Goal: Task Accomplishment & Management: Complete application form

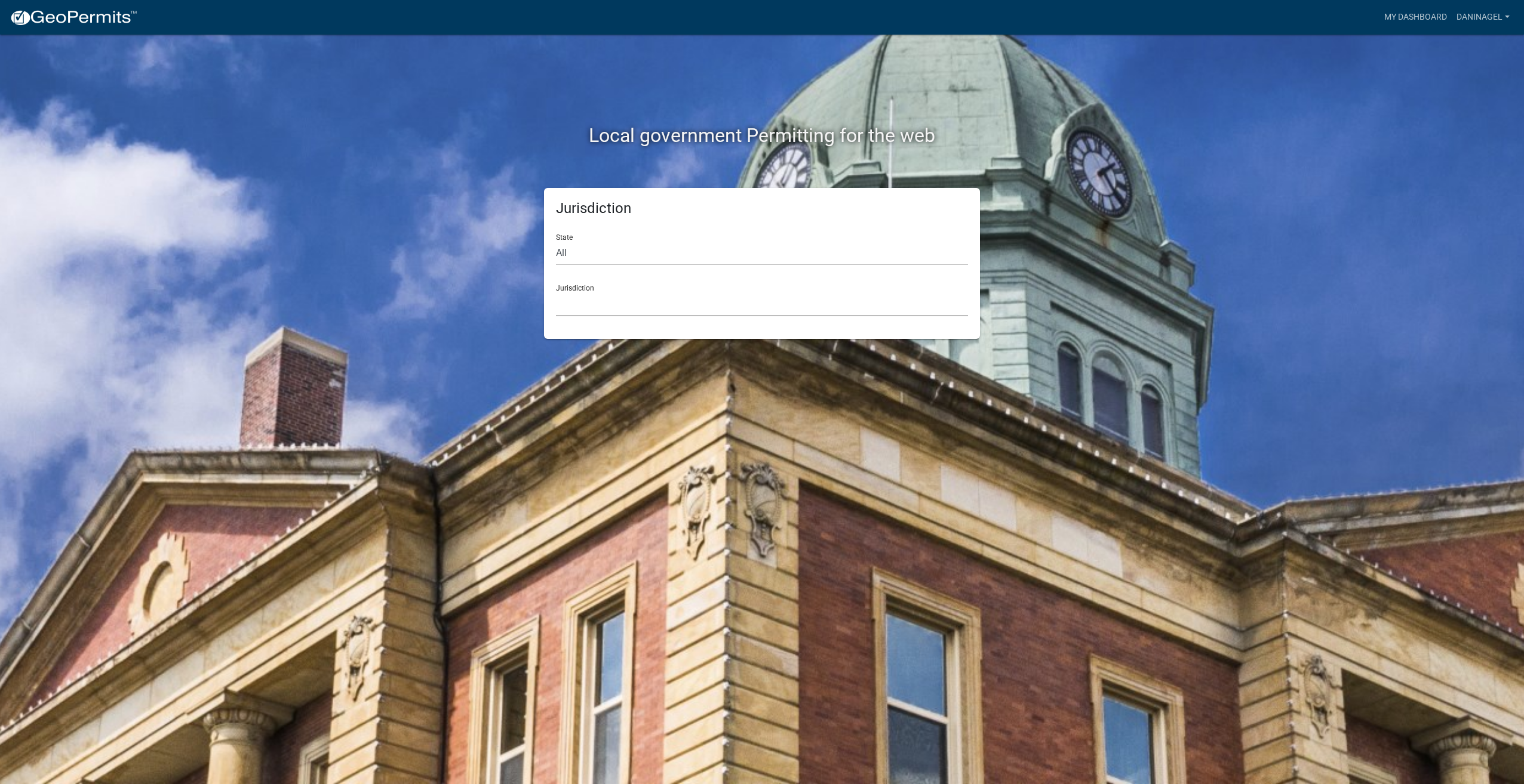
click at [588, 310] on select "[GEOGRAPHIC_DATA], [US_STATE] [GEOGRAPHIC_DATA], [US_STATE][PERSON_NAME][GEOGRA…" at bounding box center [762, 304] width 412 height 24
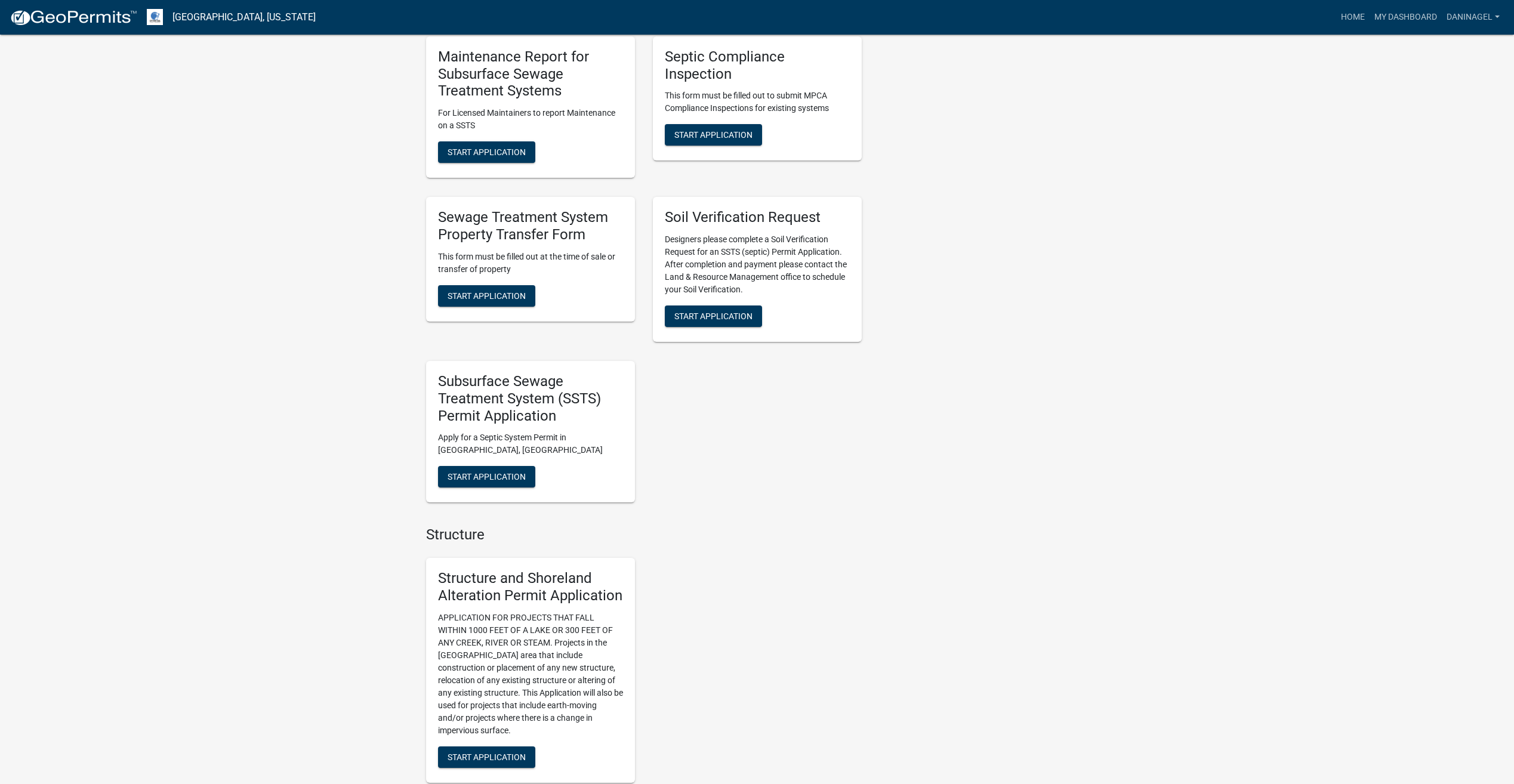
scroll to position [478, 0]
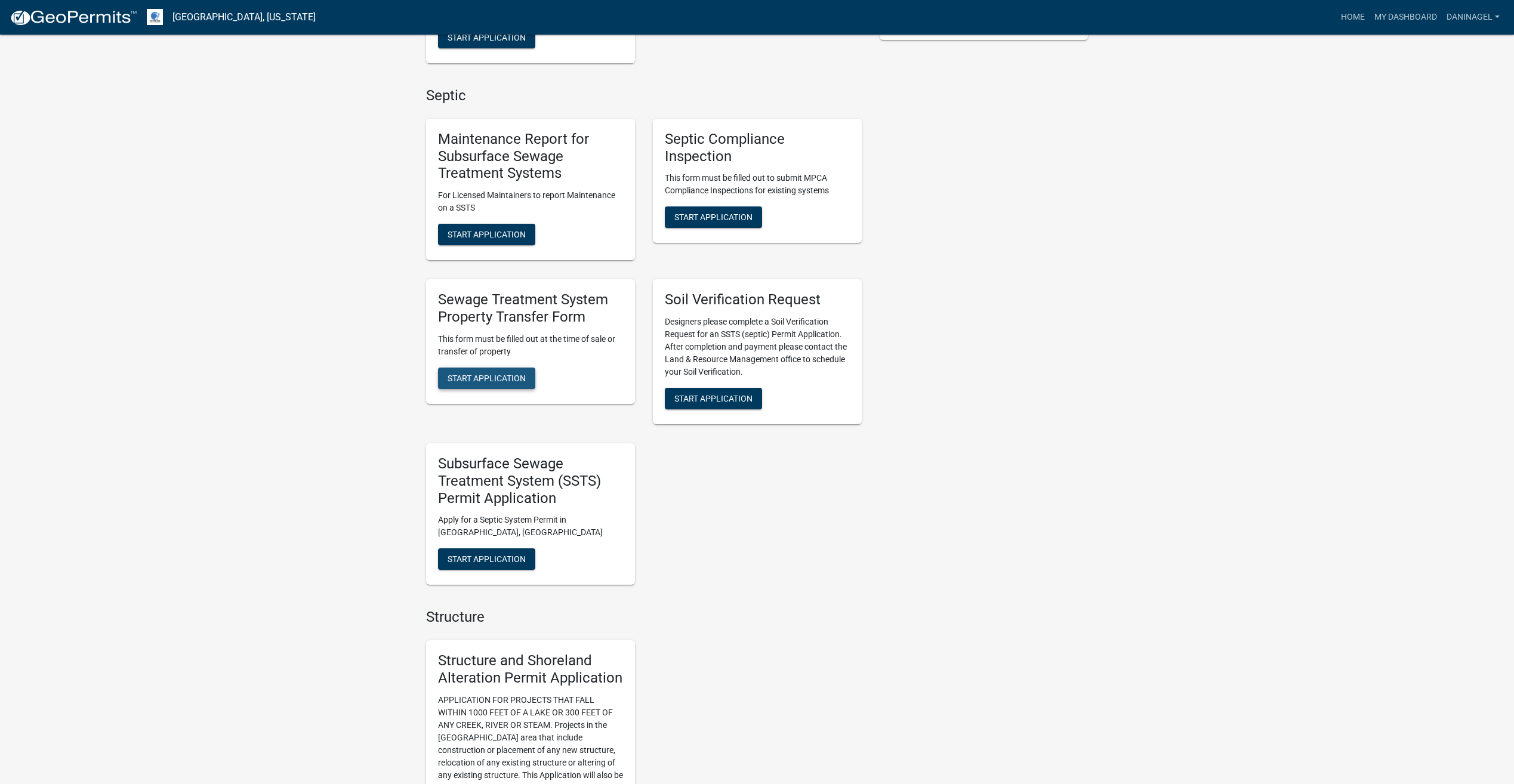
click at [504, 374] on span "Start Application" at bounding box center [487, 378] width 78 height 10
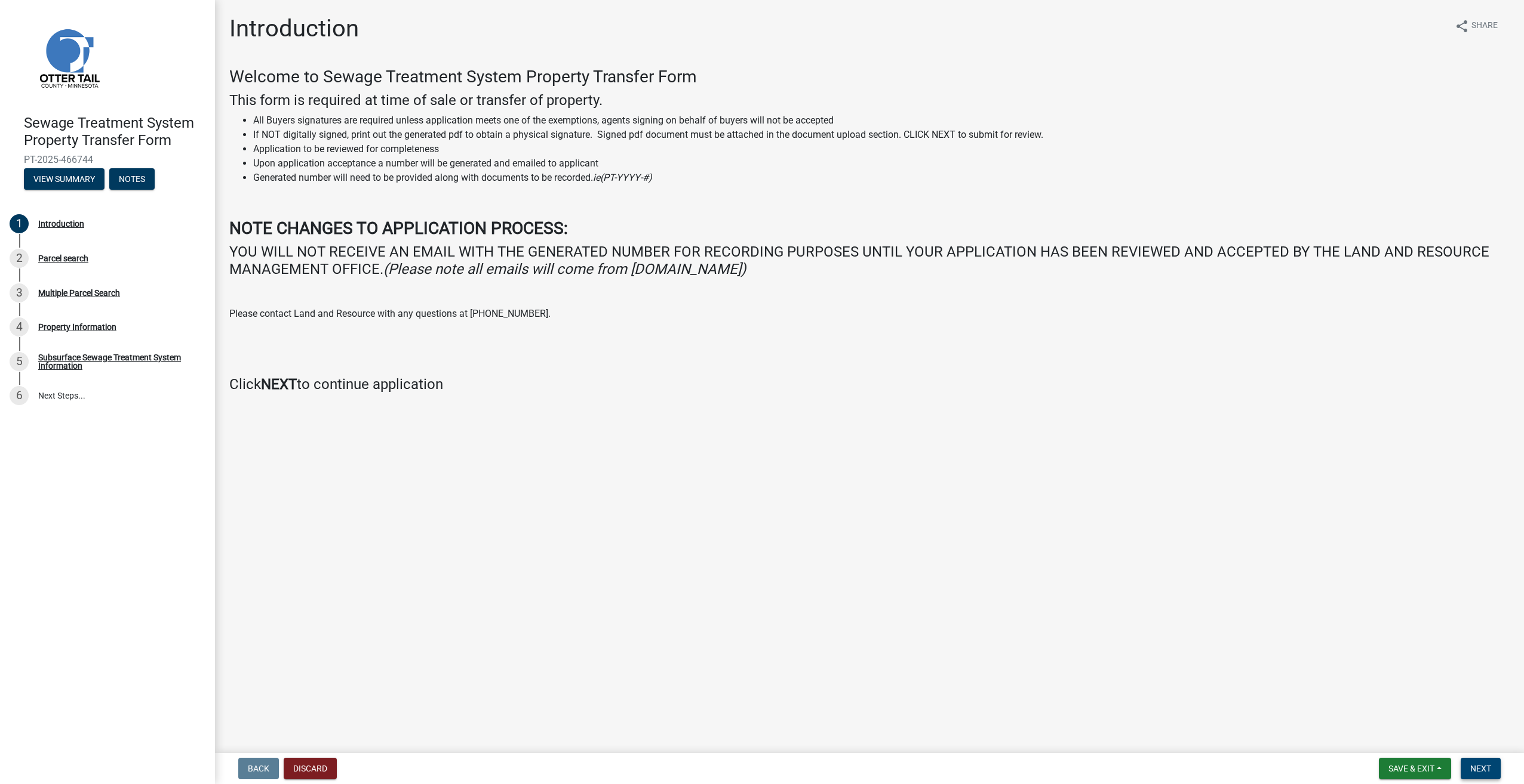
click at [1484, 766] on span "Next" at bounding box center [1481, 769] width 21 height 10
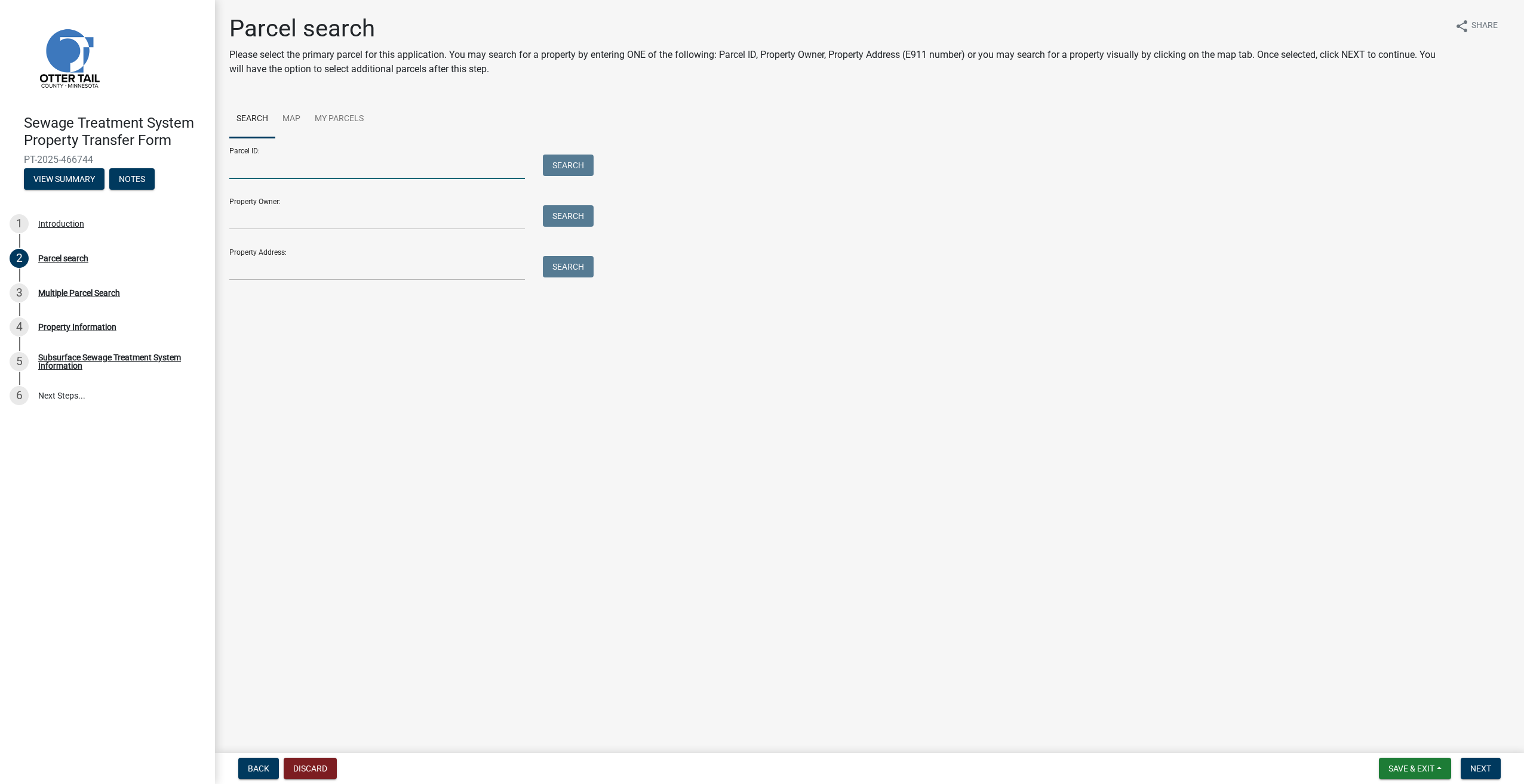
click at [284, 174] on input "Parcel ID:" at bounding box center [377, 167] width 296 height 24
type input "40000050031001"
click at [543, 155] on button "Search" at bounding box center [568, 165] width 51 height 21
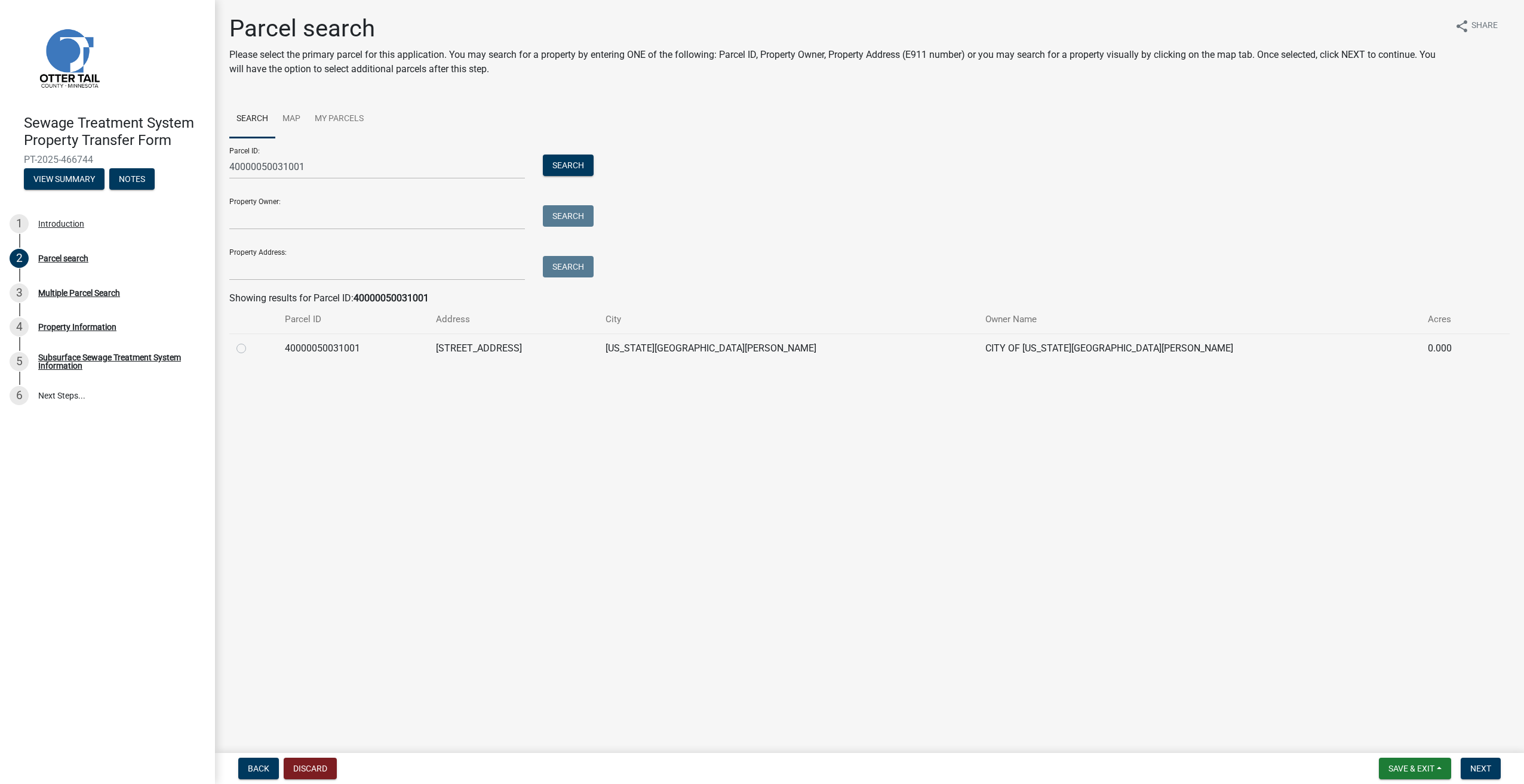
click at [251, 341] on label at bounding box center [251, 341] width 0 height 0
click at [251, 349] on input "radio" at bounding box center [255, 345] width 8 height 8
radio input "true"
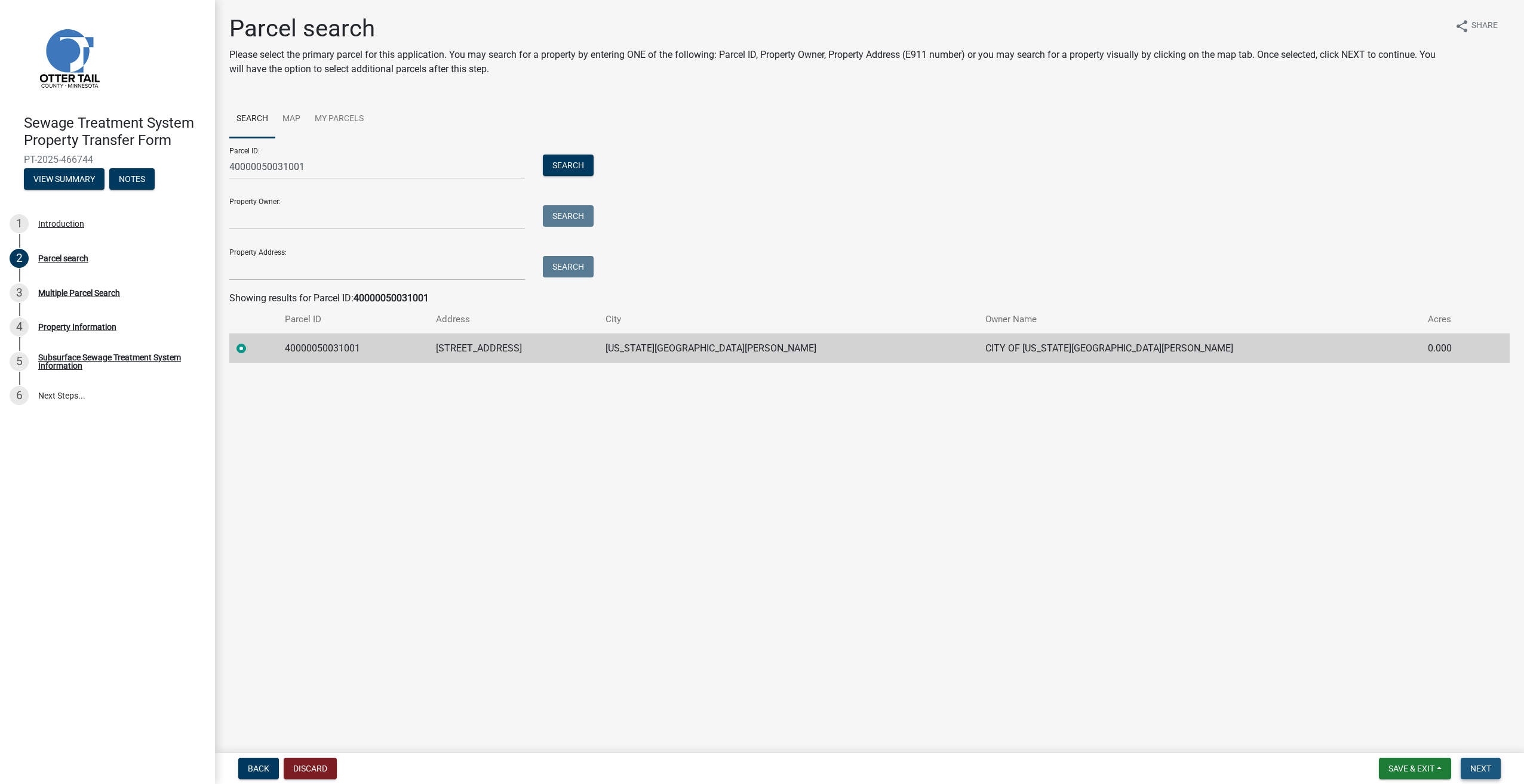
click at [1479, 767] on span "Next" at bounding box center [1481, 769] width 21 height 10
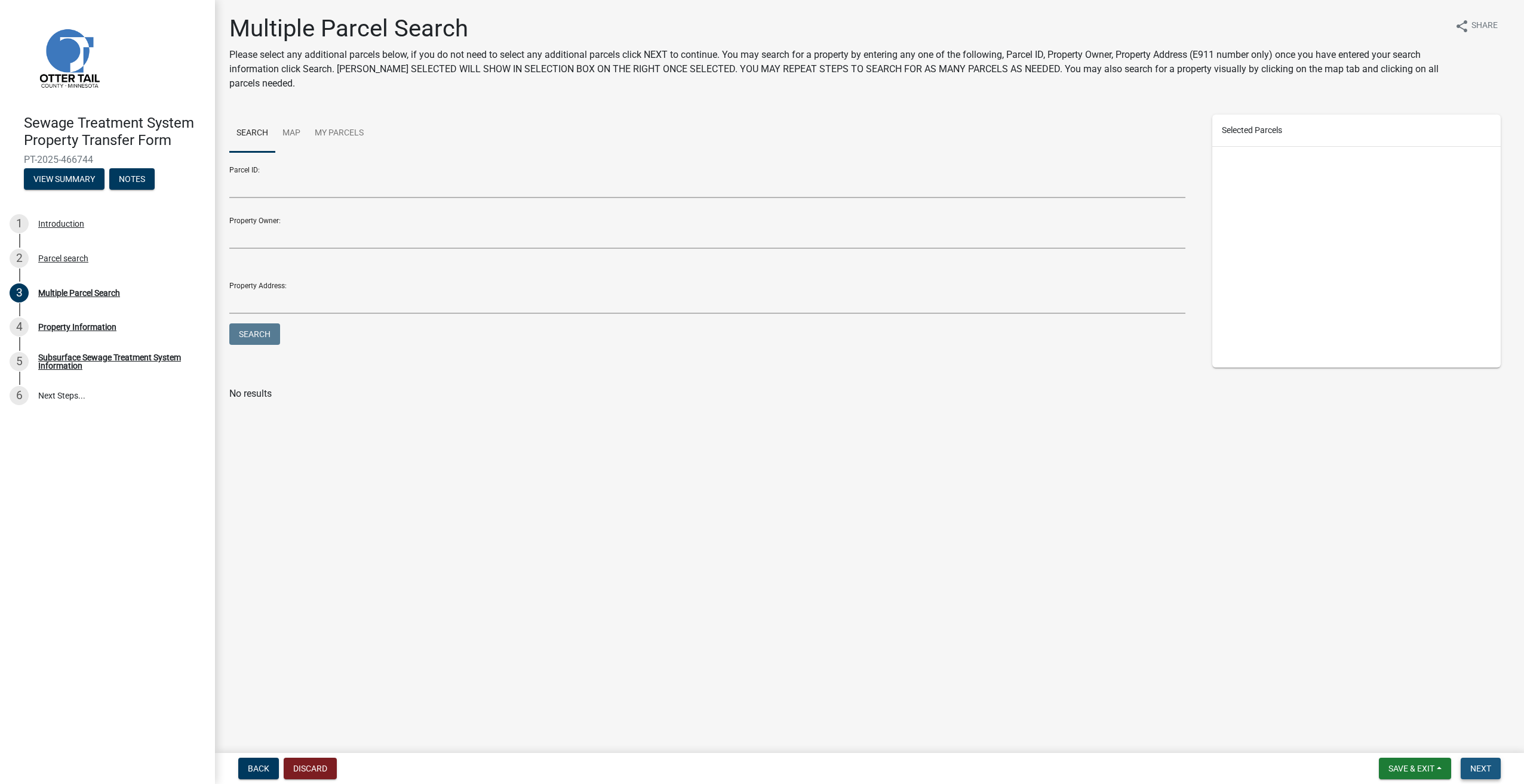
click at [1487, 767] on span "Next" at bounding box center [1481, 769] width 21 height 10
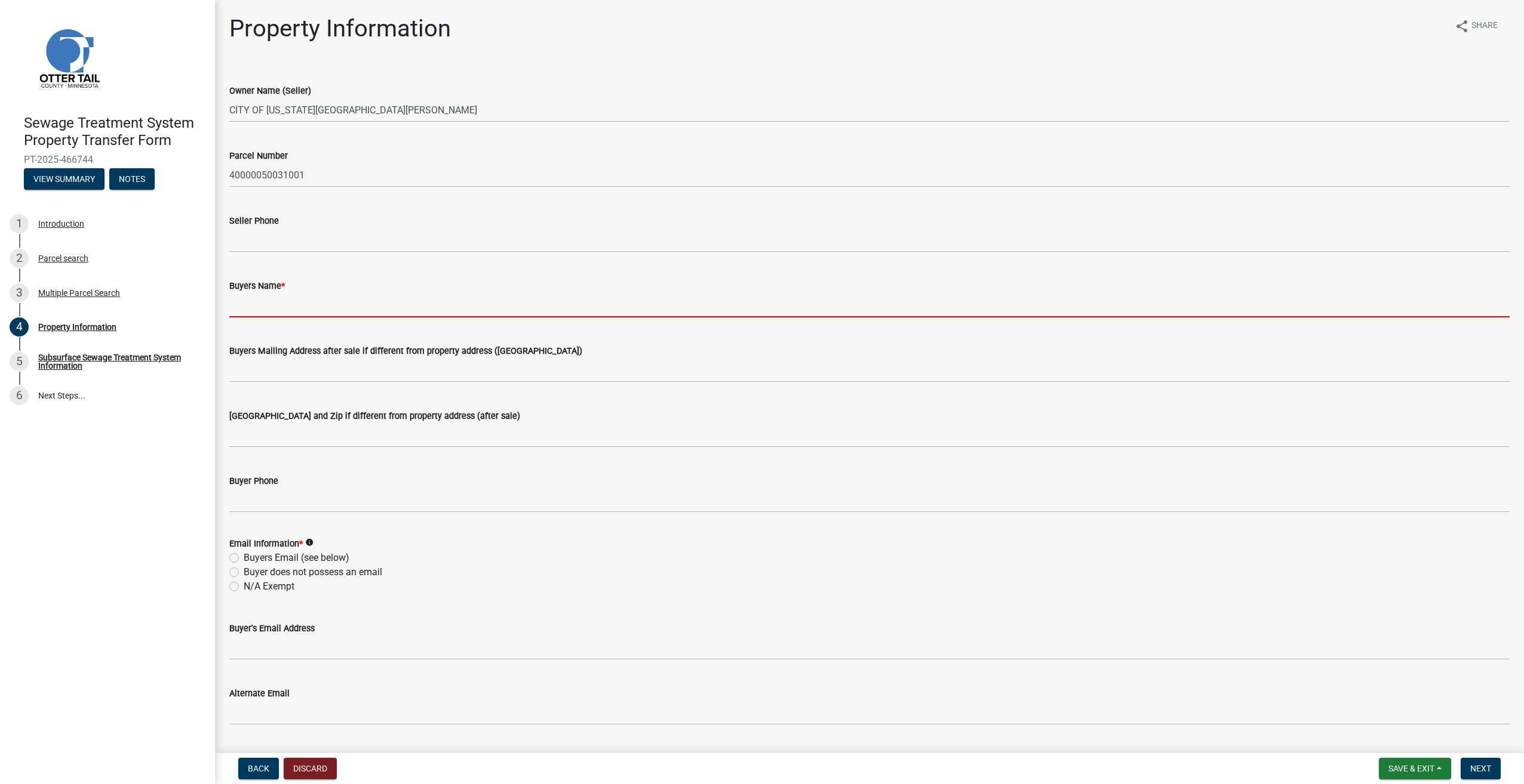
click at [264, 307] on input "Buyers Name *" at bounding box center [870, 306] width 1281 height 24
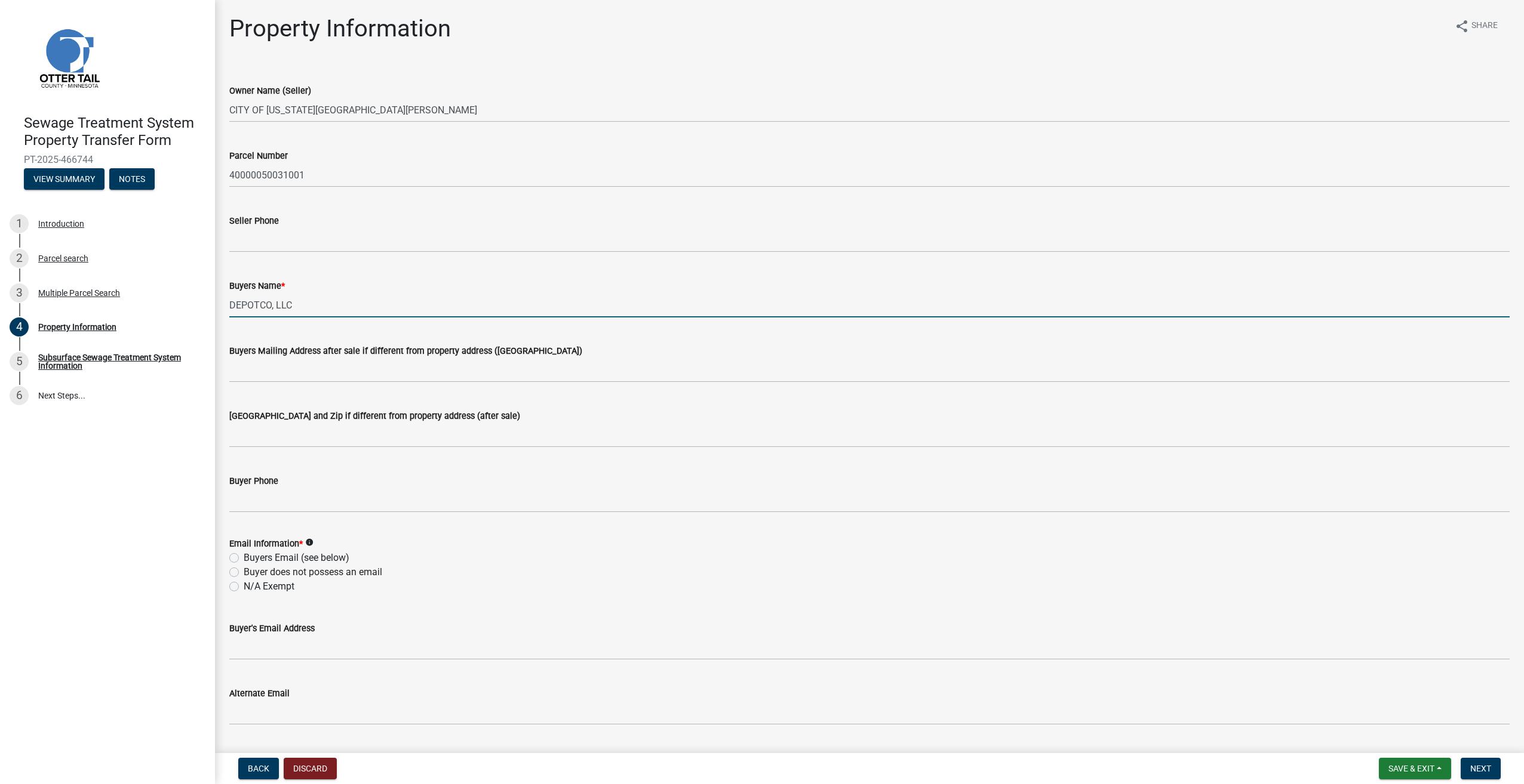
type input "DEPOTCO, LLC"
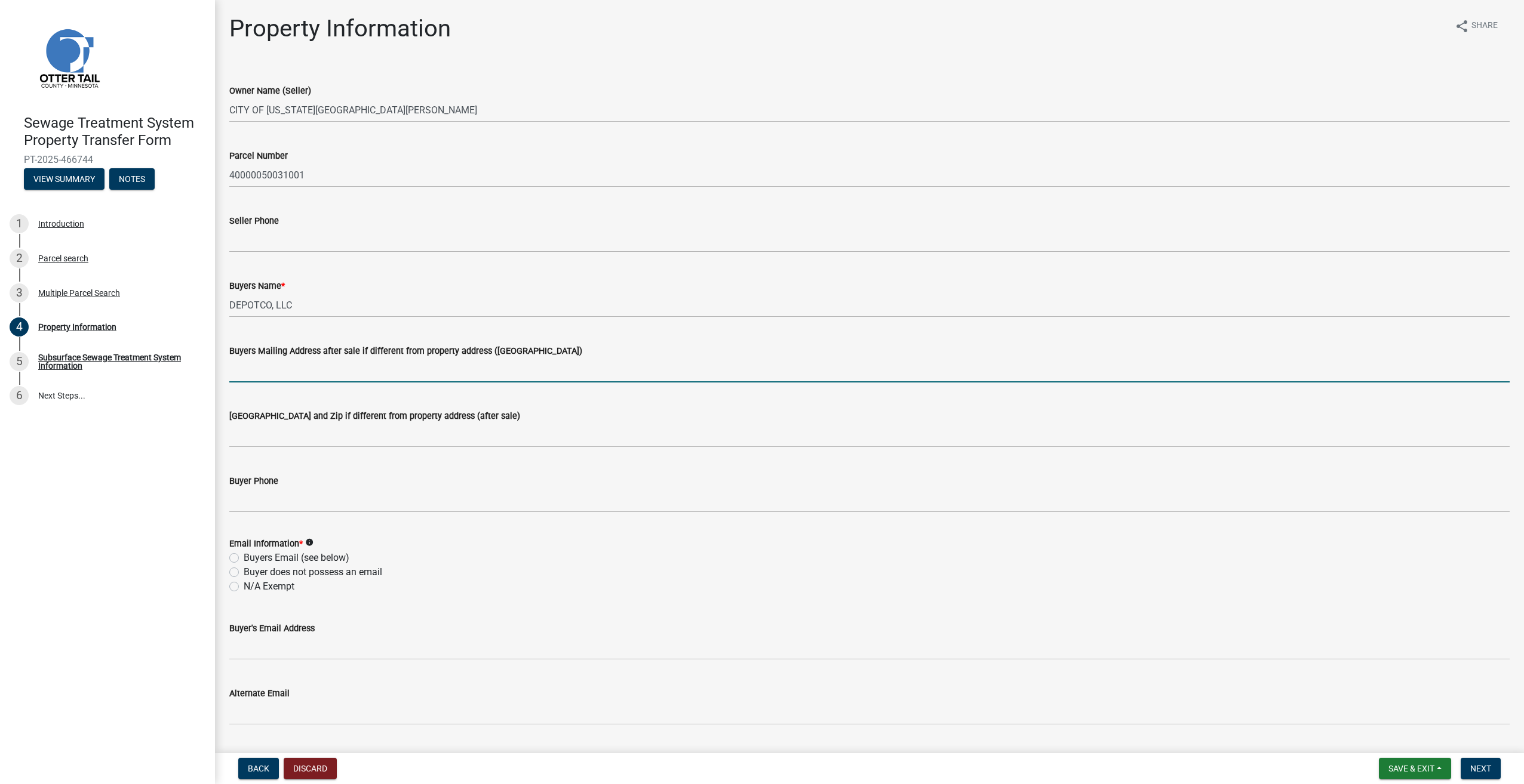
scroll to position [59, 0]
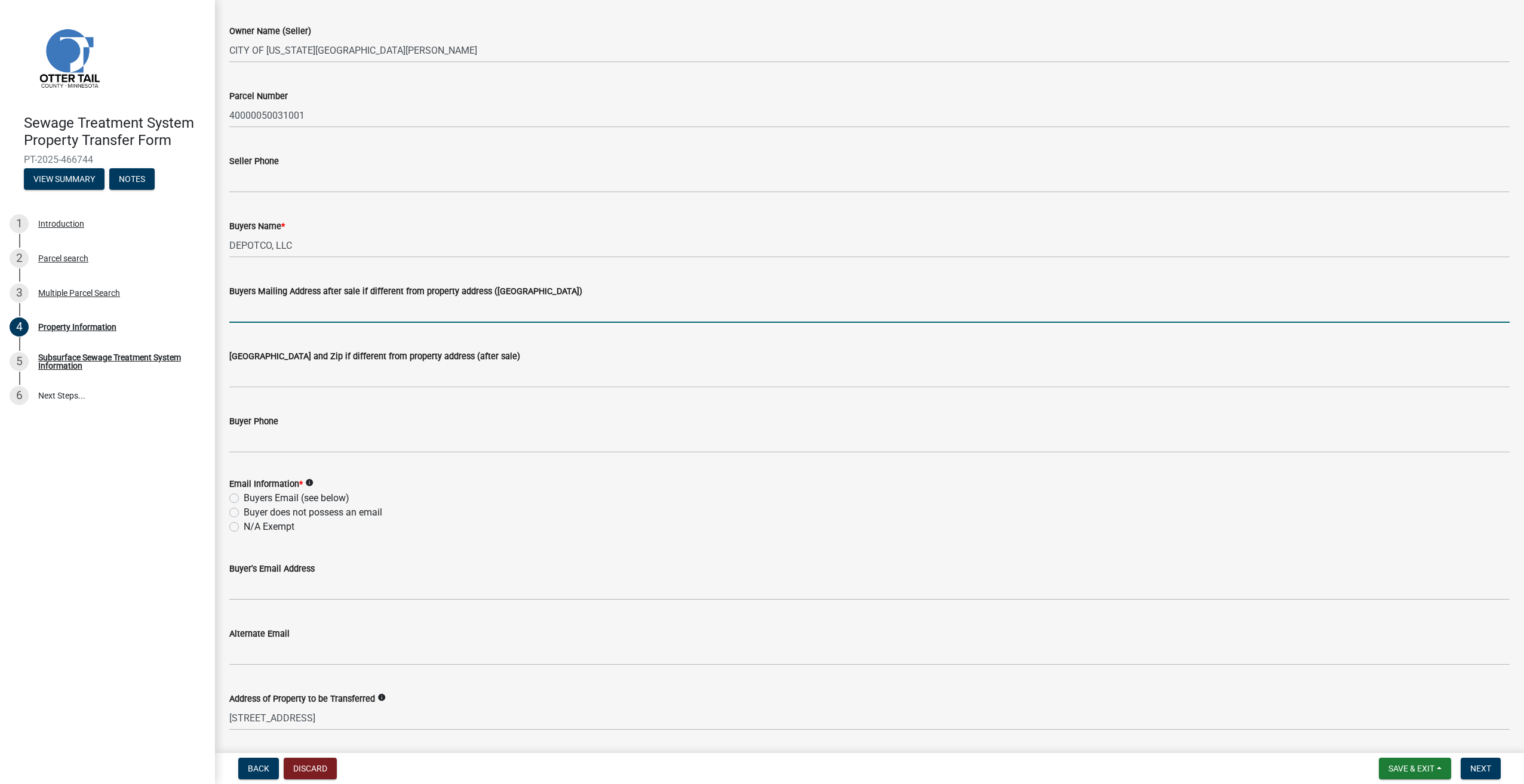
click at [277, 527] on label "N/A Exempt" at bounding box center [269, 526] width 51 height 14
click at [252, 527] on input "N/A Exempt" at bounding box center [248, 523] width 8 height 8
radio input "true"
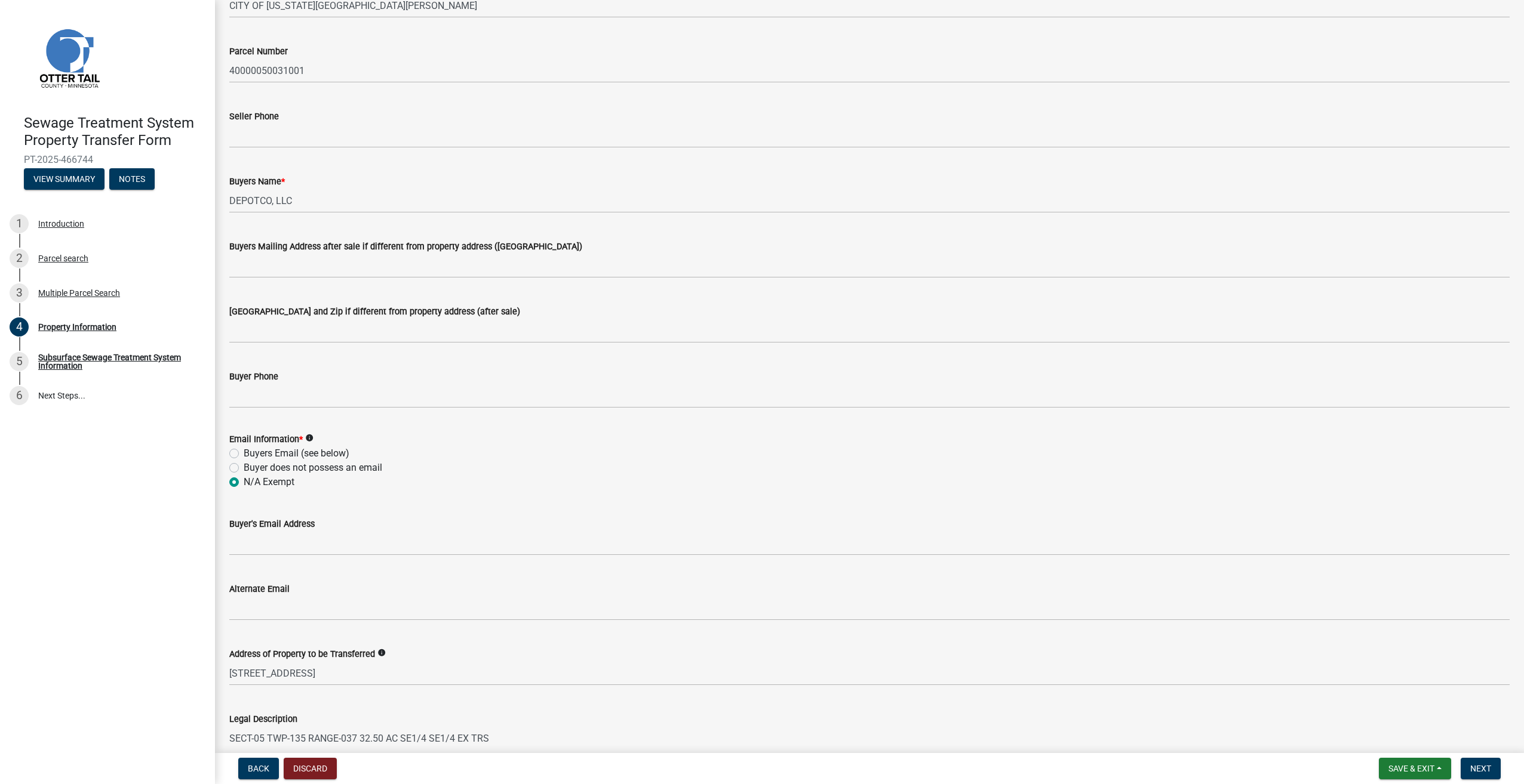
scroll to position [294, 0]
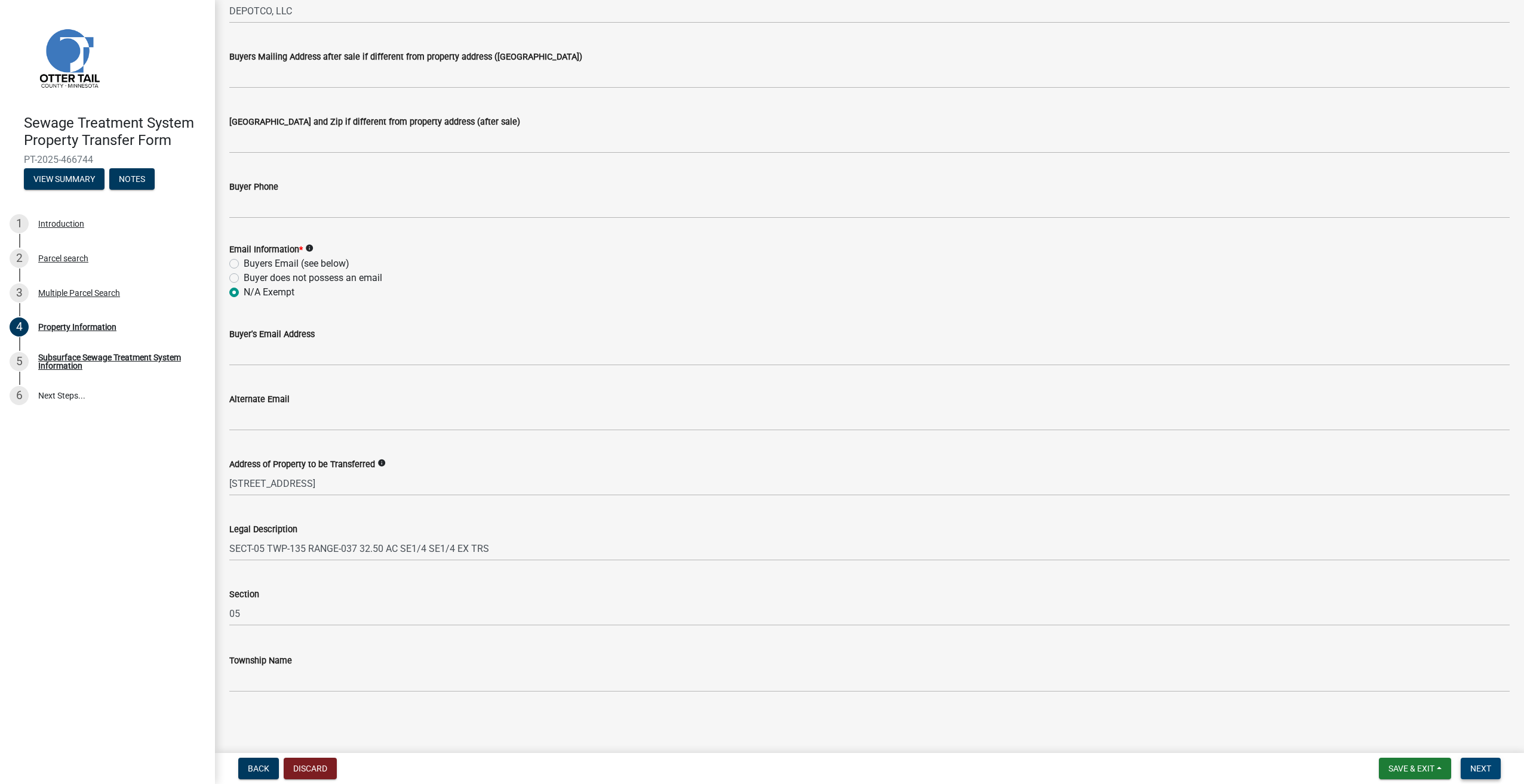
click at [1476, 767] on span "Next" at bounding box center [1481, 769] width 21 height 10
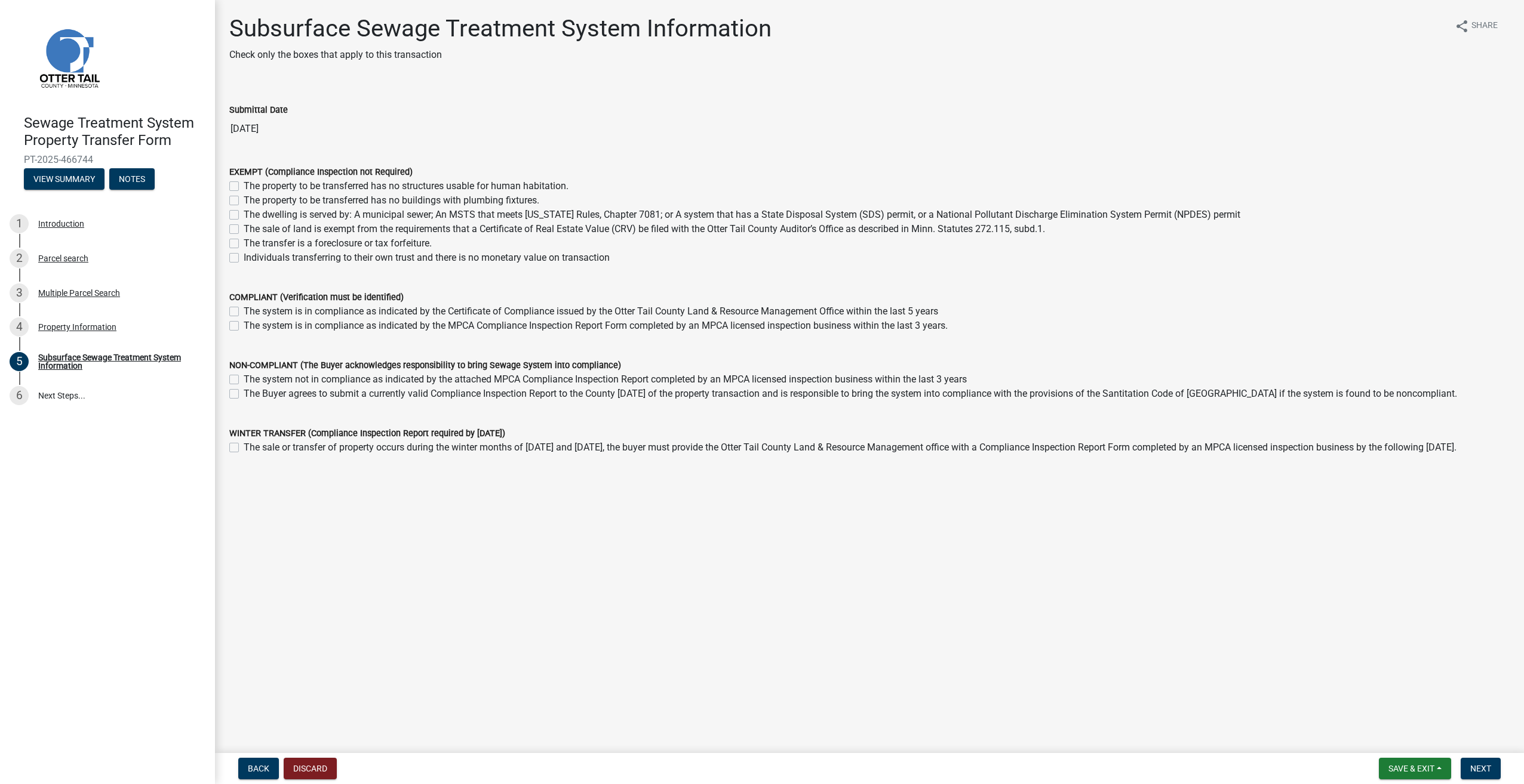
click at [244, 200] on label "The property to be transferred has no buildings with plumbing fixtures." at bounding box center [392, 200] width 296 height 14
click at [244, 200] on input "The property to be transferred has no buildings with plumbing fixtures." at bounding box center [248, 197] width 8 height 8
checkbox input "true"
checkbox input "false"
checkbox input "true"
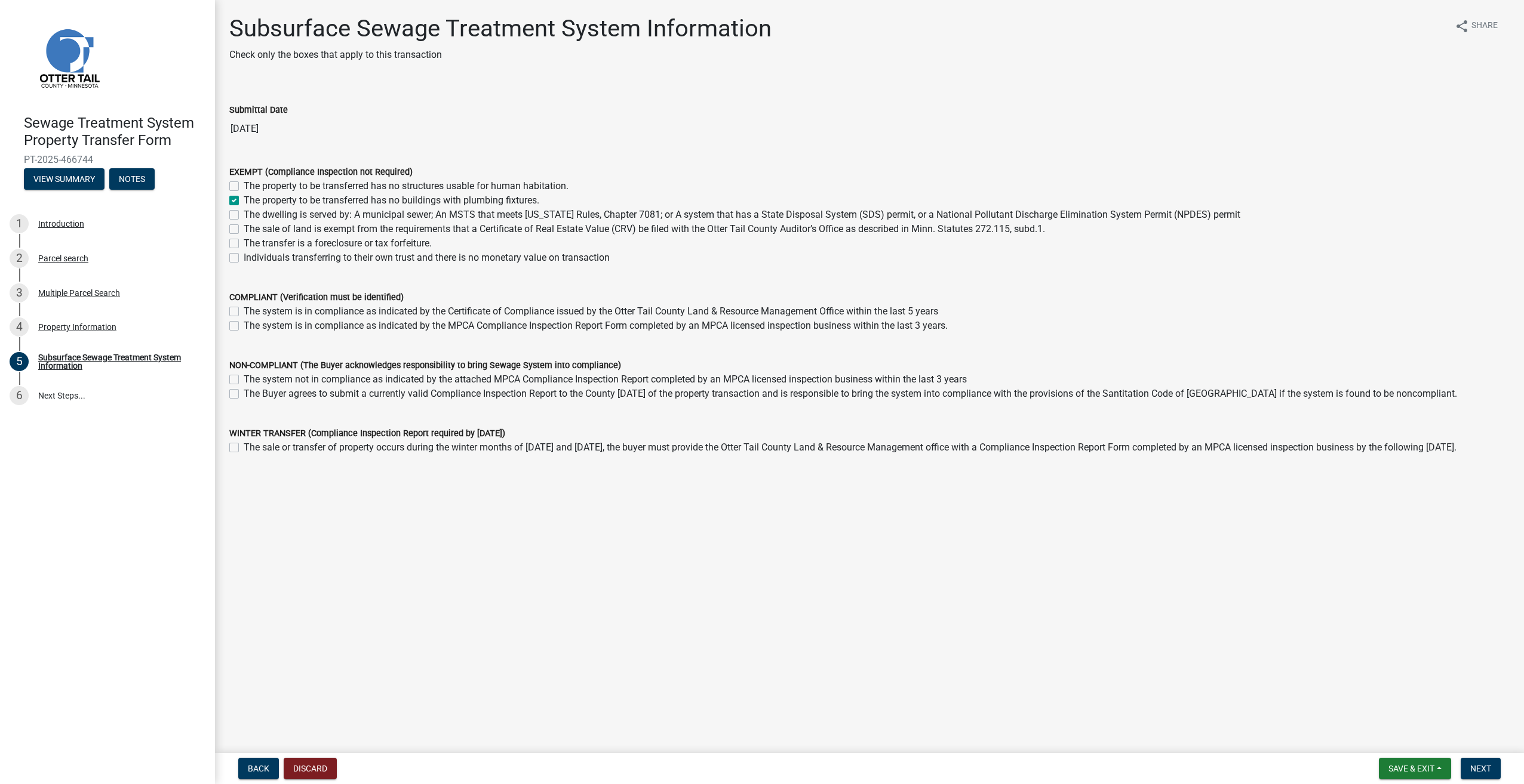
checkbox input "false"
click at [1477, 770] on span "Next" at bounding box center [1481, 769] width 21 height 10
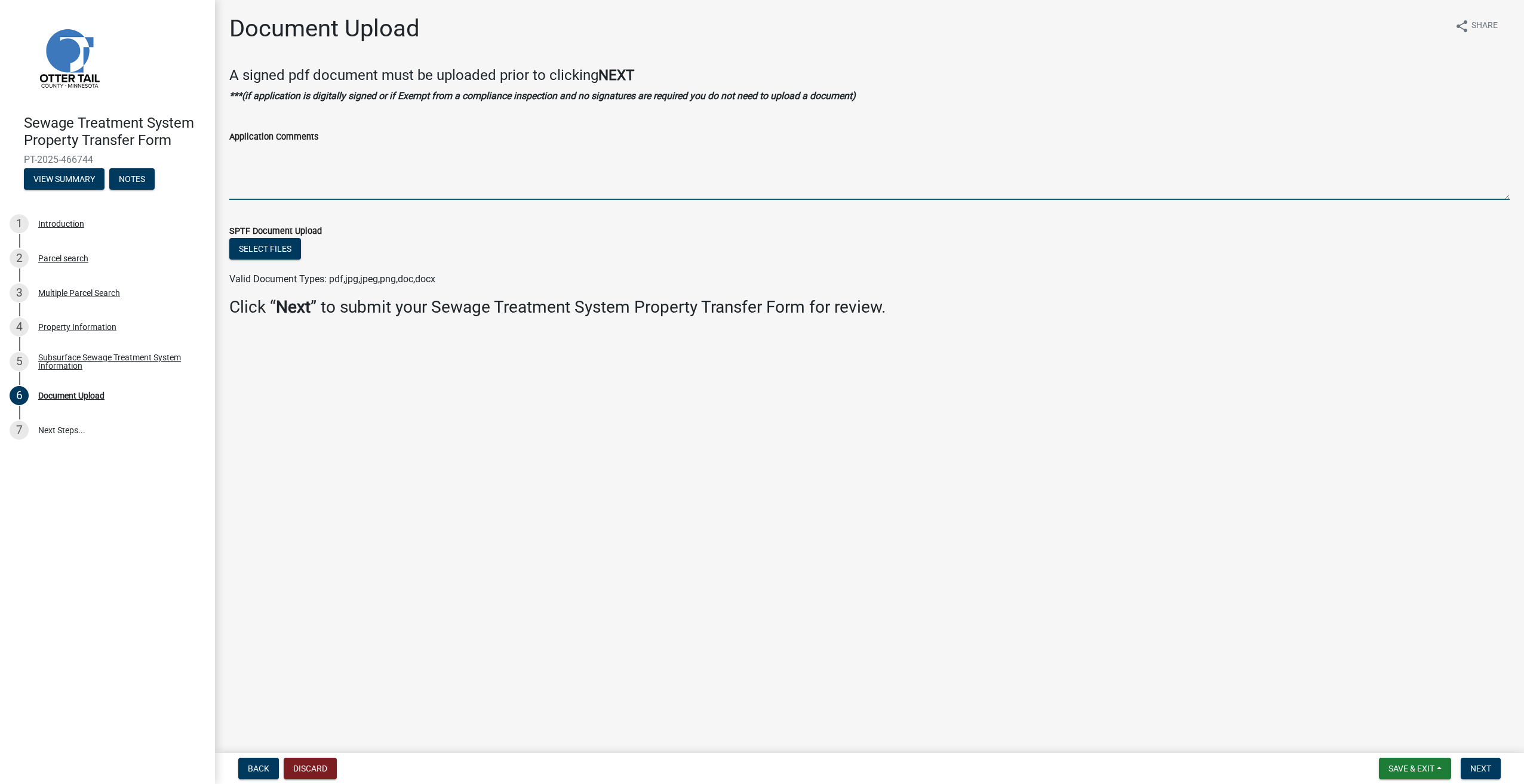
click at [294, 183] on textarea "Application Comments" at bounding box center [870, 172] width 1281 height 56
drag, startPoint x: 318, startPoint y: 185, endPoint x: 313, endPoint y: 174, distance: 12.1
click at [319, 184] on textarea "Application Comments" at bounding box center [870, 172] width 1281 height 56
type textarea "p"
type textarea "PER [PERSON_NAME] SHE SPOKE TO THE COUNTY AND SAID THIS WOULD BE EXEMPT FROM NE…"
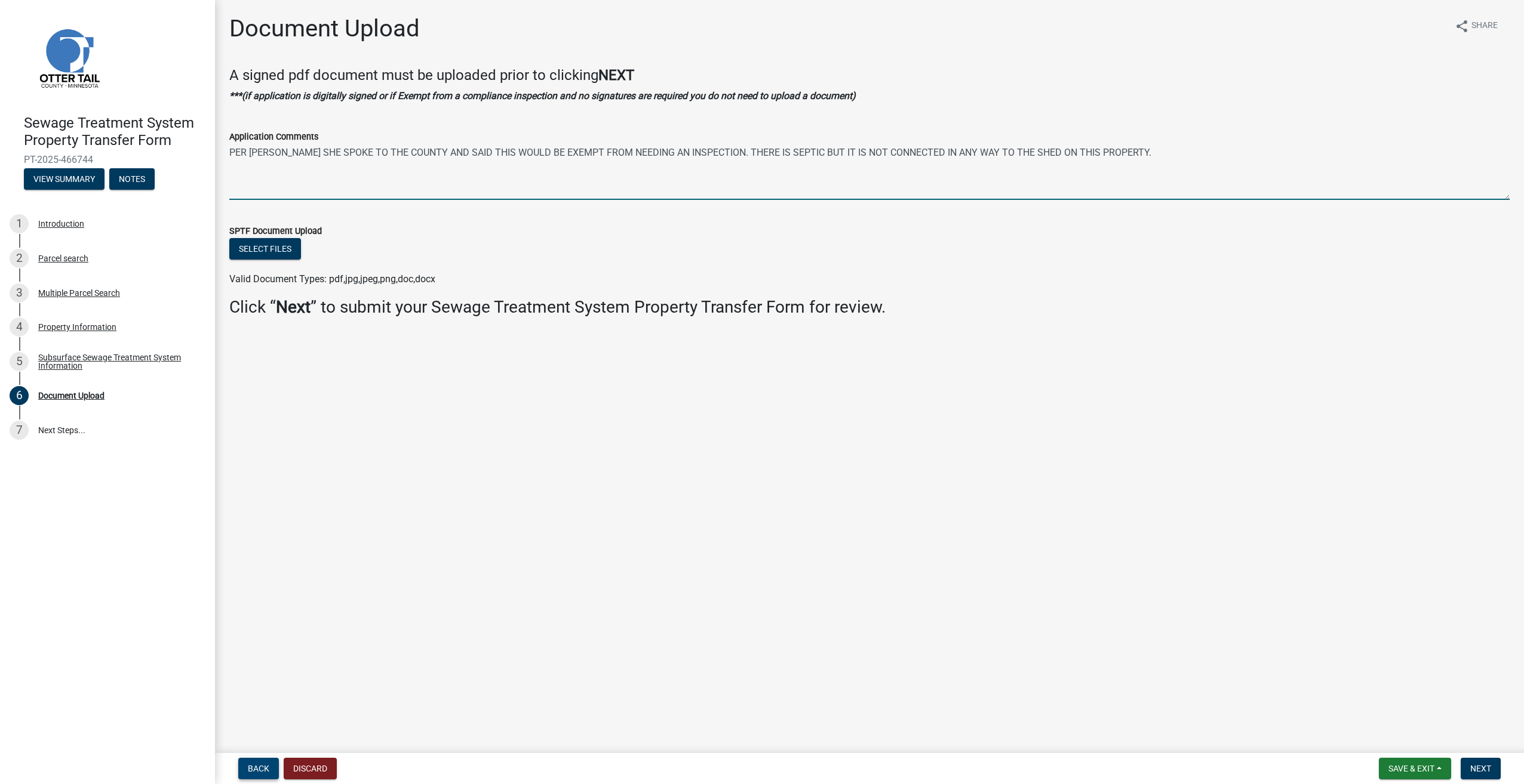
click at [266, 767] on span "Back" at bounding box center [258, 769] width 21 height 10
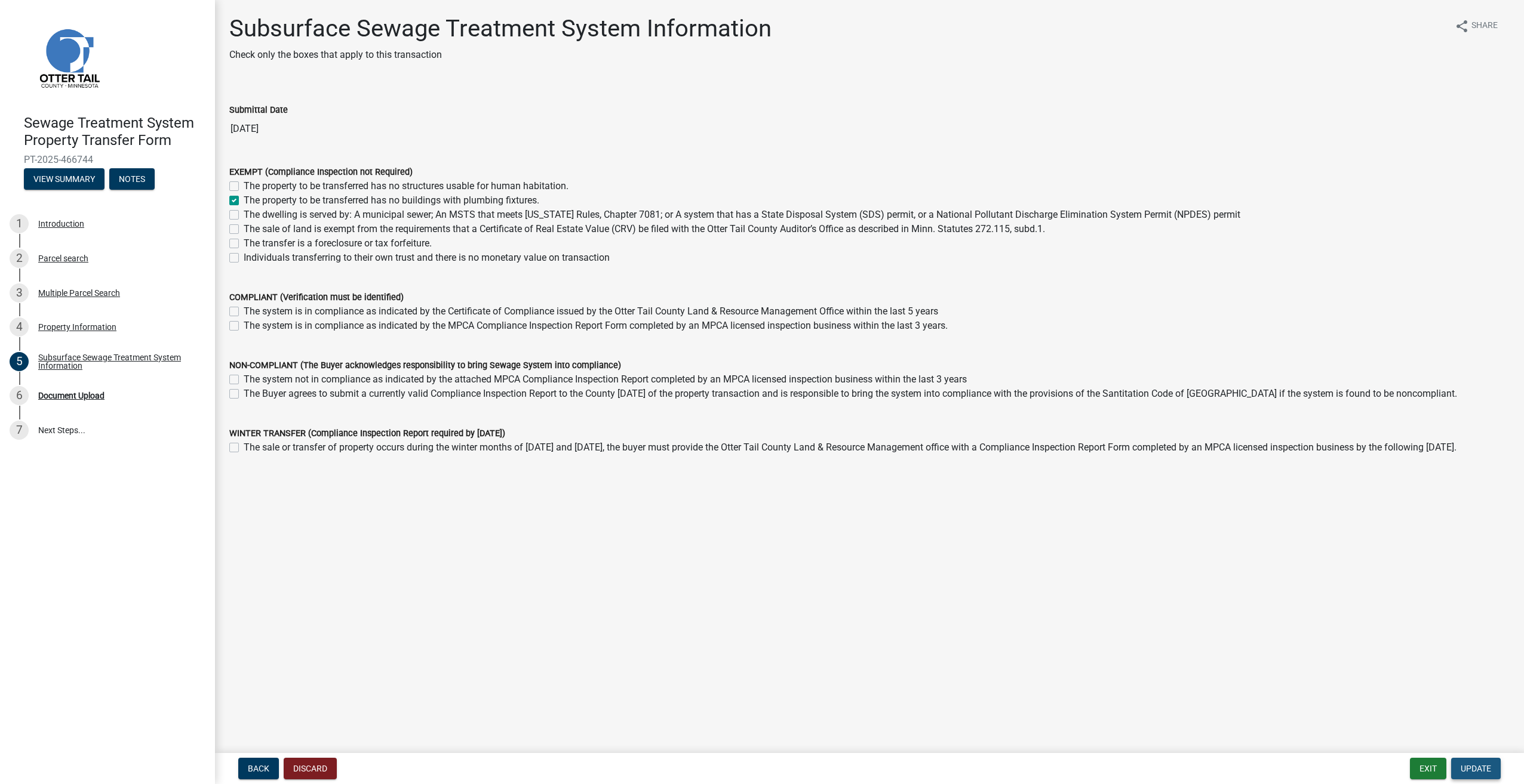
click at [1462, 764] on span "Update" at bounding box center [1476, 769] width 30 height 10
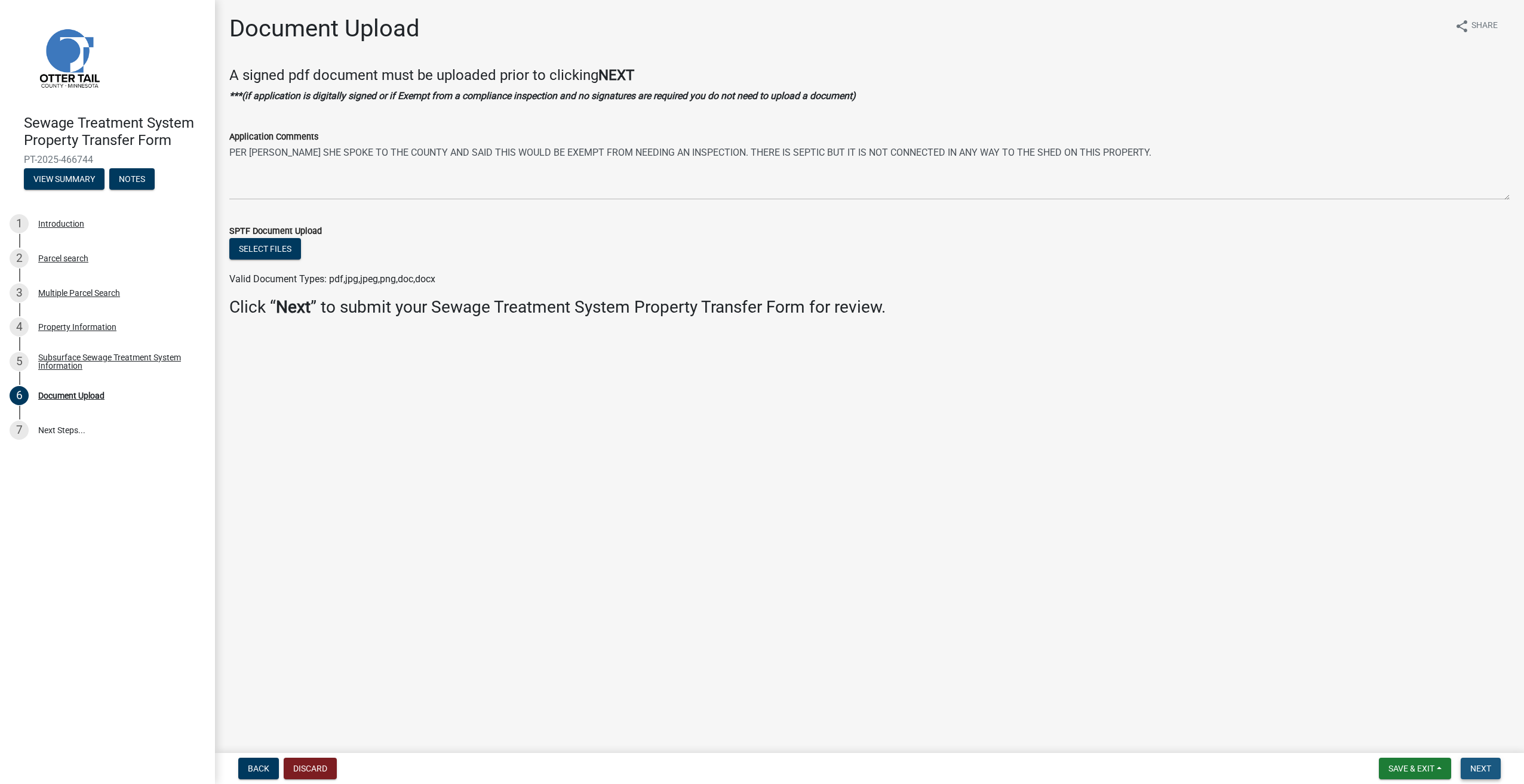
click at [1484, 767] on span "Next" at bounding box center [1481, 769] width 21 height 10
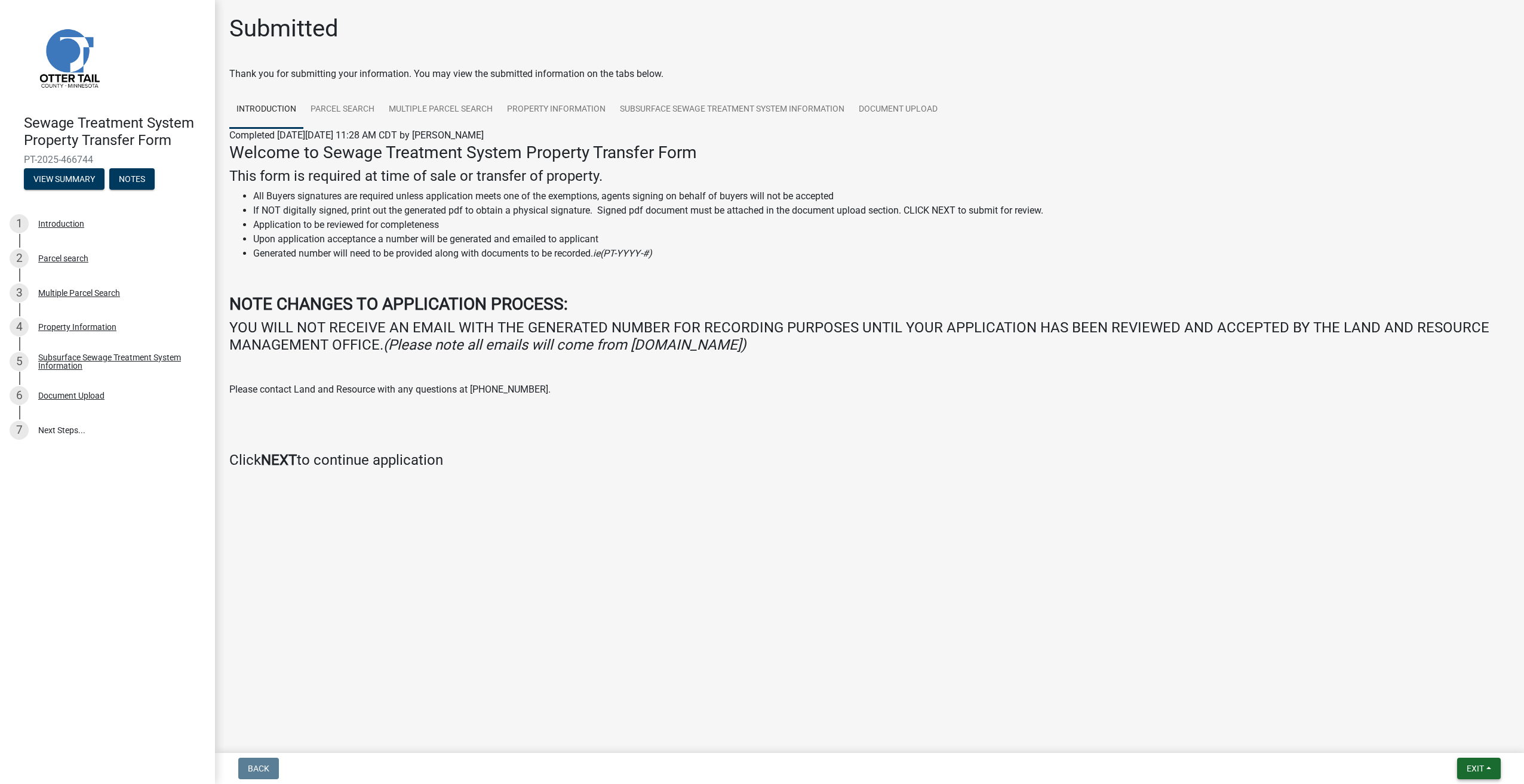
click at [1490, 767] on button "Exit" at bounding box center [1478, 769] width 43 height 21
click at [1476, 745] on button "Save & Exit" at bounding box center [1452, 738] width 95 height 29
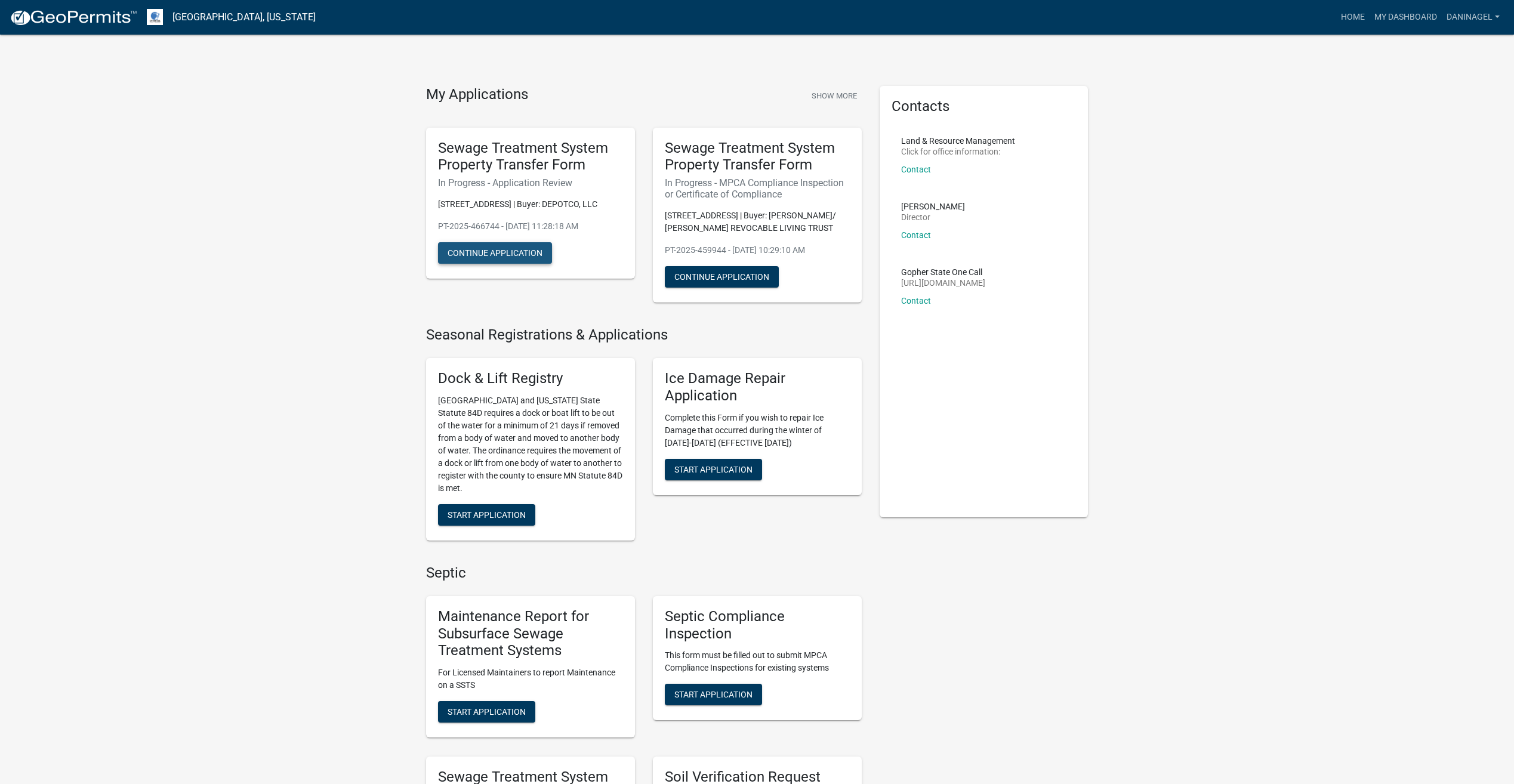
click at [518, 251] on button "Continue Application" at bounding box center [495, 253] width 114 height 21
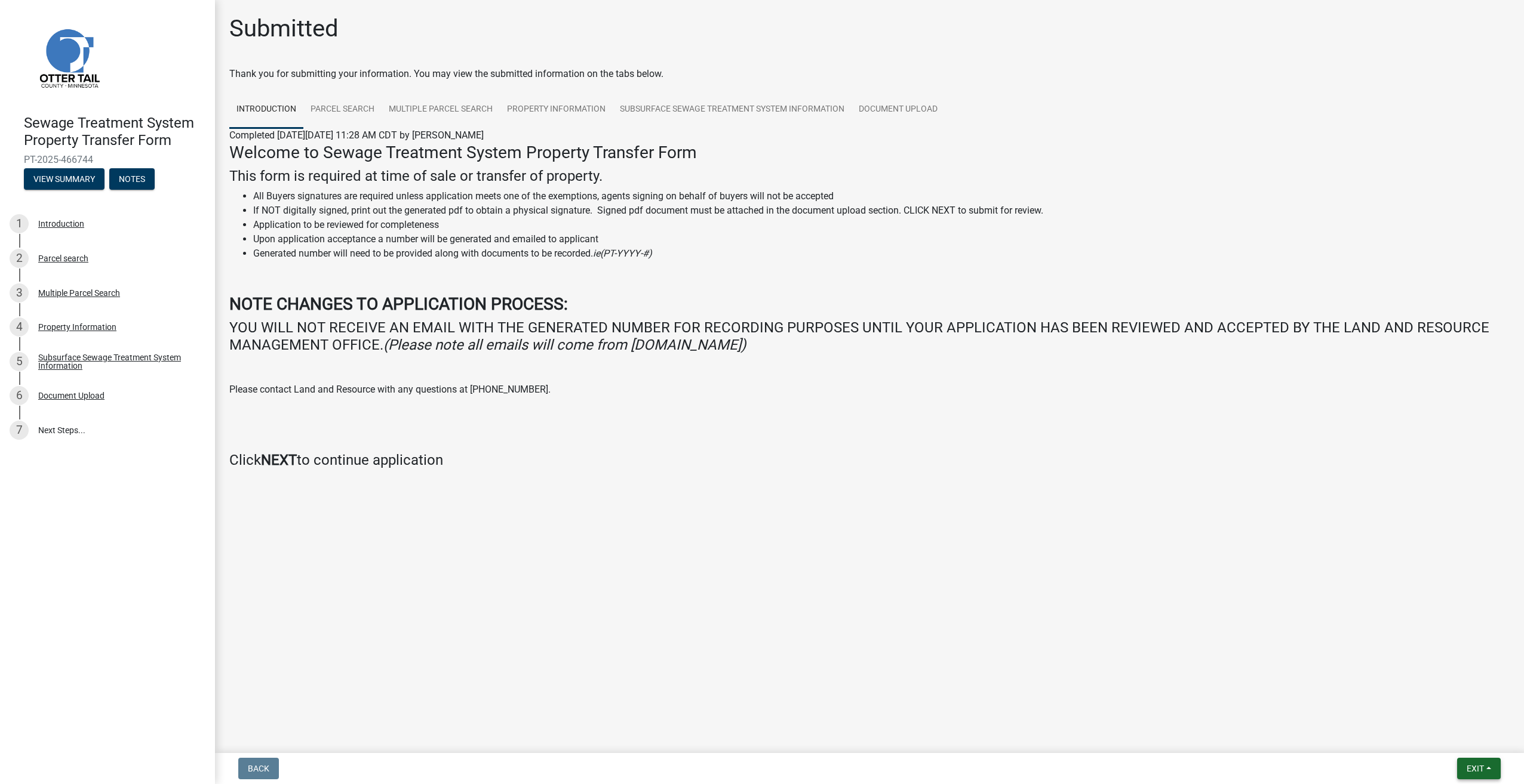
click at [1469, 768] on span "Exit" at bounding box center [1475, 769] width 18 height 10
click at [1454, 735] on button "Save & Exit" at bounding box center [1452, 738] width 95 height 29
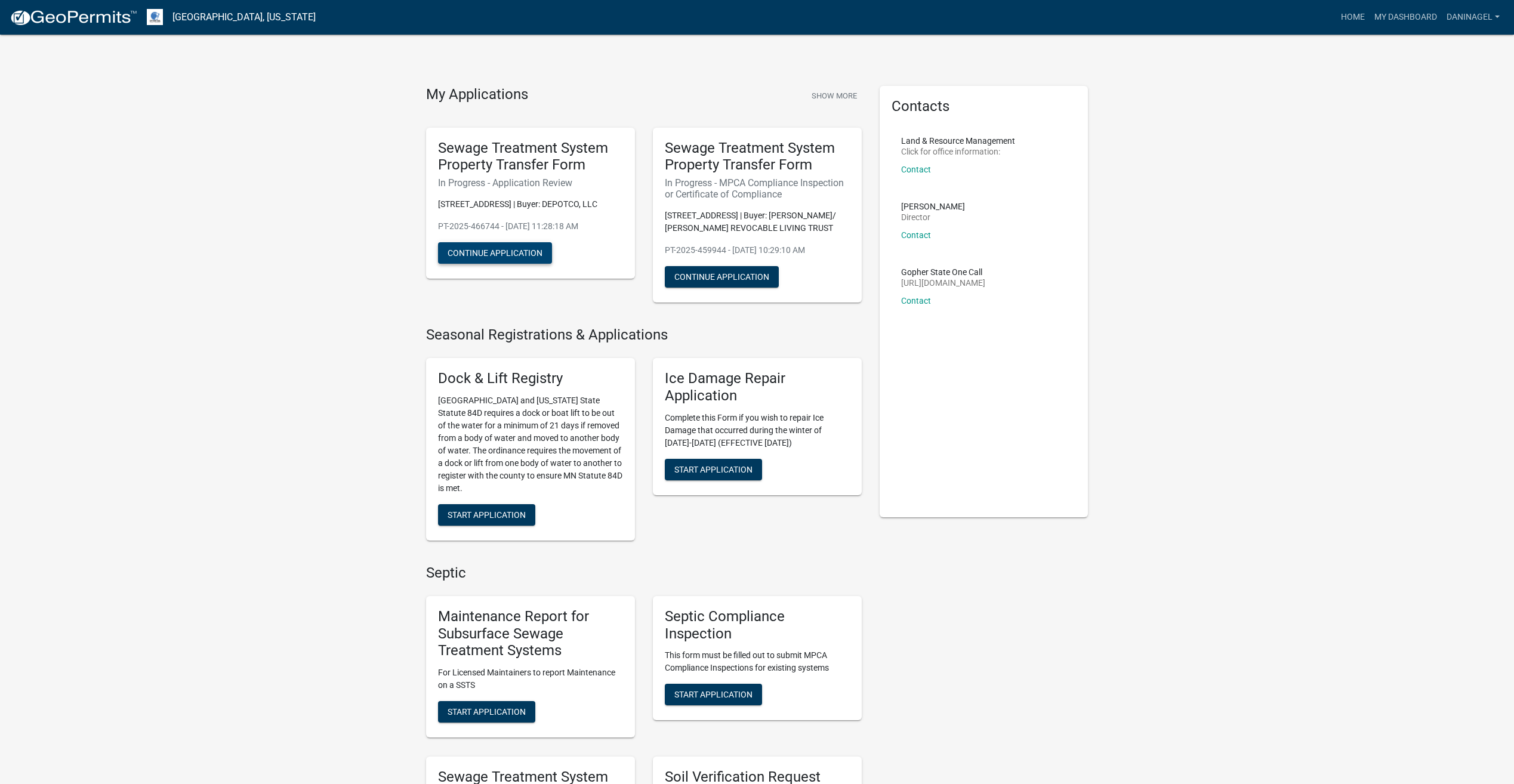
click at [481, 251] on button "Continue Application" at bounding box center [495, 253] width 114 height 21
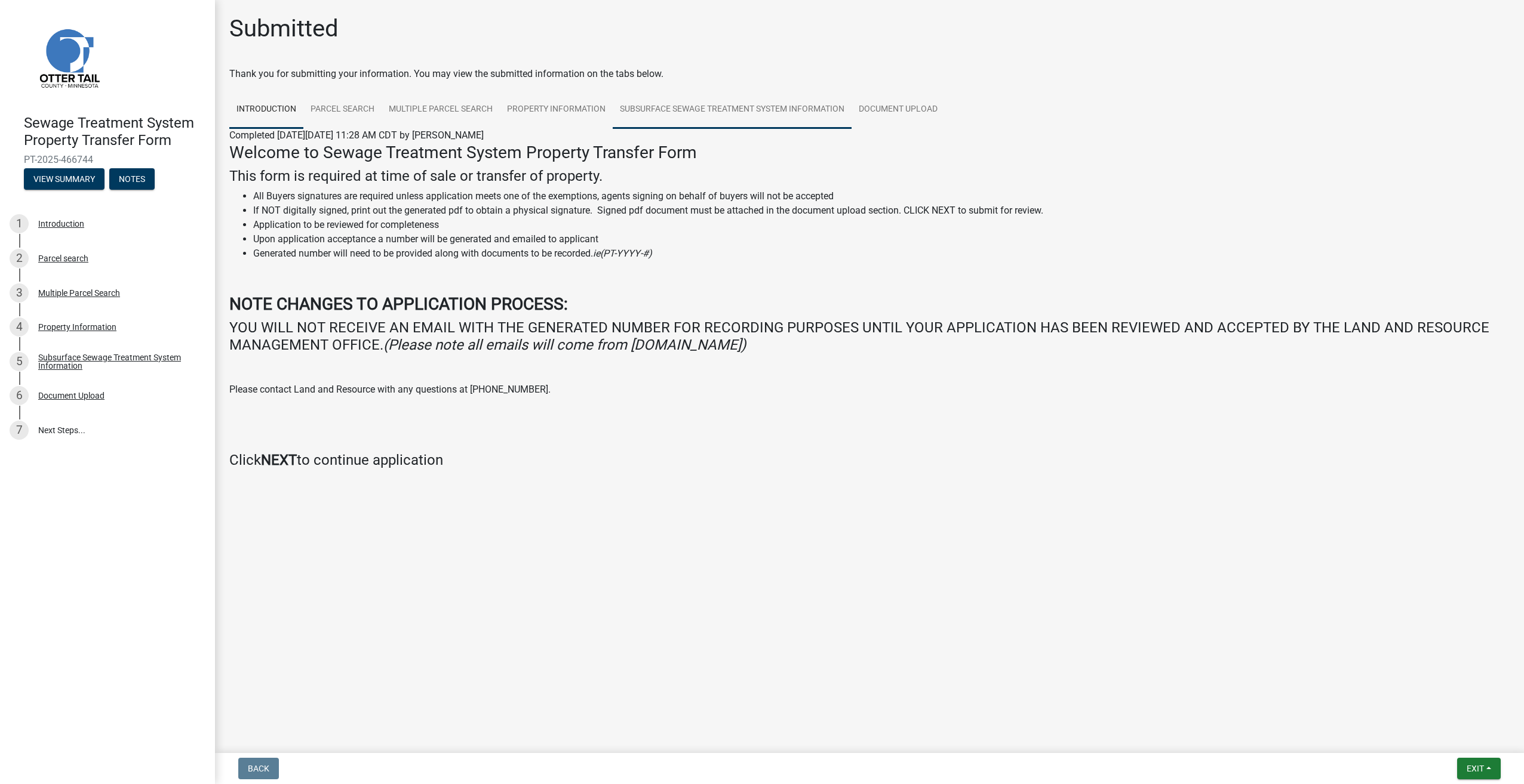
click at [814, 112] on link "Subsurface Sewage Treatment System Information" at bounding box center [732, 110] width 239 height 38
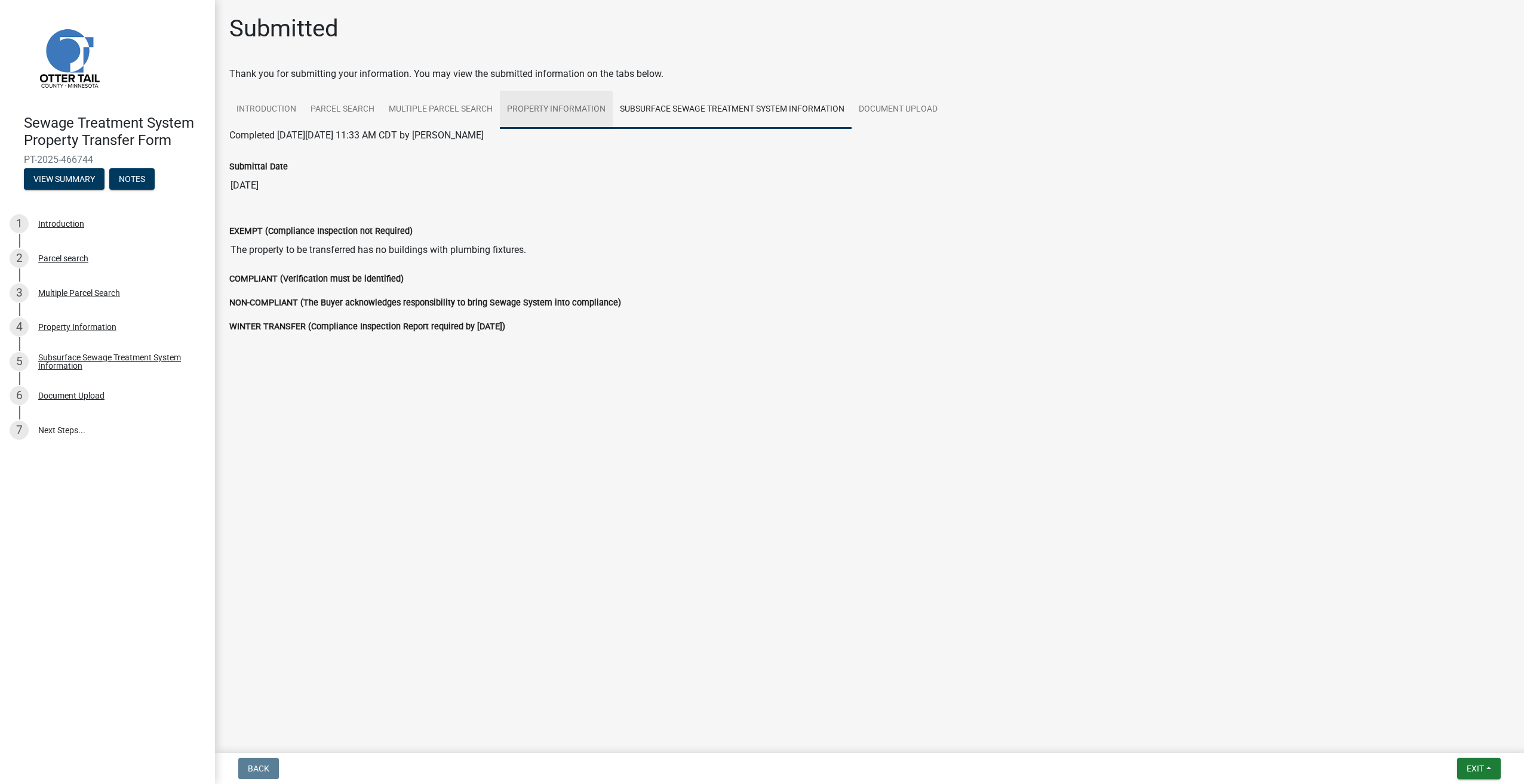
click at [595, 106] on link "Property Information" at bounding box center [557, 110] width 113 height 38
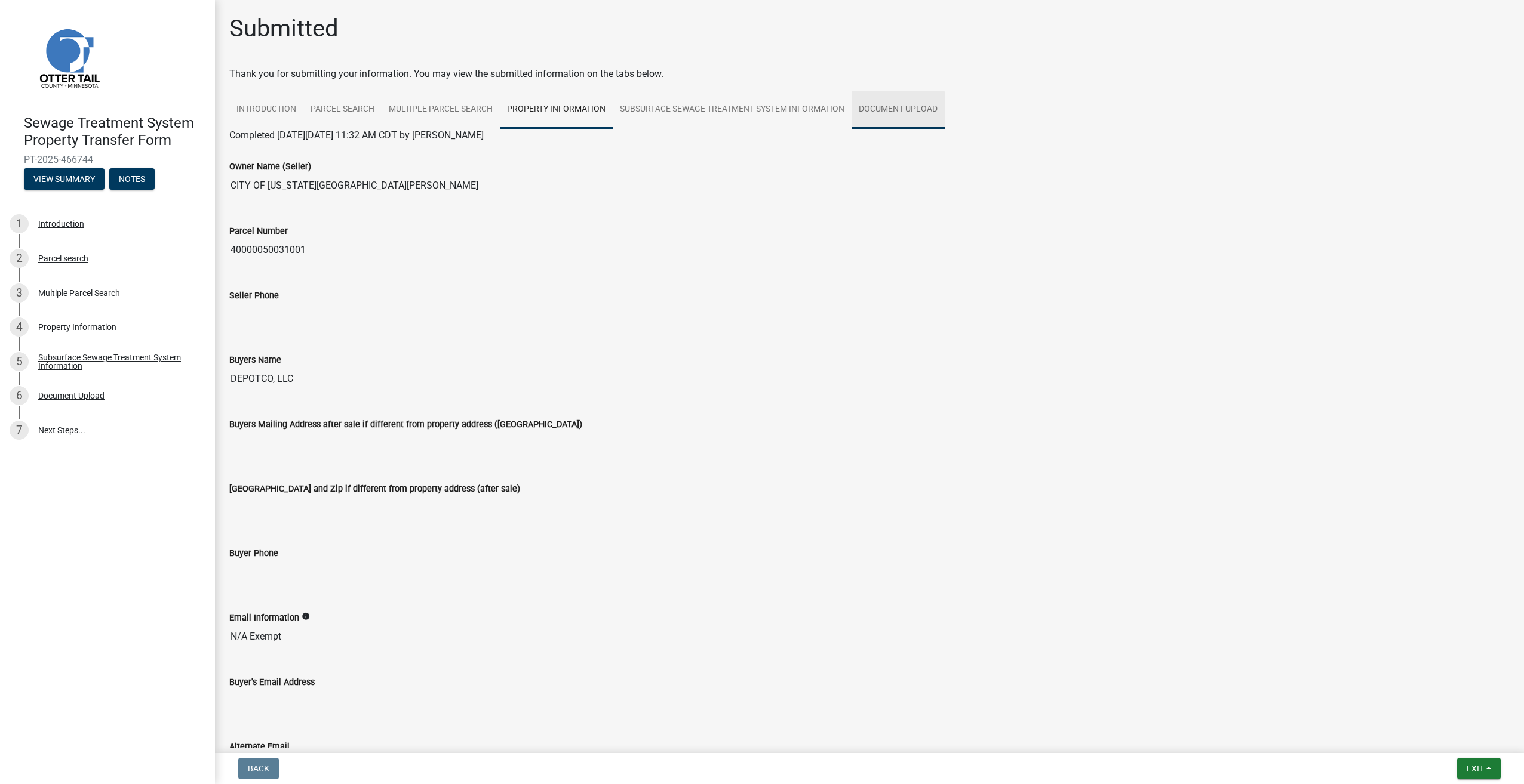
click at [903, 107] on link "Document Upload" at bounding box center [898, 110] width 93 height 38
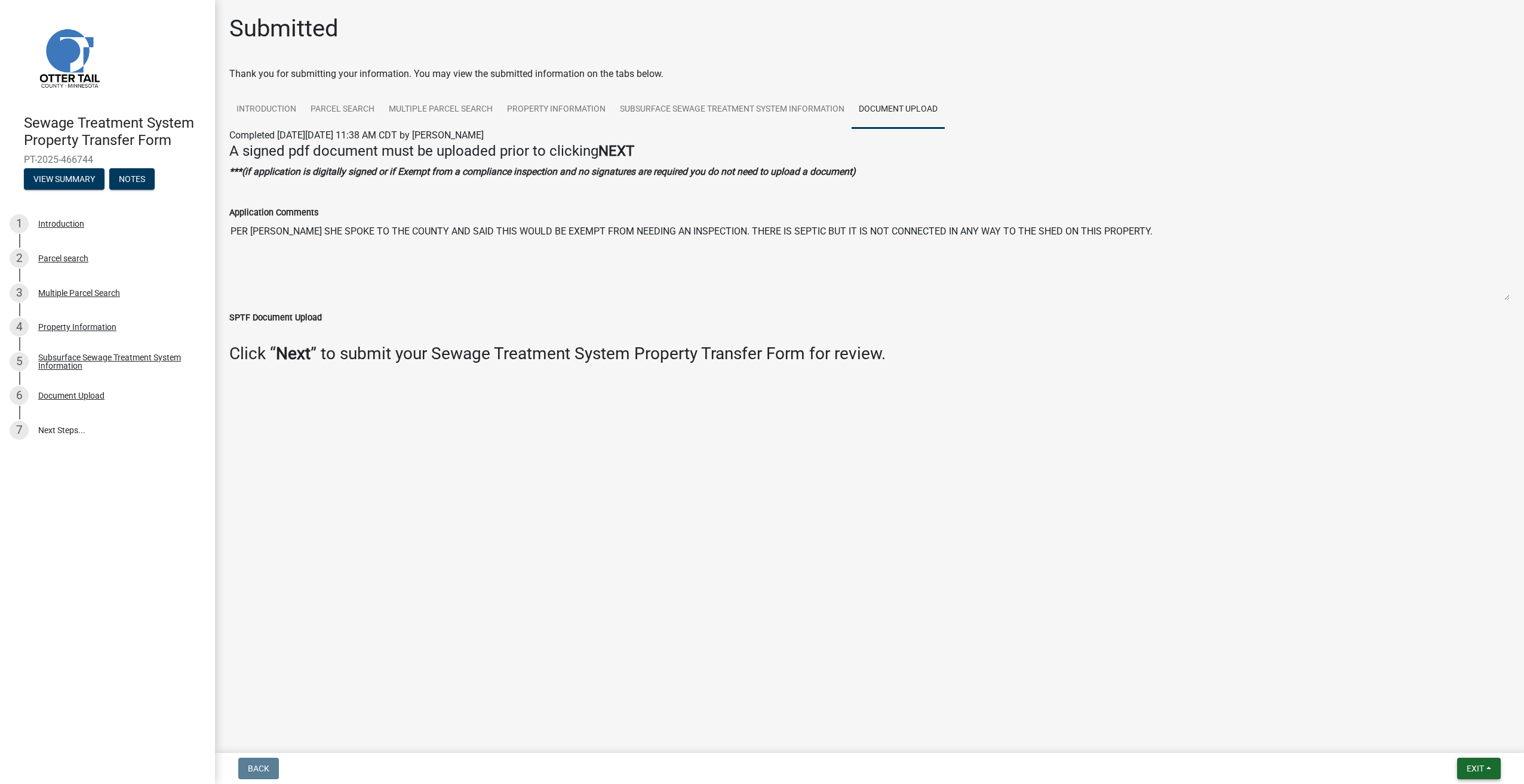
click at [1482, 773] on span "Exit" at bounding box center [1475, 769] width 18 height 10
click at [1443, 704] on button "Save" at bounding box center [1452, 709] width 95 height 29
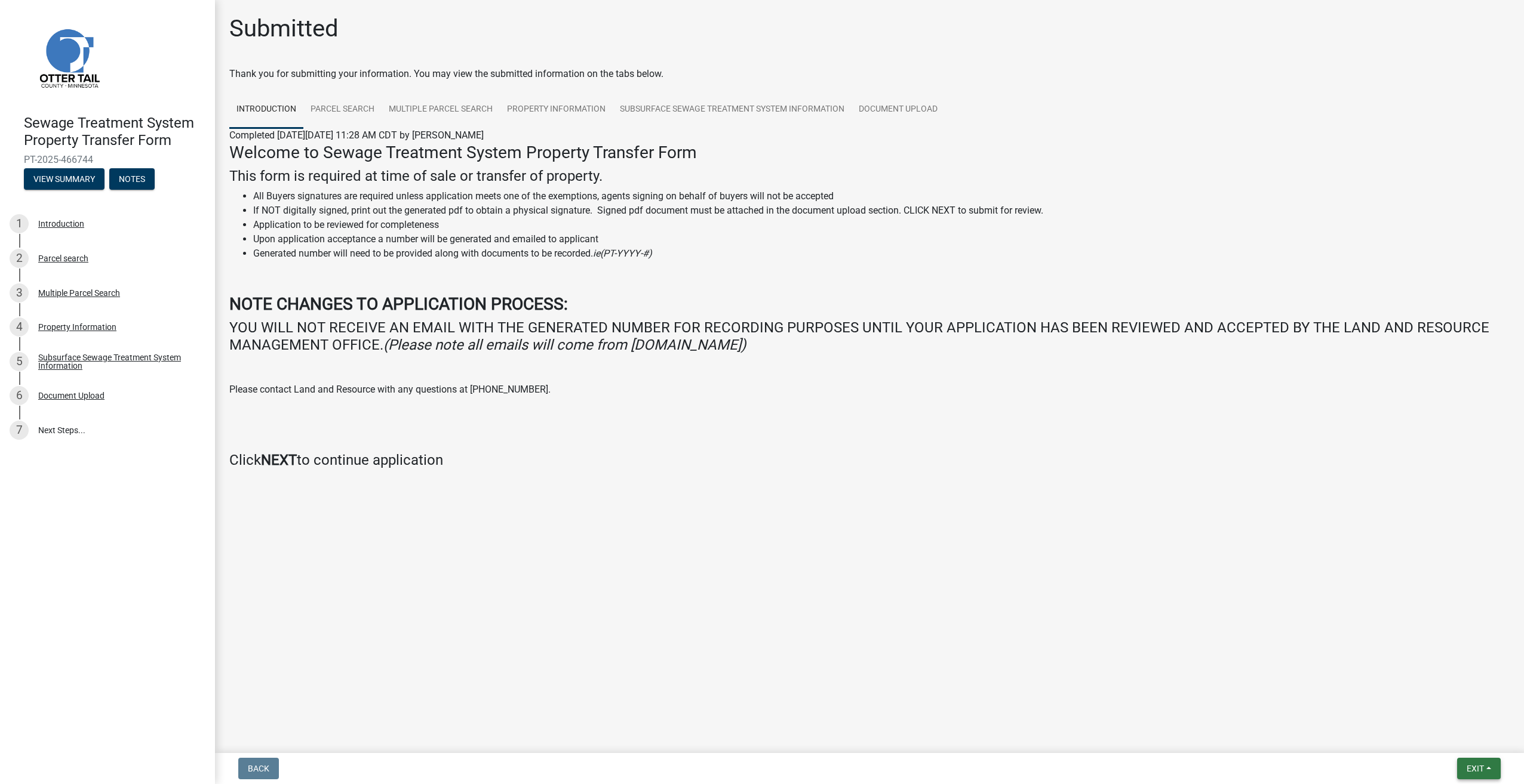
click at [1472, 776] on button "Exit" at bounding box center [1478, 769] width 43 height 21
click at [1462, 738] on button "Save & Exit" at bounding box center [1452, 738] width 95 height 29
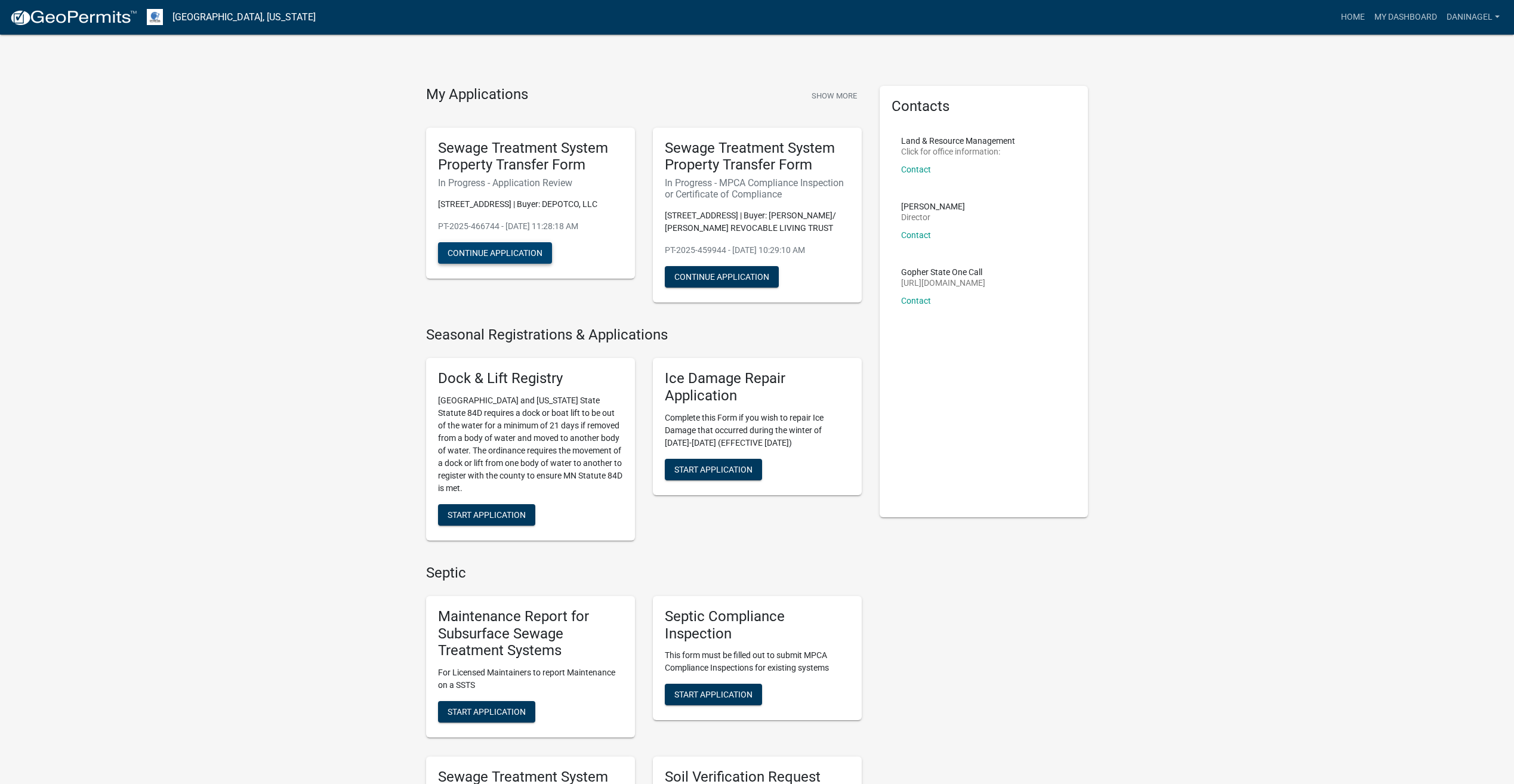
click at [506, 260] on button "Continue Application" at bounding box center [495, 253] width 114 height 21
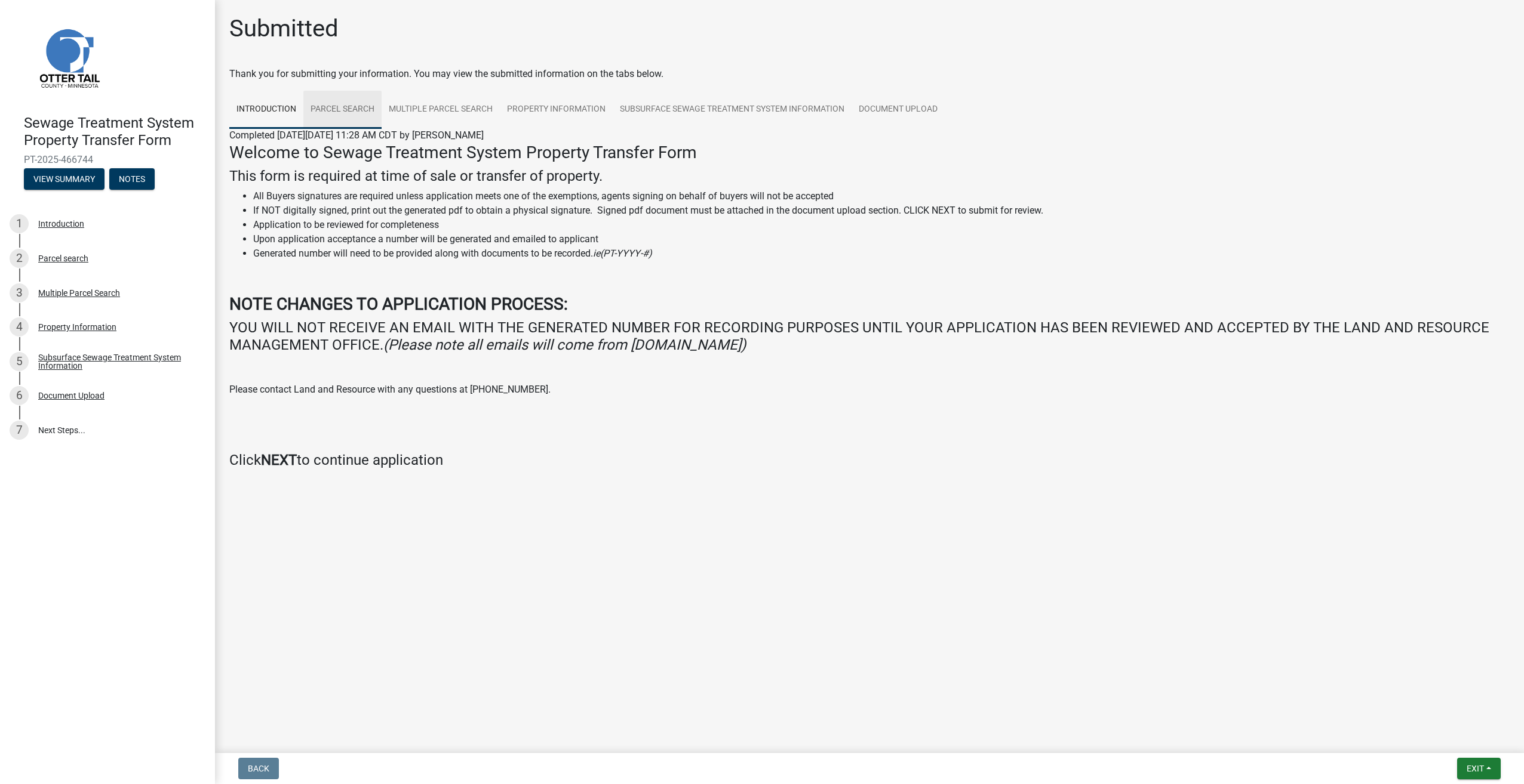
click at [339, 108] on link "Parcel search" at bounding box center [342, 110] width 79 height 38
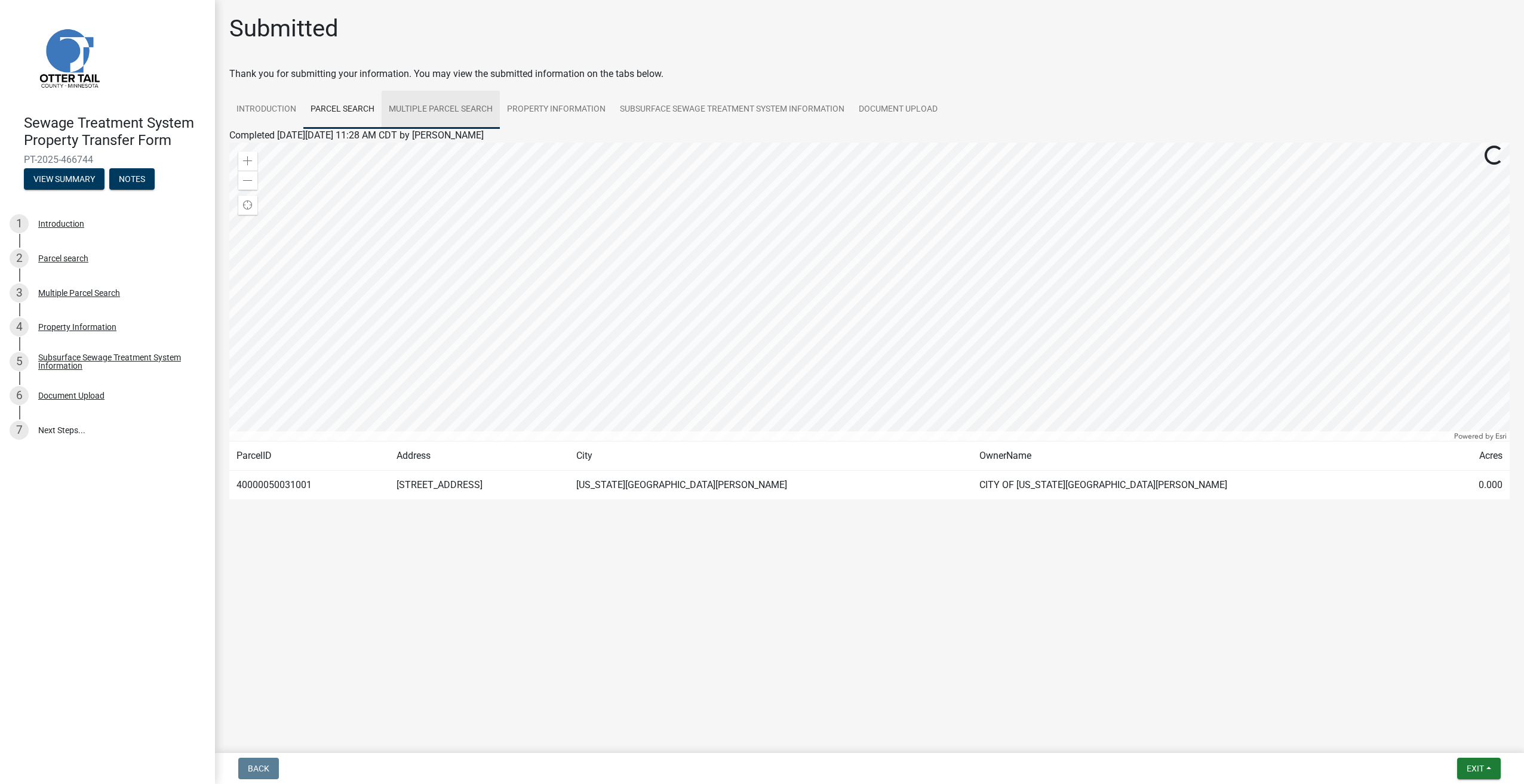
click at [428, 110] on link "Multiple Parcel Search" at bounding box center [441, 110] width 118 height 38
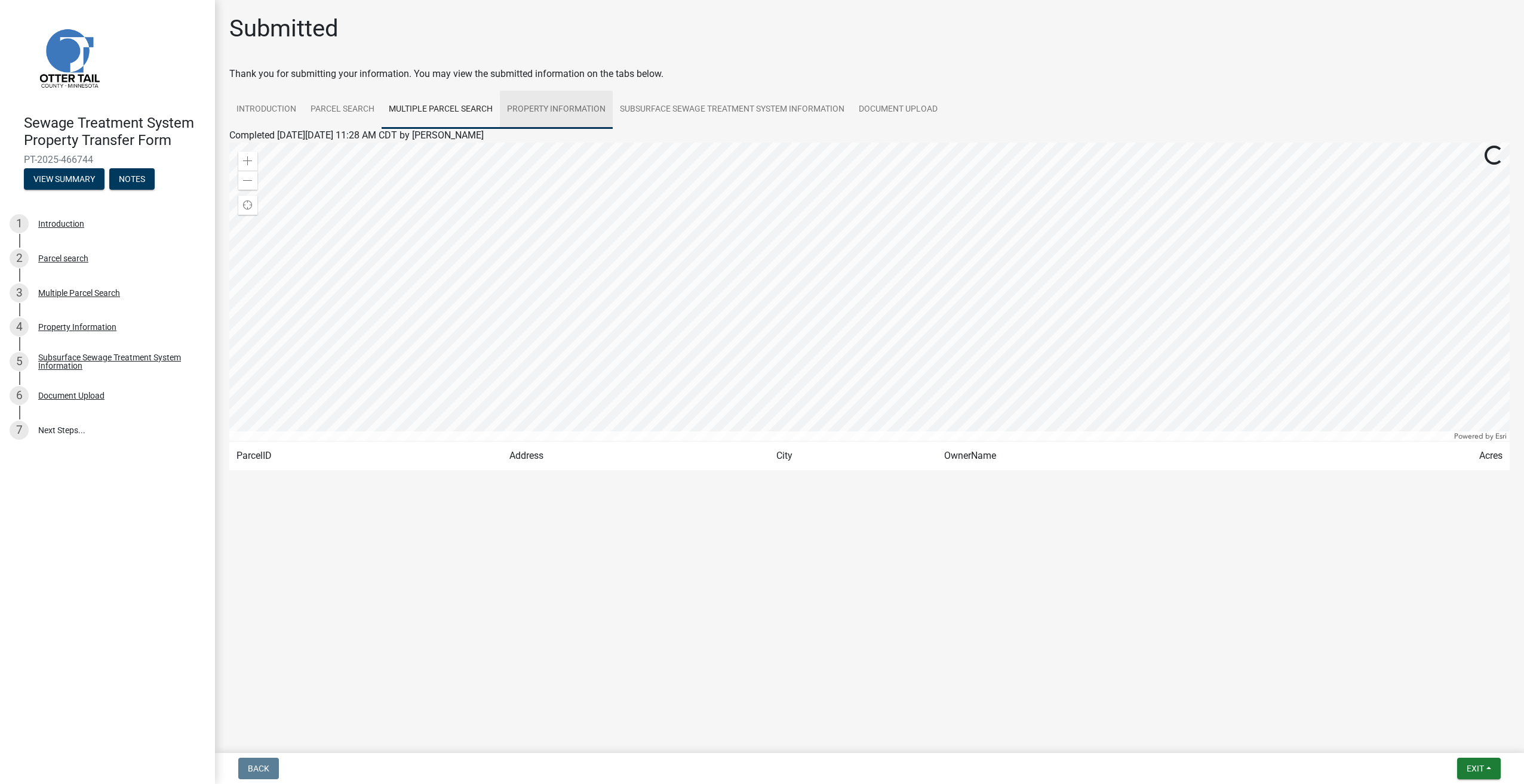
click at [537, 107] on link "Property Information" at bounding box center [557, 110] width 113 height 38
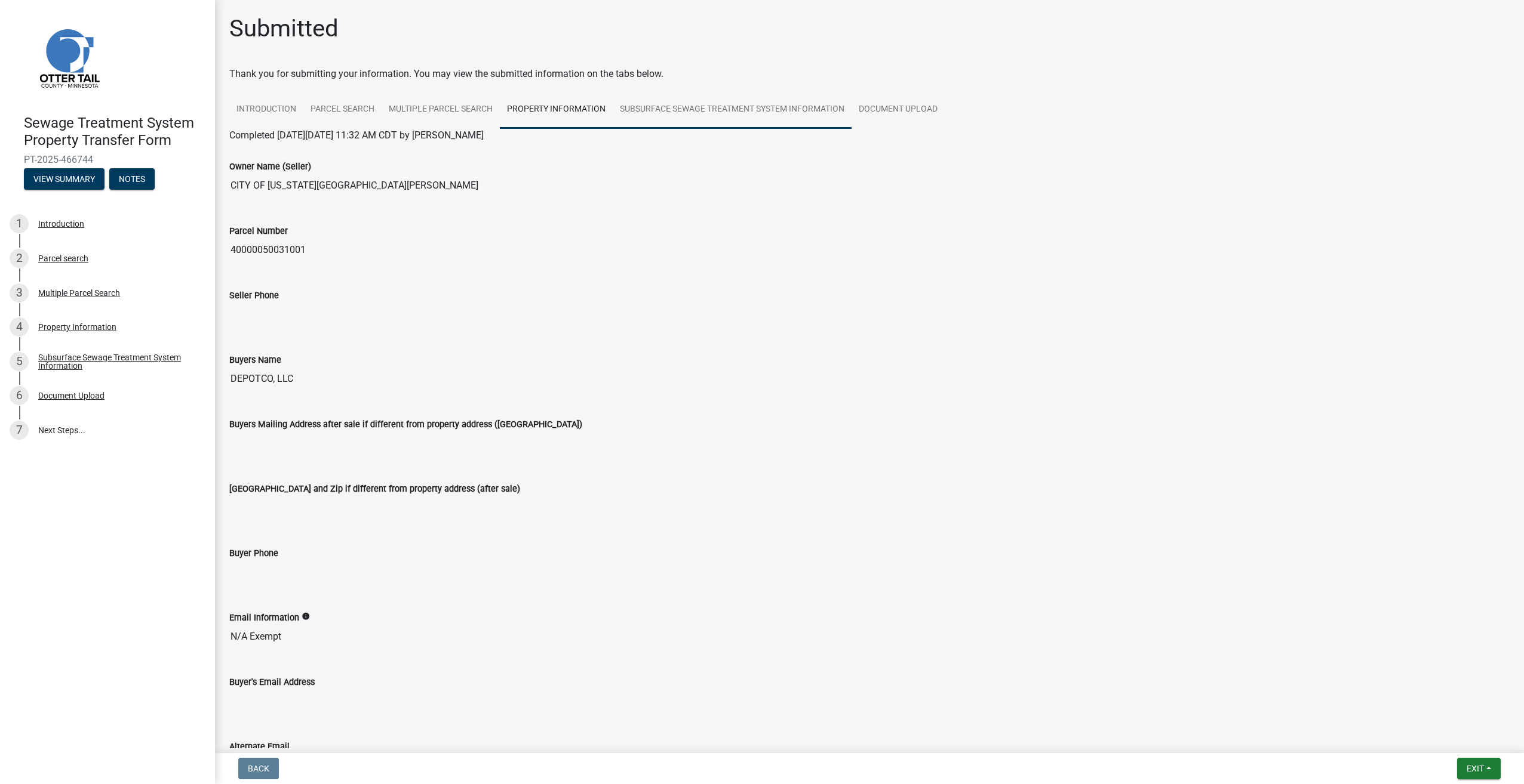
click at [672, 109] on link "Subsurface Sewage Treatment System Information" at bounding box center [732, 110] width 239 height 38
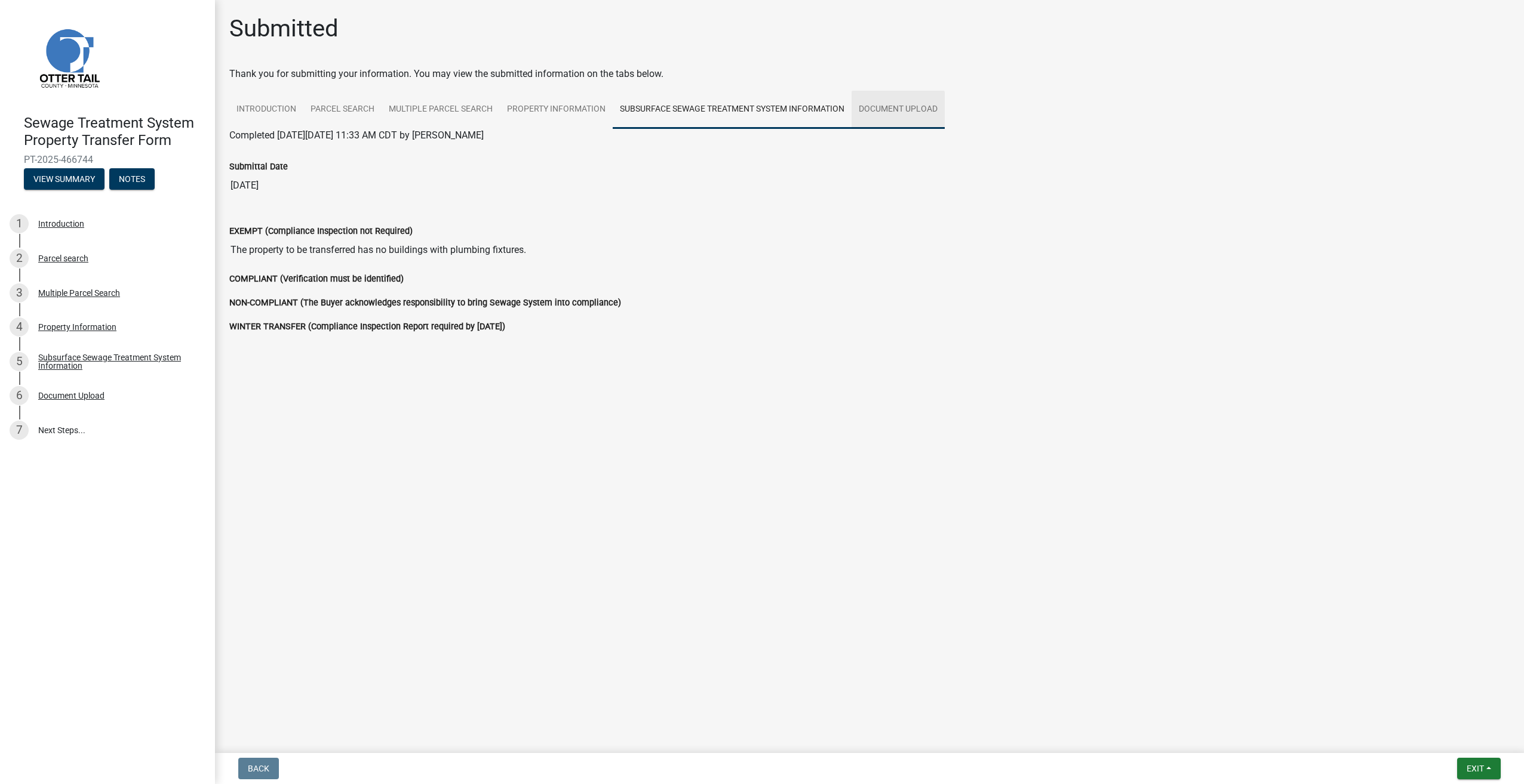
click at [899, 111] on link "Document Upload" at bounding box center [898, 110] width 93 height 38
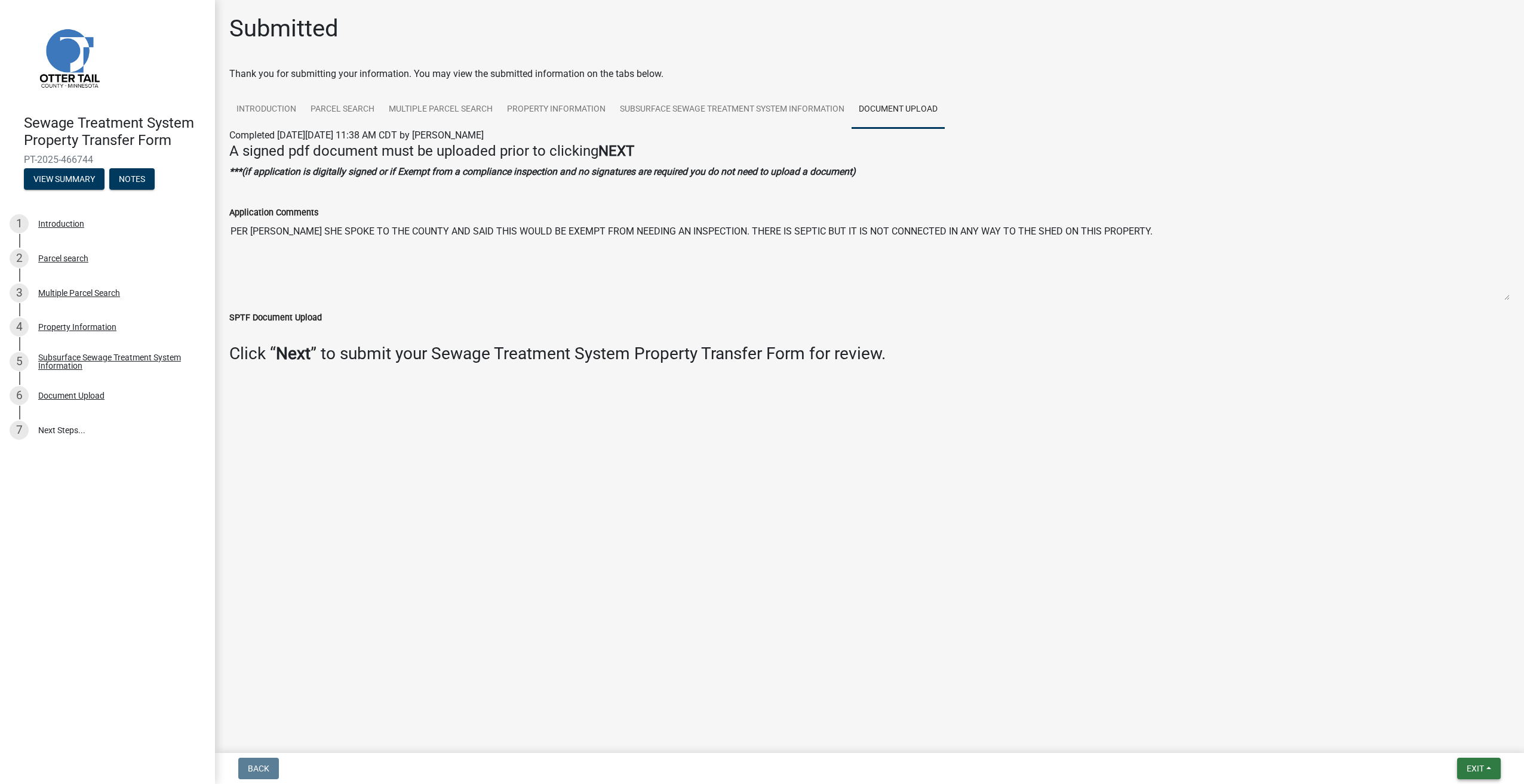
click at [1478, 773] on span "Exit" at bounding box center [1475, 769] width 18 height 10
click at [1450, 741] on button "Save & Exit" at bounding box center [1452, 738] width 95 height 29
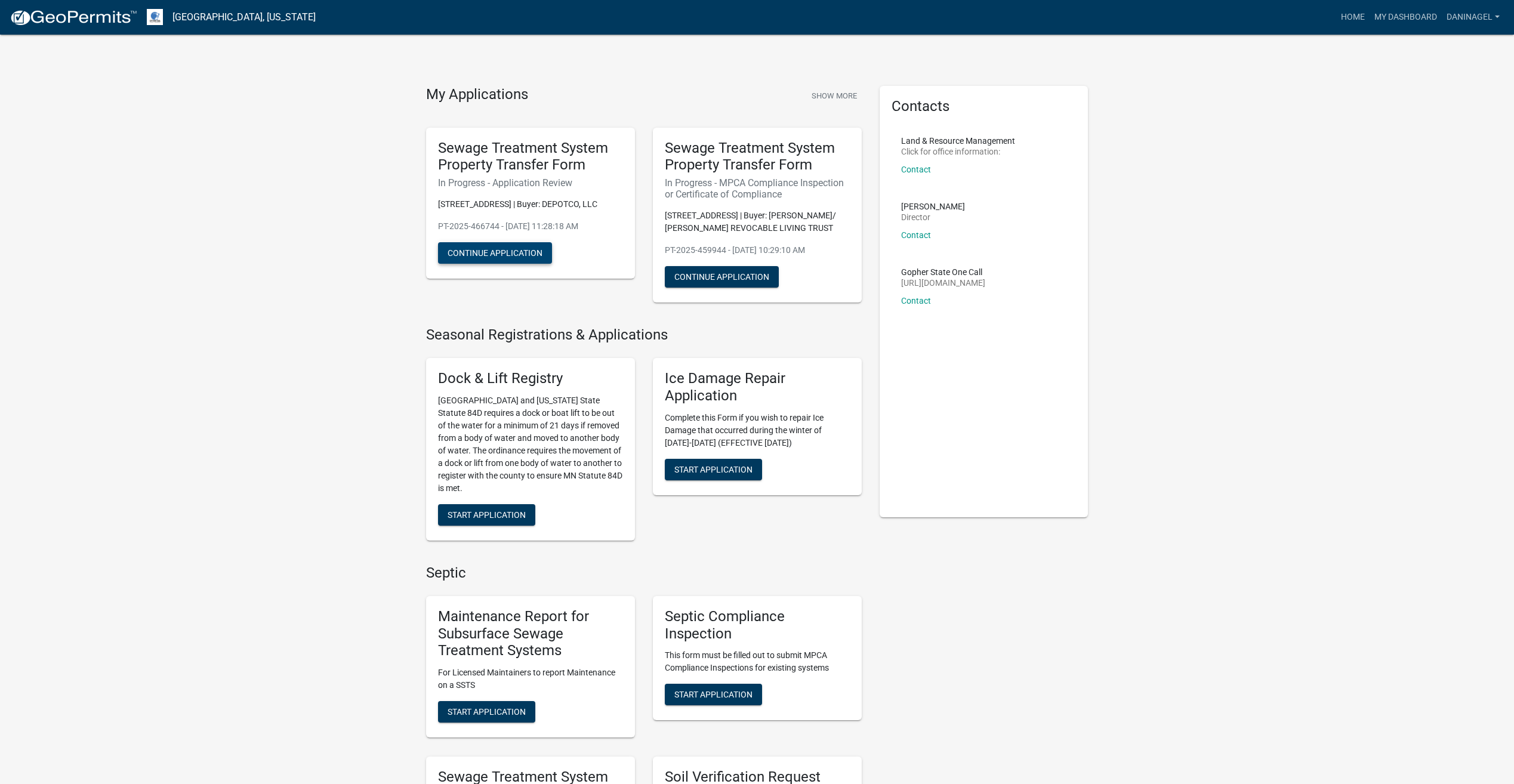
click at [522, 254] on button "Continue Application" at bounding box center [495, 253] width 114 height 21
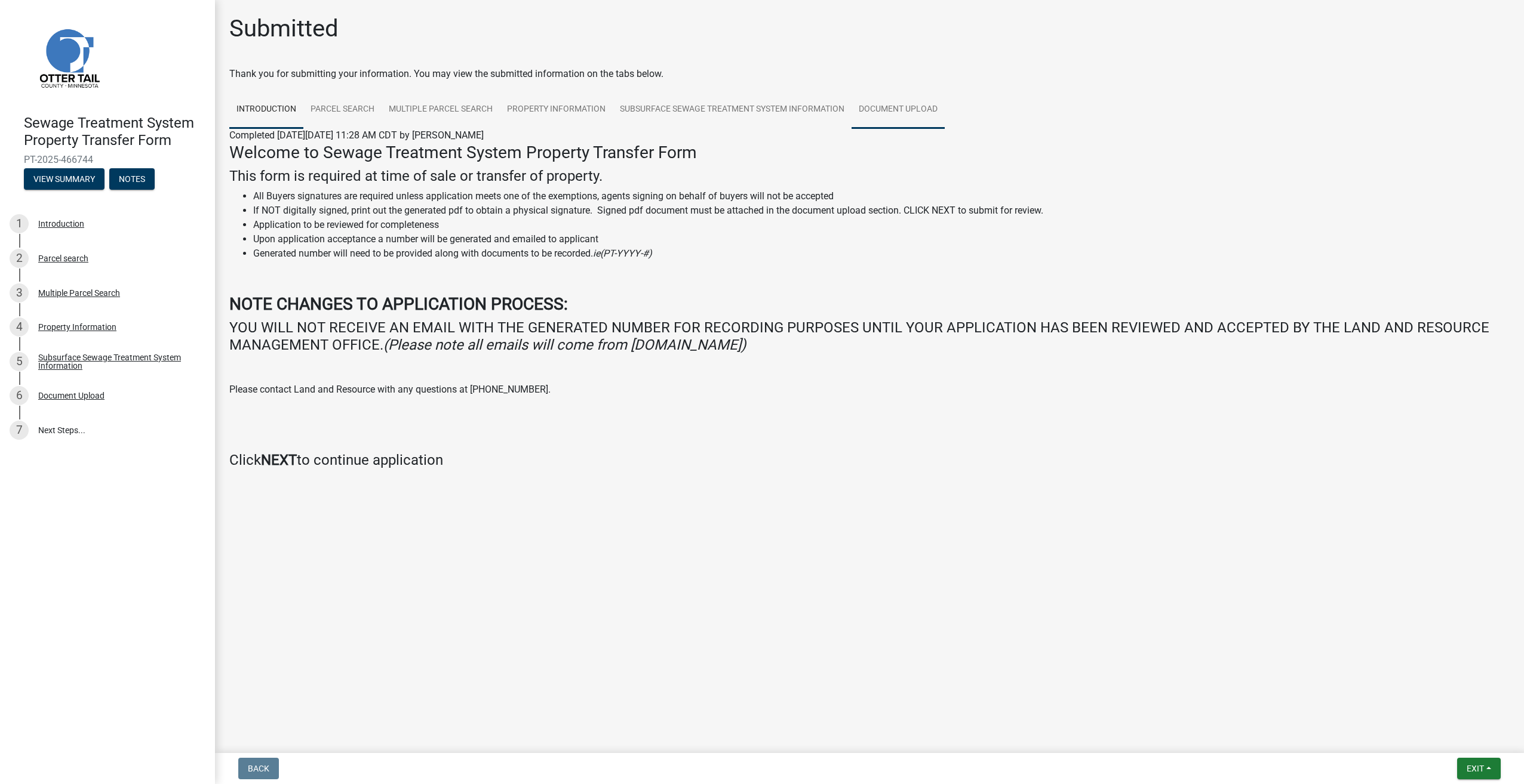
click at [900, 112] on link "Document Upload" at bounding box center [898, 110] width 93 height 38
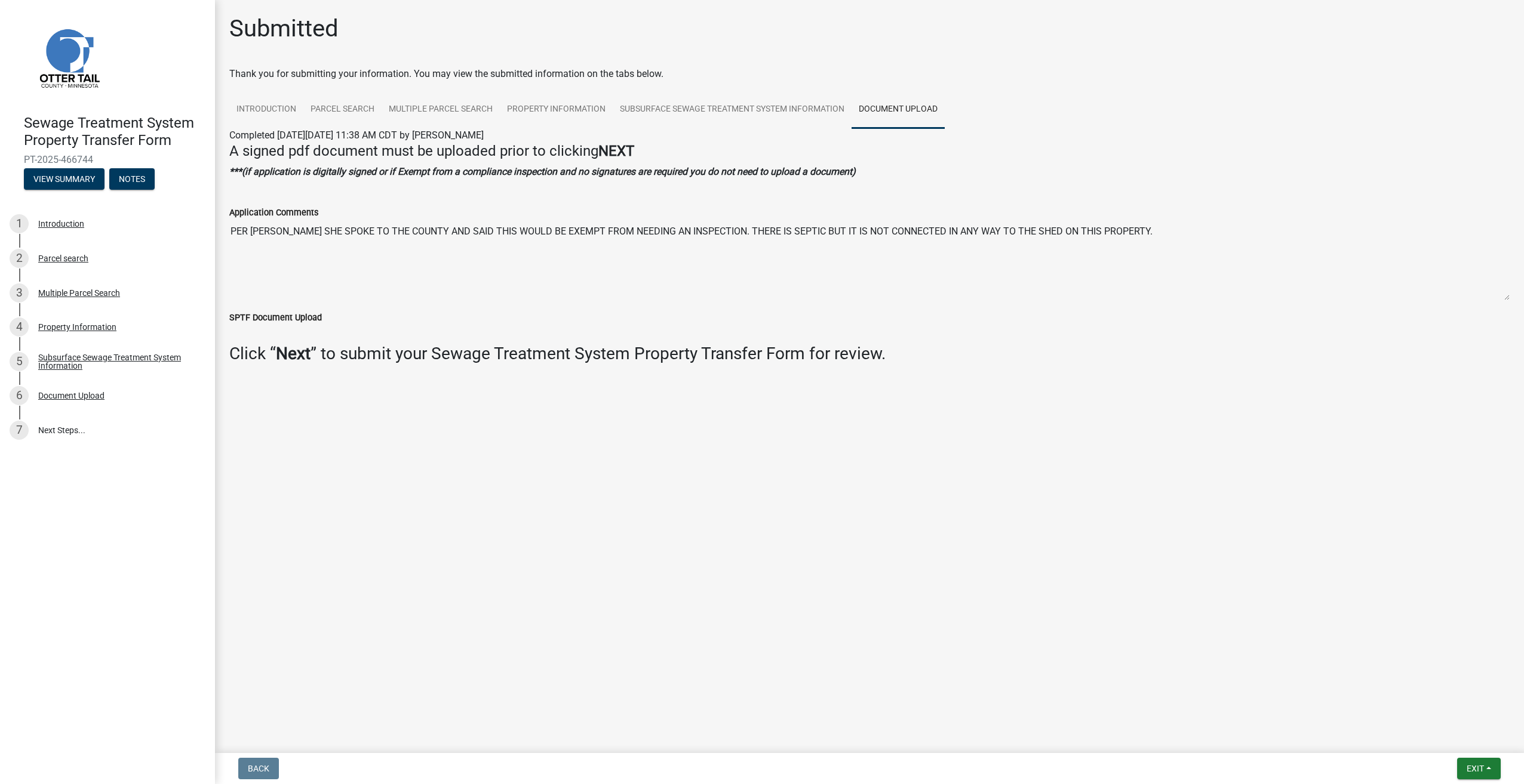
click at [390, 233] on textarea "PER [PERSON_NAME] SHE SPOKE TO THE COUNTY AND SAID THIS WOULD BE EXEMPT FROM NE…" at bounding box center [870, 260] width 1281 height 82
click at [1251, 227] on textarea "PER [PERSON_NAME] SHE SPOKE TO THE COUNTY AND SAID THIS WOULD BE EXEMPT FROM NE…" at bounding box center [870, 260] width 1281 height 82
click at [1214, 231] on textarea "PER [PERSON_NAME] SHE SPOKE TO THE COUNTY AND SAID THIS WOULD BE EXEMPT FROM NE…" at bounding box center [870, 260] width 1281 height 82
click at [244, 234] on textarea "PER [PERSON_NAME] SHE SPOKE TO THE COUNTY AND SAID THIS WOULD BE EXEMPT FROM NE…" at bounding box center [870, 260] width 1281 height 82
click at [232, 229] on textarea "PER [PERSON_NAME] SHE SPOKE TO THE COUNTY AND SAID THIS WOULD BE EXEMPT FROM NE…" at bounding box center [870, 260] width 1281 height 82
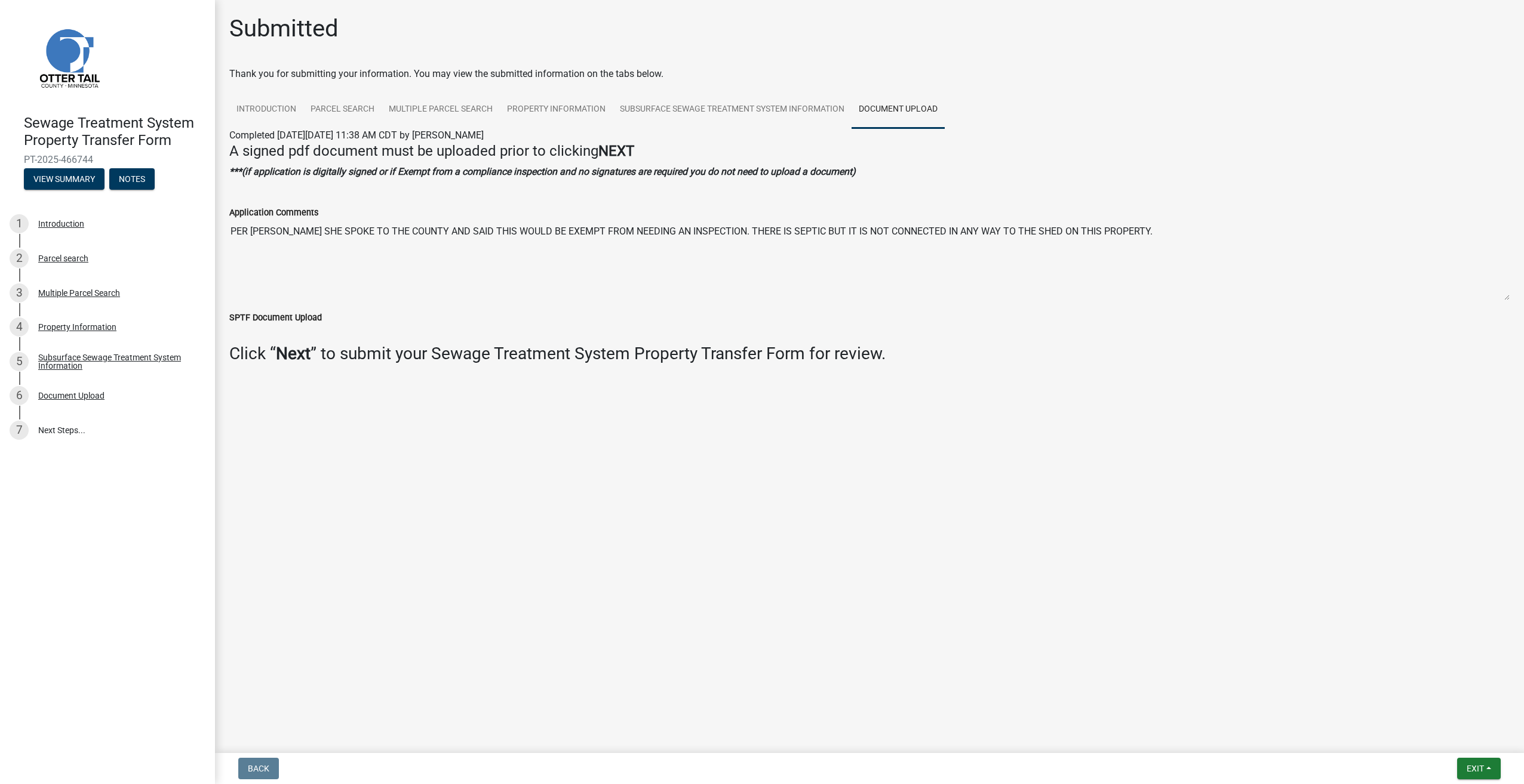
click at [393, 154] on h4 "A signed pdf document must be uploaded prior to clicking NEXT" at bounding box center [870, 151] width 1281 height 18
click at [1467, 771] on span "Exit" at bounding box center [1475, 769] width 18 height 10
click at [1429, 743] on button "Save & Exit" at bounding box center [1452, 738] width 95 height 29
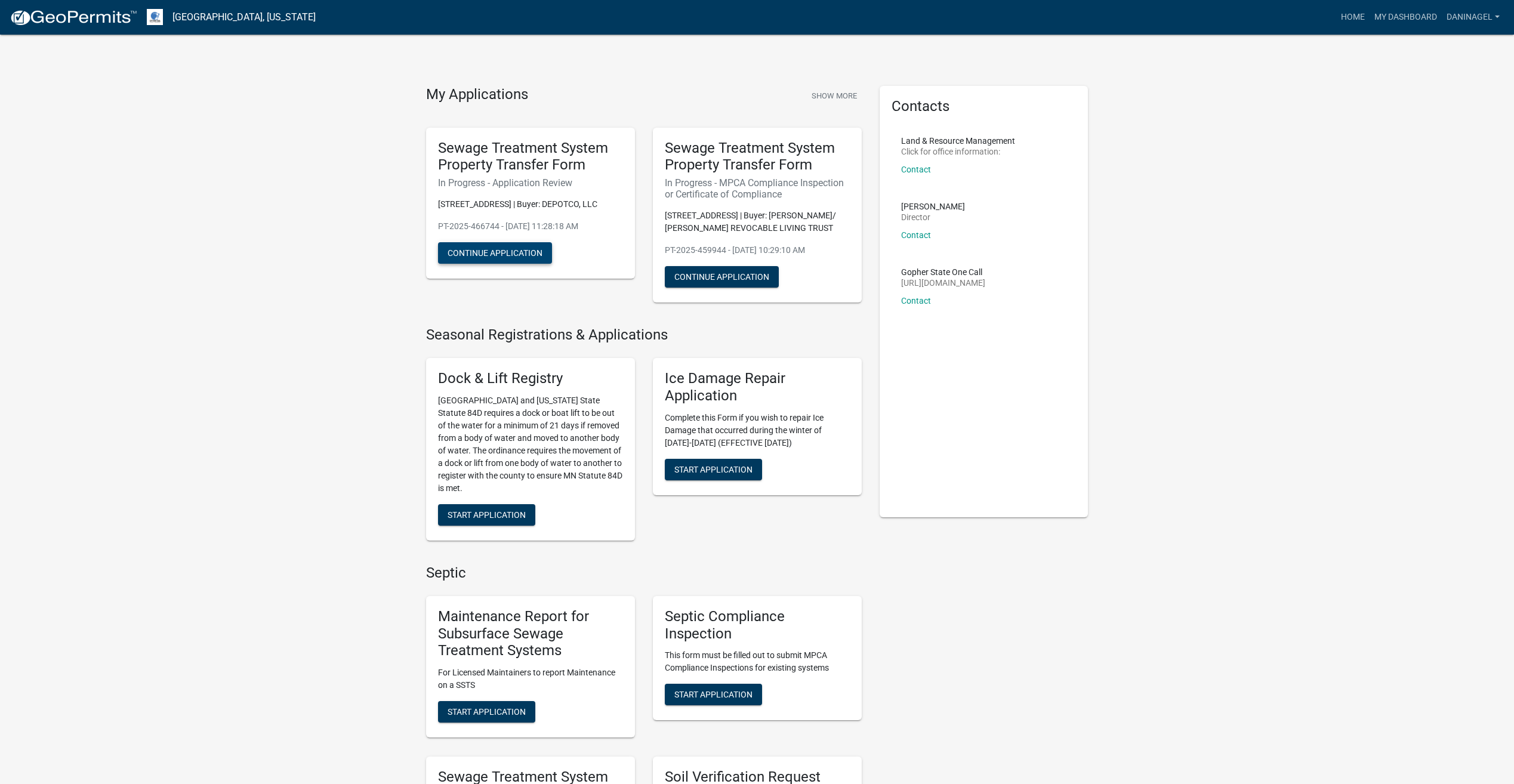
click at [525, 256] on button "Continue Application" at bounding box center [495, 253] width 114 height 21
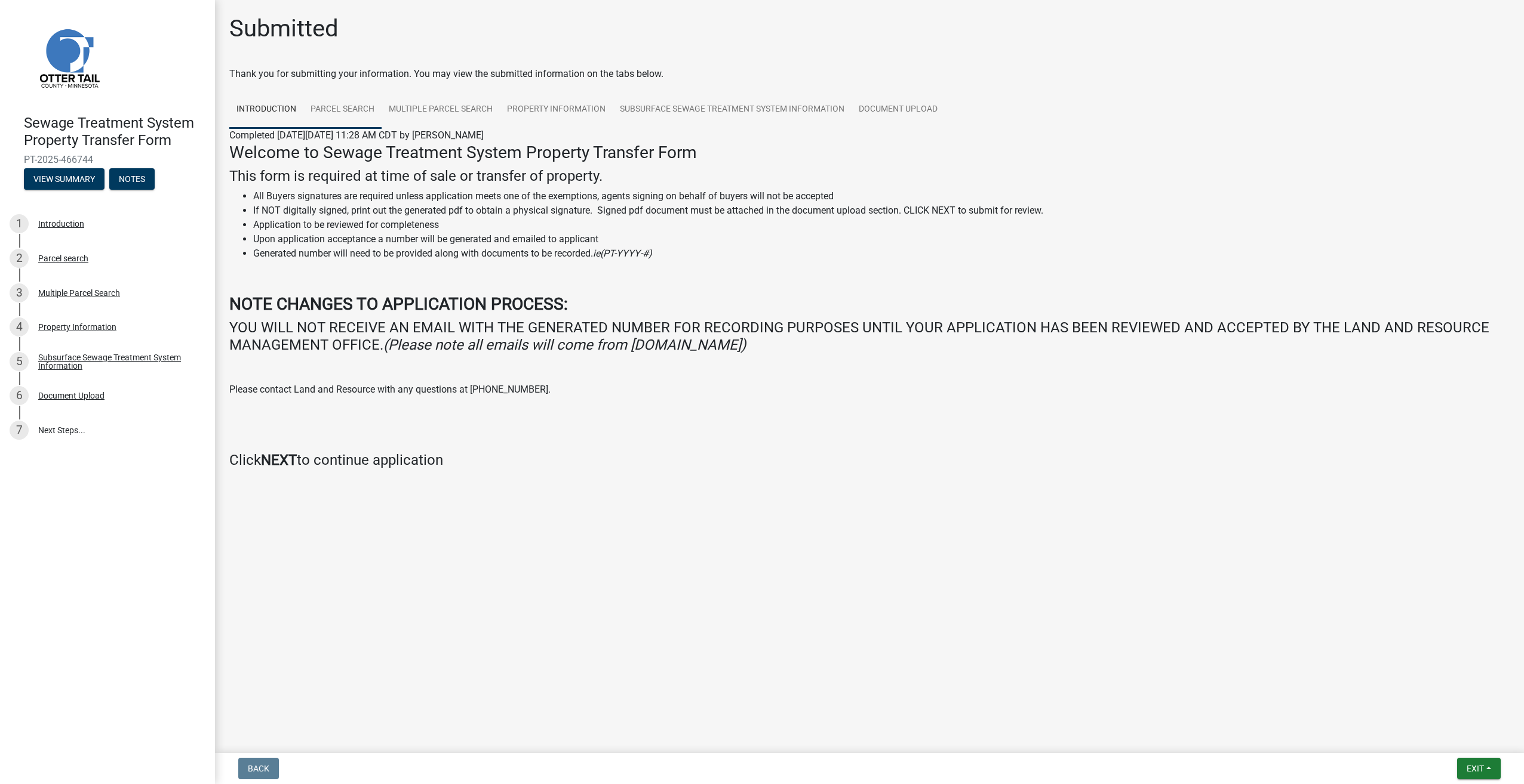
click at [362, 109] on link "Parcel search" at bounding box center [342, 110] width 79 height 38
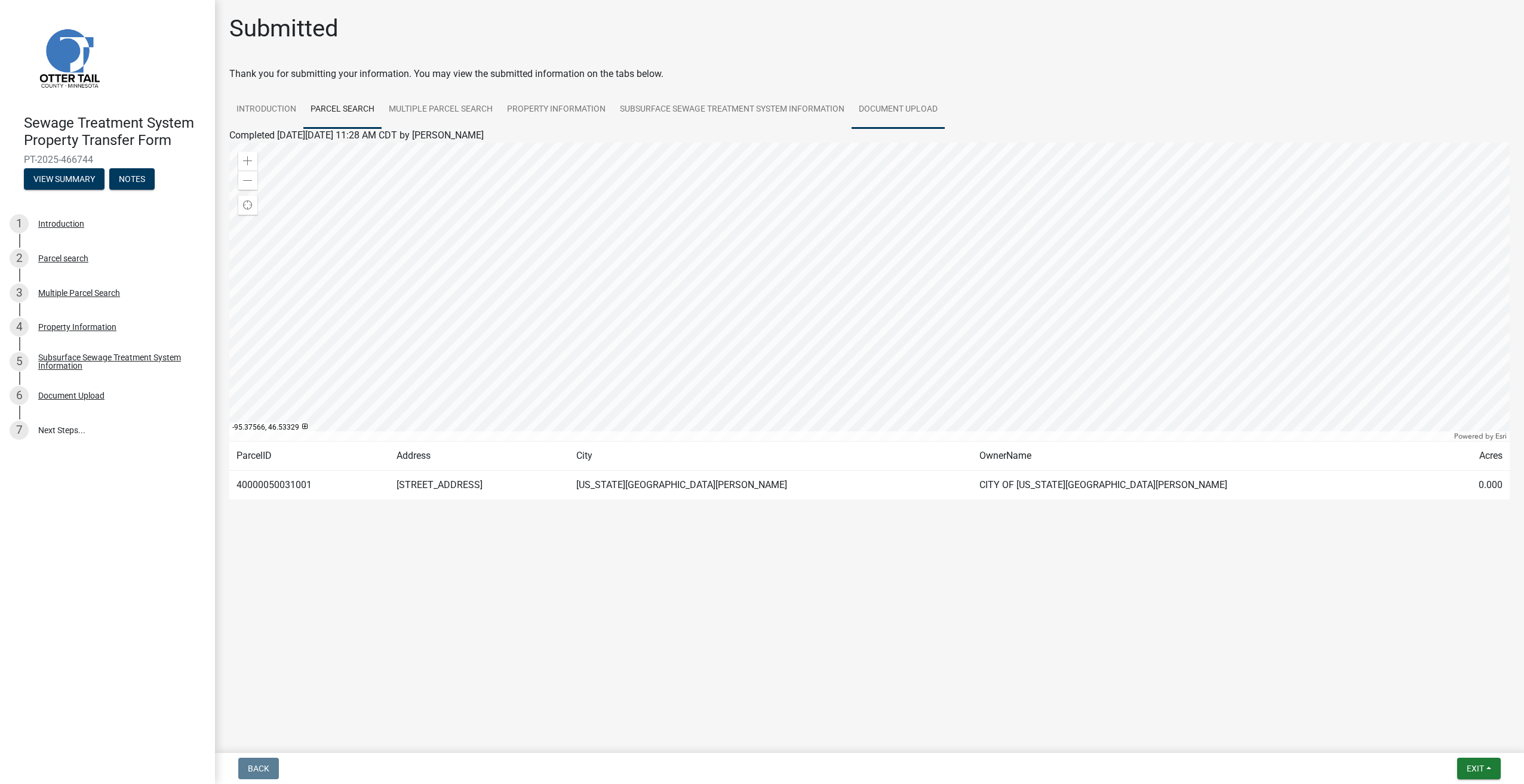
click at [873, 114] on link "Document Upload" at bounding box center [898, 110] width 93 height 38
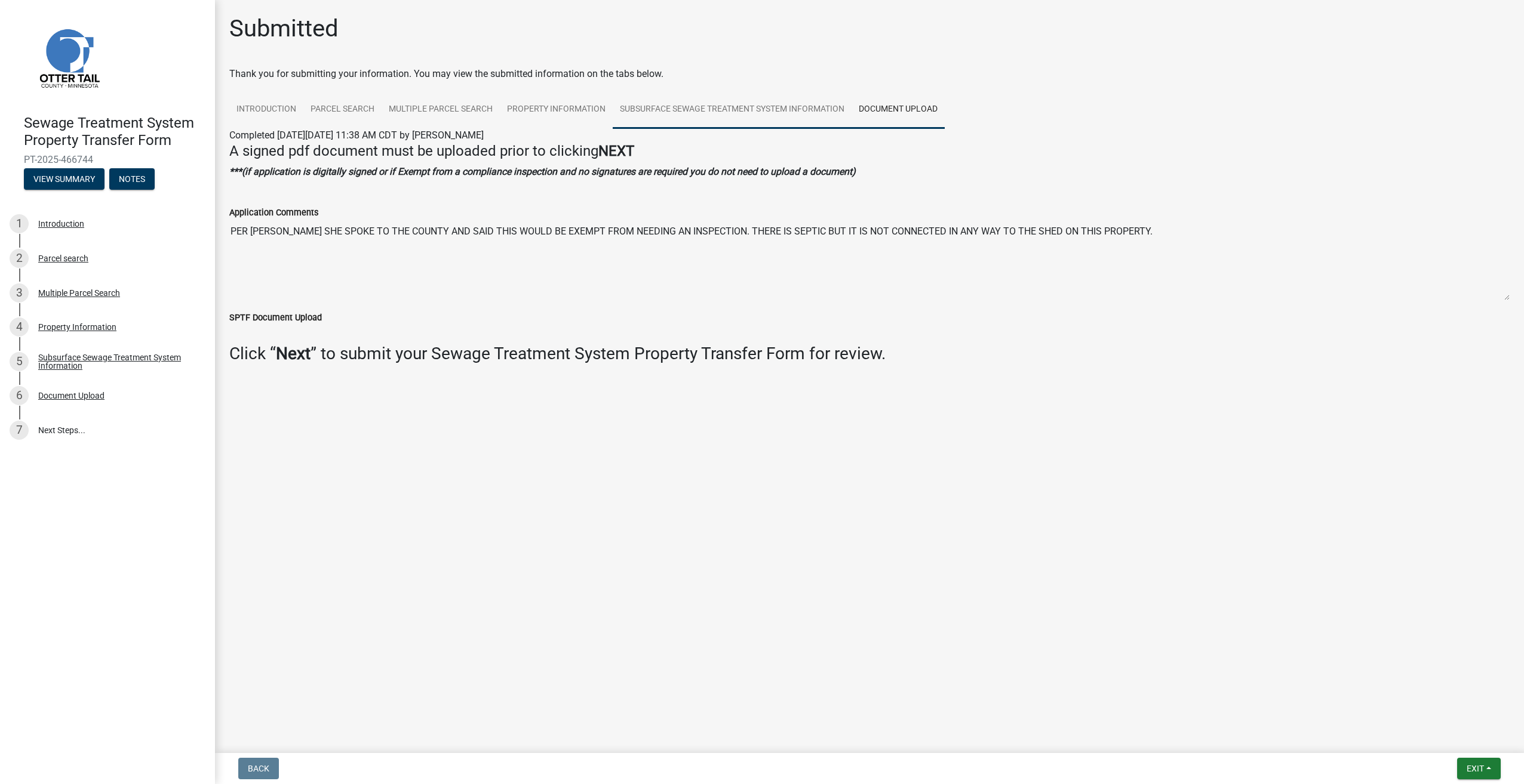
click at [766, 118] on link "Subsurface Sewage Treatment System Information" at bounding box center [732, 110] width 239 height 38
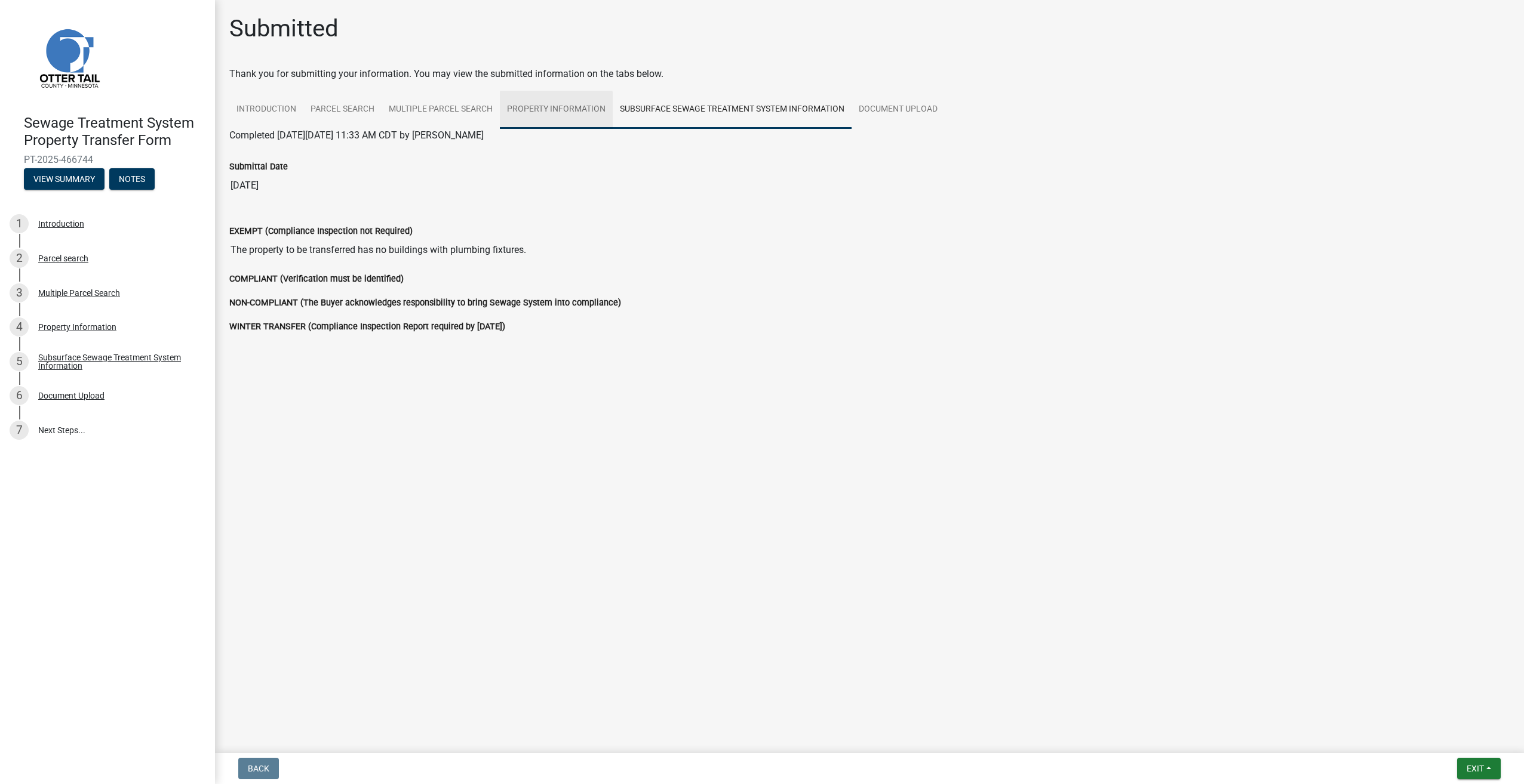
click at [561, 113] on link "Property Information" at bounding box center [557, 110] width 113 height 38
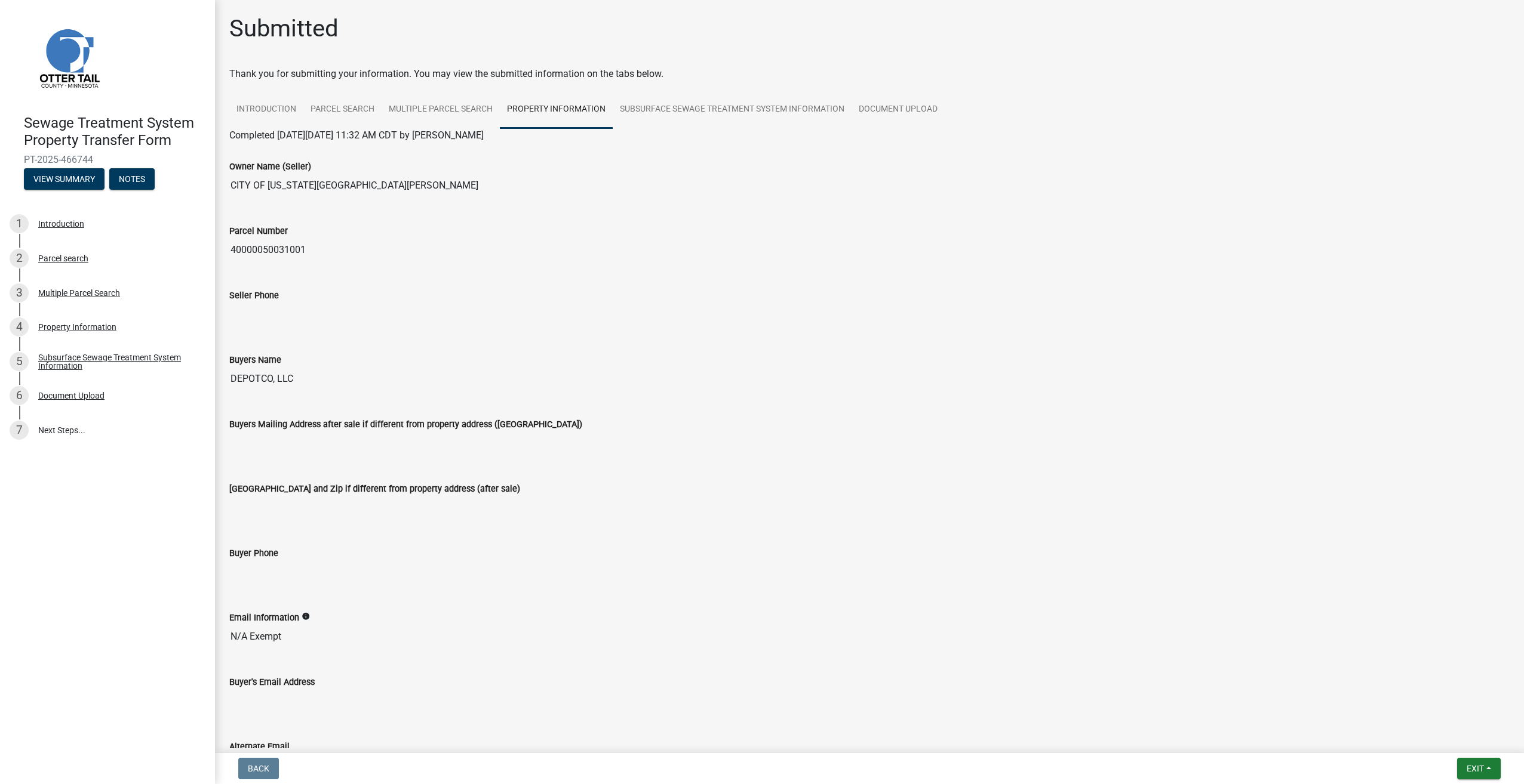
click at [360, 187] on input "CITY OF [US_STATE][GEOGRAPHIC_DATA][PERSON_NAME]" at bounding box center [870, 185] width 1281 height 24
drag, startPoint x: 360, startPoint y: 186, endPoint x: 170, endPoint y: 179, distance: 190.1
click at [170, 179] on div "Sewage Treatment System Property Transfer Form PT-2025-466744 View Summary Note…" at bounding box center [762, 392] width 1524 height 784
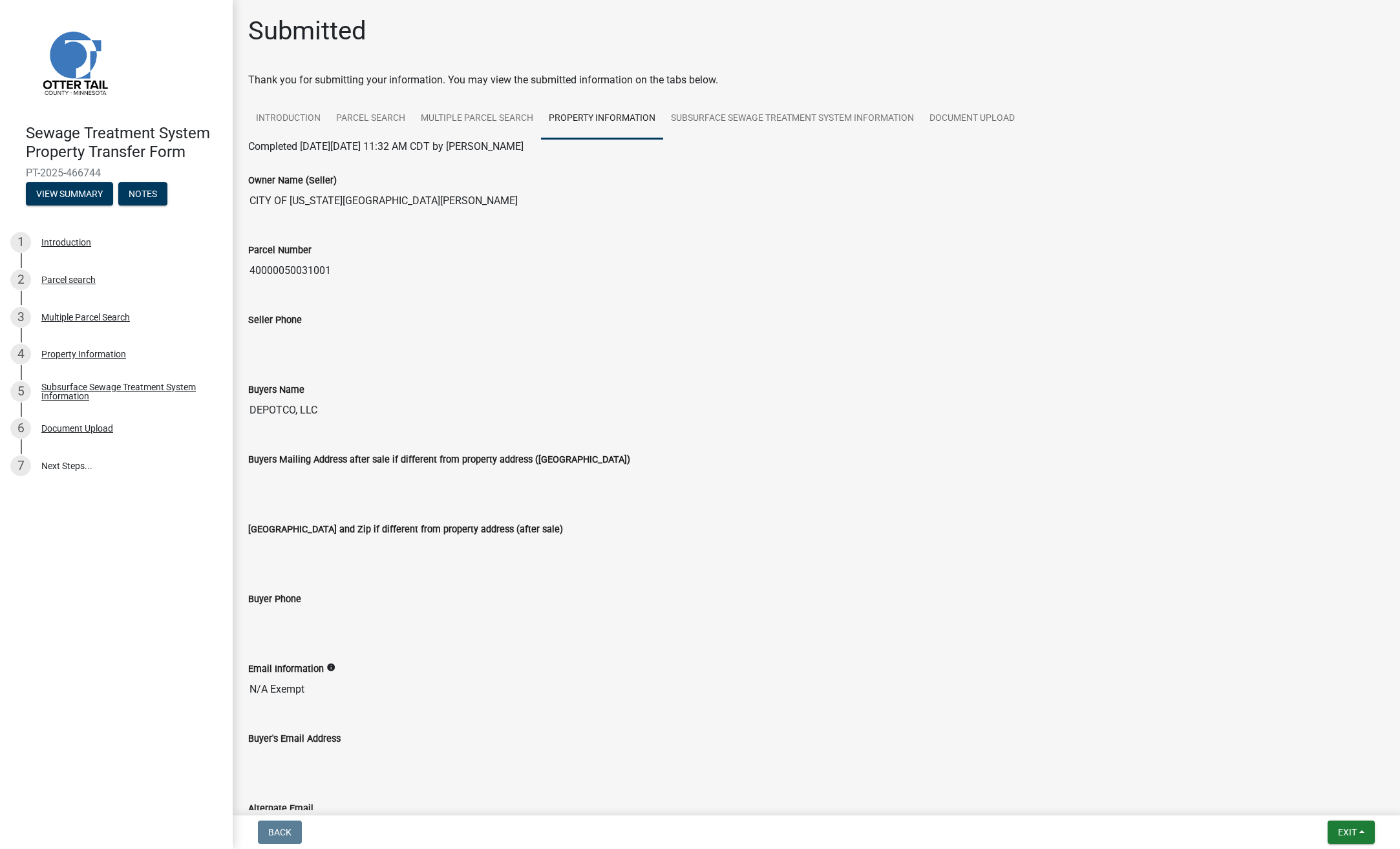
click at [355, 205] on input "CITY OF [US_STATE][GEOGRAPHIC_DATA][PERSON_NAME]" at bounding box center [816, 200] width 1136 height 26
drag, startPoint x: 384, startPoint y: 201, endPoint x: 243, endPoint y: 192, distance: 141.3
click at [243, 192] on div "Owner Name (Seller) CITY OF [US_STATE][GEOGRAPHIC_DATA][PERSON_NAME]" at bounding box center [816, 189] width 1156 height 70
drag, startPoint x: 243, startPoint y: 192, endPoint x: 594, endPoint y: 215, distance: 351.8
click at [594, 215] on div "Owner Name (Seller) CITY OF [US_STATE][GEOGRAPHIC_DATA][PERSON_NAME]" at bounding box center [816, 189] width 1156 height 70
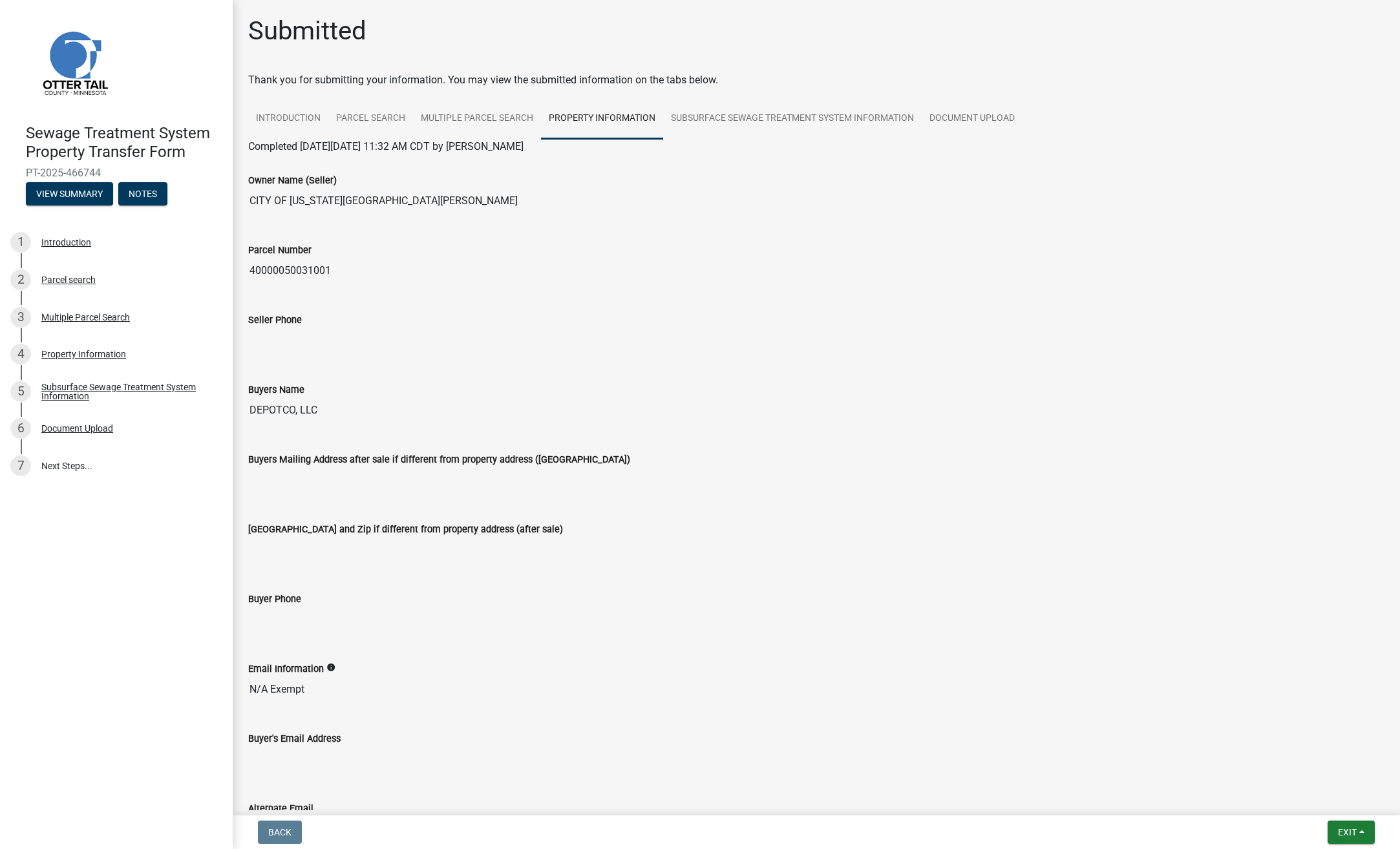
click at [511, 205] on input "CITY OF [US_STATE][GEOGRAPHIC_DATA][PERSON_NAME]" at bounding box center [816, 200] width 1136 height 26
drag, startPoint x: 429, startPoint y: 200, endPoint x: 217, endPoint y: 175, distance: 213.5
click at [217, 175] on div "Sewage Treatment System Property Transfer Form PT-2025-466744 View Summary Note…" at bounding box center [700, 424] width 1400 height 849
click at [369, 196] on input "CITY OF [US_STATE][GEOGRAPHIC_DATA][PERSON_NAME]" at bounding box center [816, 200] width 1136 height 26
drag, startPoint x: 493, startPoint y: 216, endPoint x: 469, endPoint y: 212, distance: 24.3
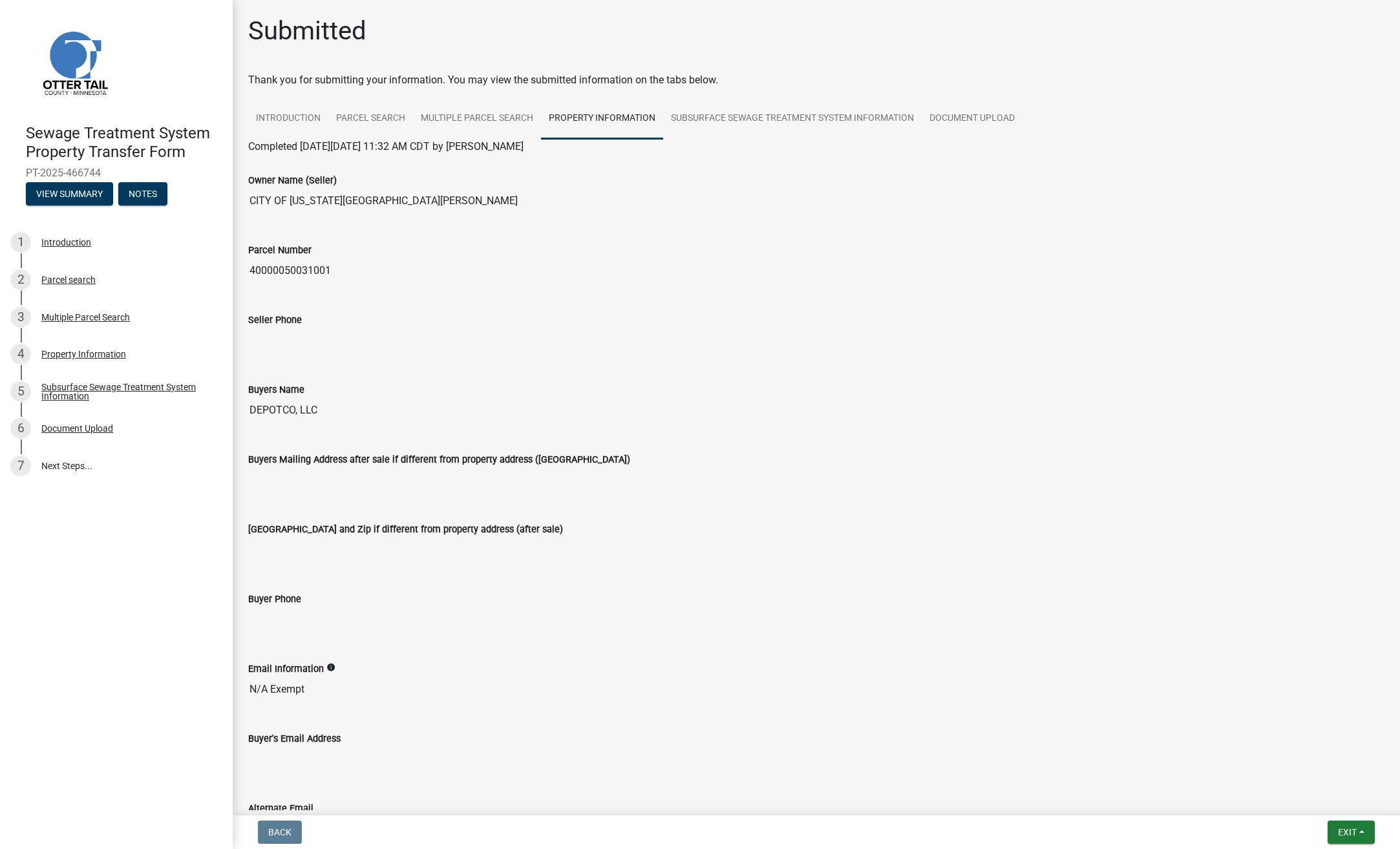
click at [492, 216] on div "Owner Name (Seller) CITY OF [US_STATE][GEOGRAPHIC_DATA][PERSON_NAME]" at bounding box center [816, 189] width 1156 height 70
click at [412, 197] on input "CITY OF [US_STATE][GEOGRAPHIC_DATA][PERSON_NAME]" at bounding box center [816, 200] width 1136 height 26
drag, startPoint x: 400, startPoint y: 208, endPoint x: 163, endPoint y: 207, distance: 237.0
click at [163, 207] on div "Sewage Treatment System Property Transfer Form PT-2025-466744 View Summary Note…" at bounding box center [700, 424] width 1400 height 849
click at [359, 310] on div "Seller Phone" at bounding box center [816, 323] width 1136 height 59
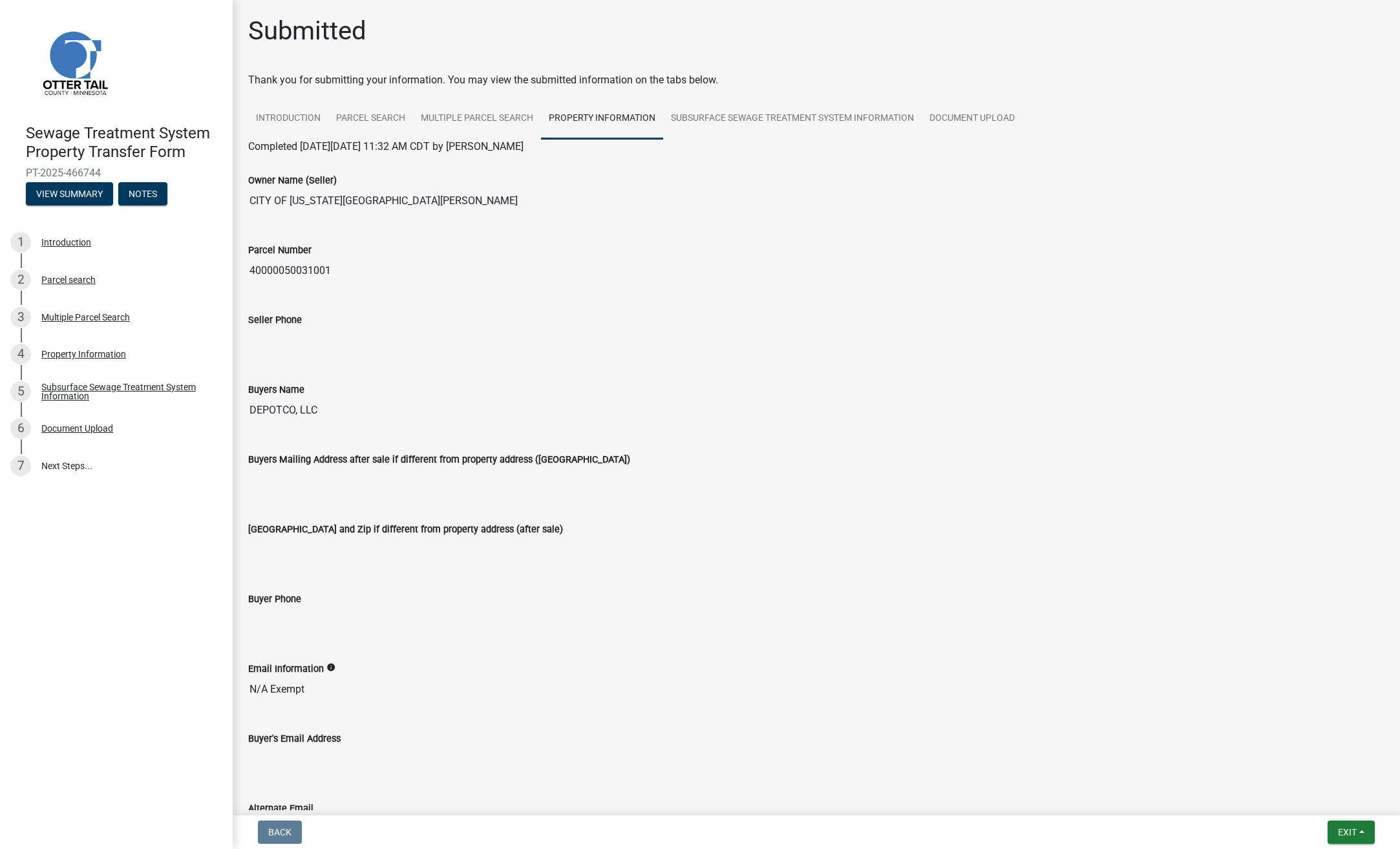
click at [463, 210] on input "CITY OF [US_STATE][GEOGRAPHIC_DATA][PERSON_NAME]" at bounding box center [816, 200] width 1136 height 26
click at [276, 197] on input "CITY OF [US_STATE][GEOGRAPHIC_DATA][PERSON_NAME]" at bounding box center [816, 200] width 1136 height 26
click at [251, 201] on input "CITY OF [US_STATE][GEOGRAPHIC_DATA][PERSON_NAME]" at bounding box center [816, 200] width 1136 height 26
click at [84, 354] on div "Property Information" at bounding box center [83, 354] width 85 height 9
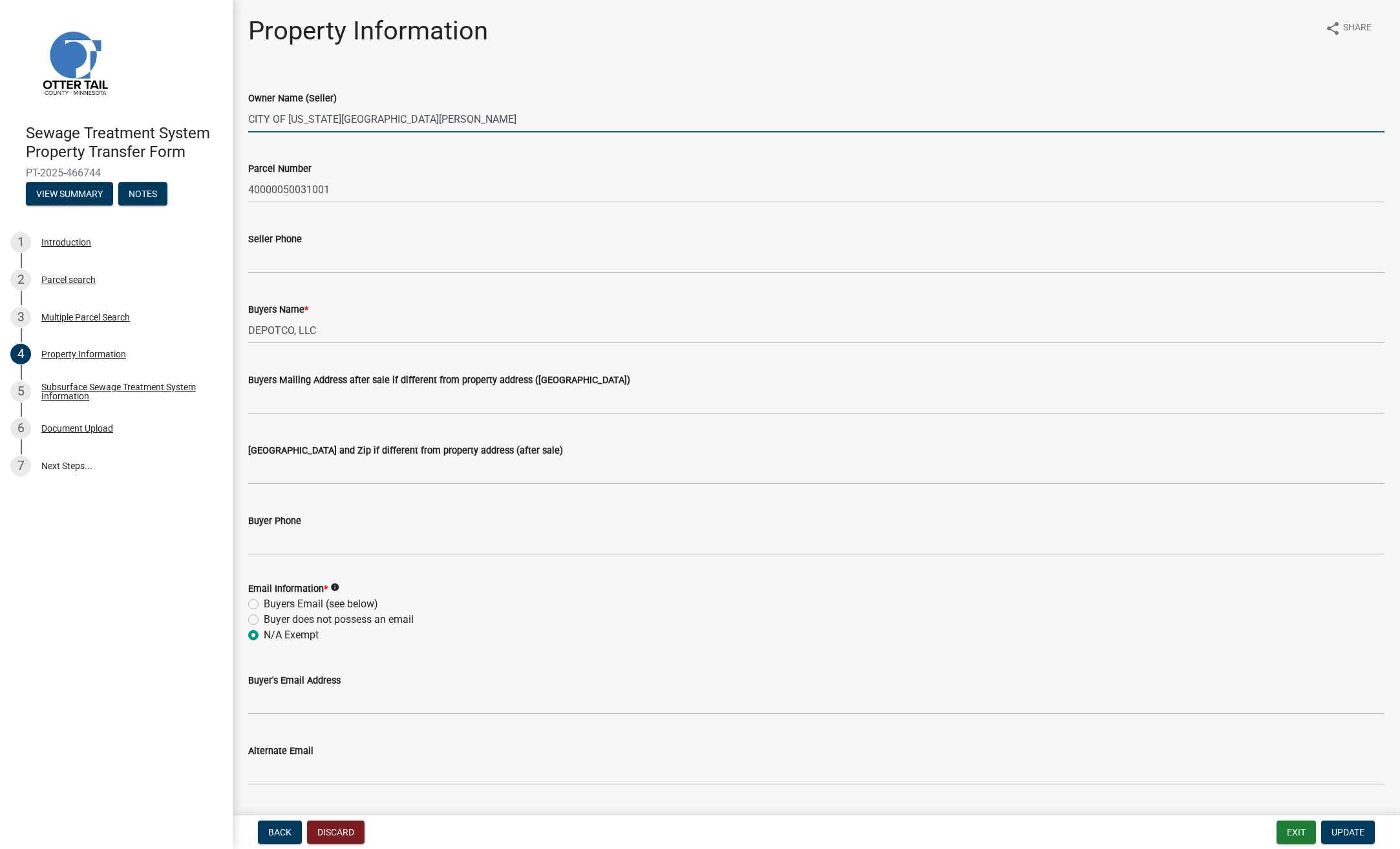
click at [364, 114] on input "CITY OF [US_STATE][GEOGRAPHIC_DATA][PERSON_NAME]" at bounding box center [816, 119] width 1136 height 26
drag, startPoint x: 205, startPoint y: 112, endPoint x: 75, endPoint y: 112, distance: 130.0
click at [76, 112] on div "Sewage Treatment System Property Transfer Form PT-2025-466744 View Summary Note…" at bounding box center [700, 424] width 1400 height 849
type input "m"
type input "[PERSON_NAME] & [PERSON_NAME]"
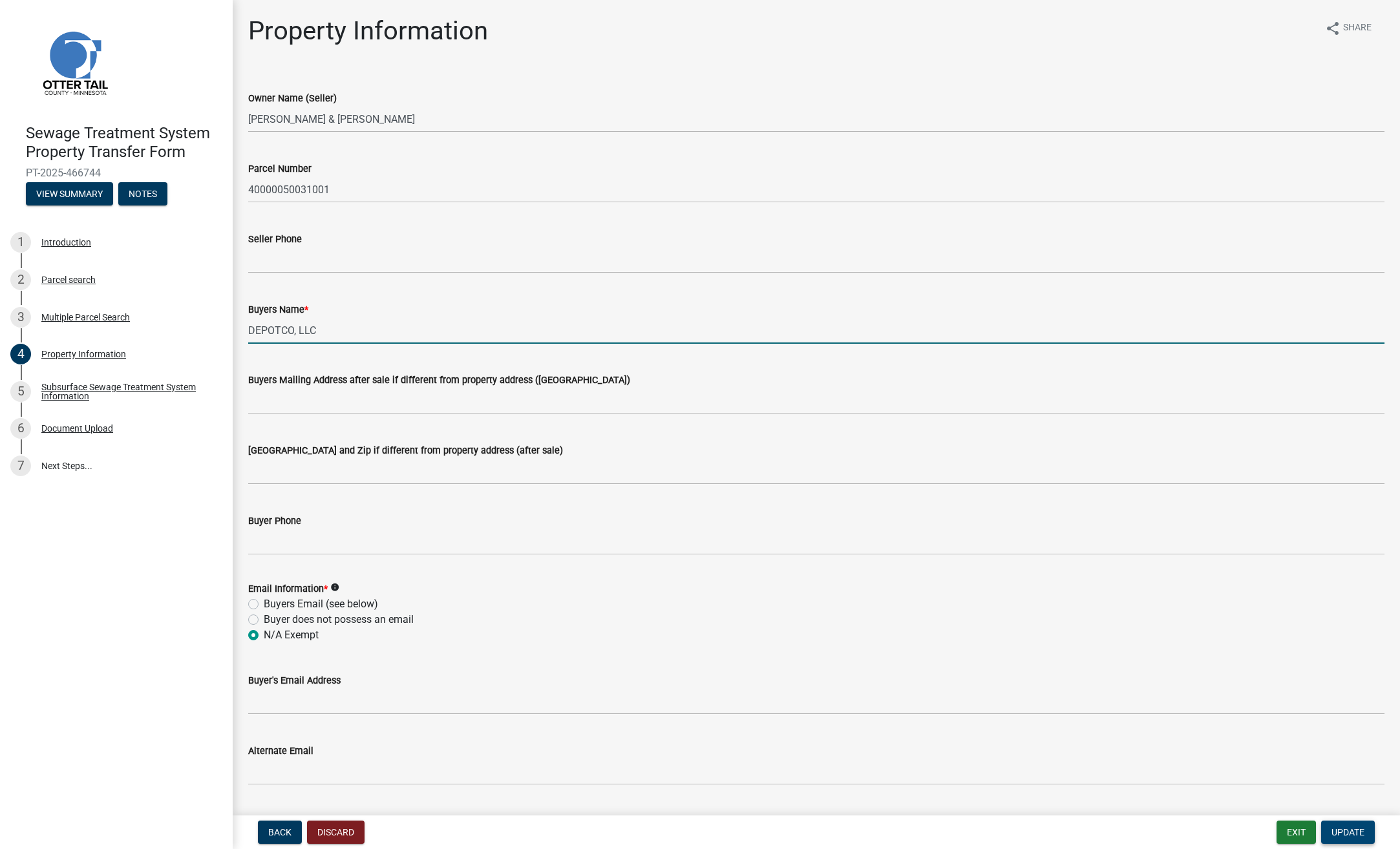
click at [1346, 832] on span "Update" at bounding box center [1348, 832] width 33 height 11
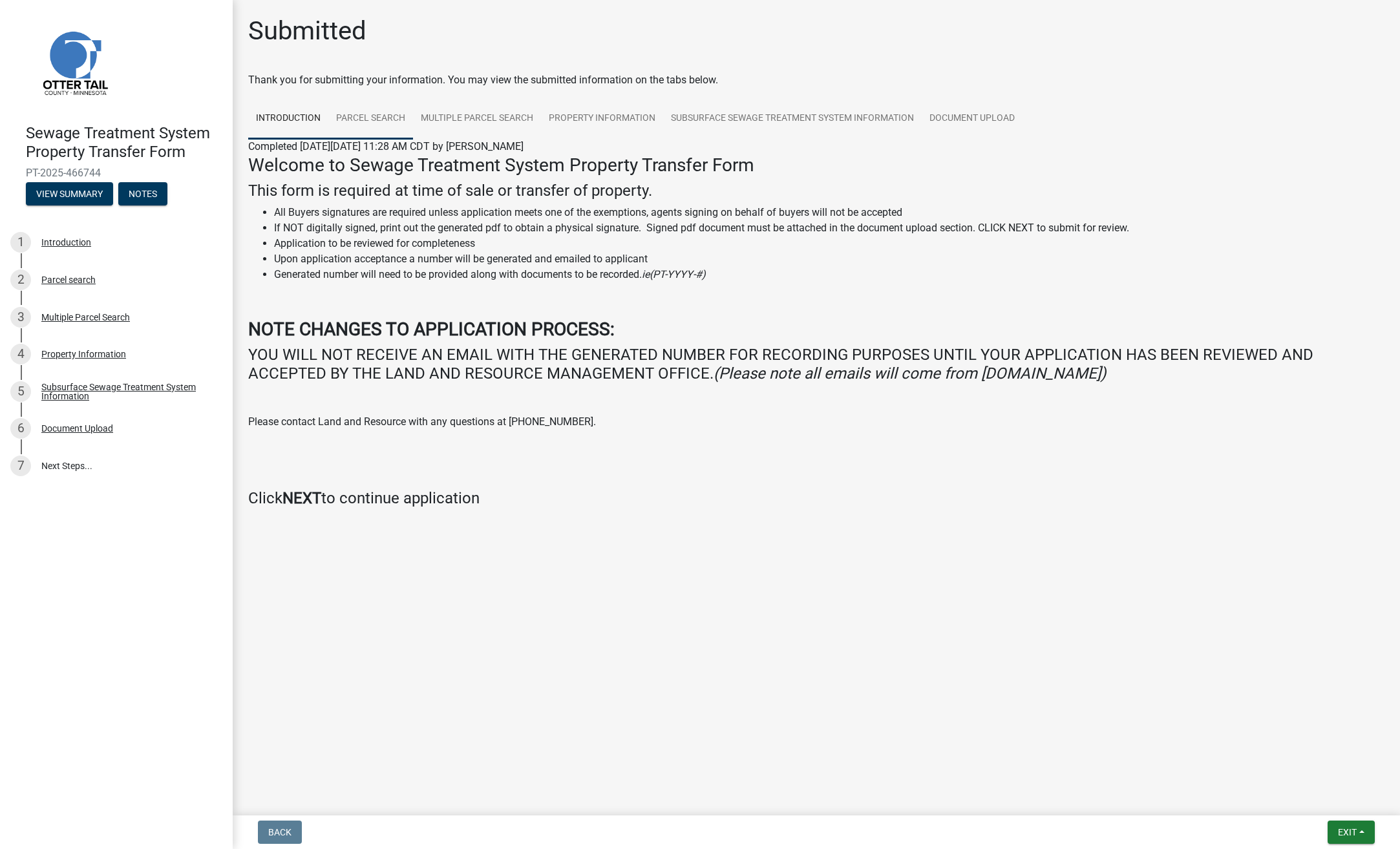
click at [357, 127] on link "Parcel search" at bounding box center [370, 119] width 85 height 41
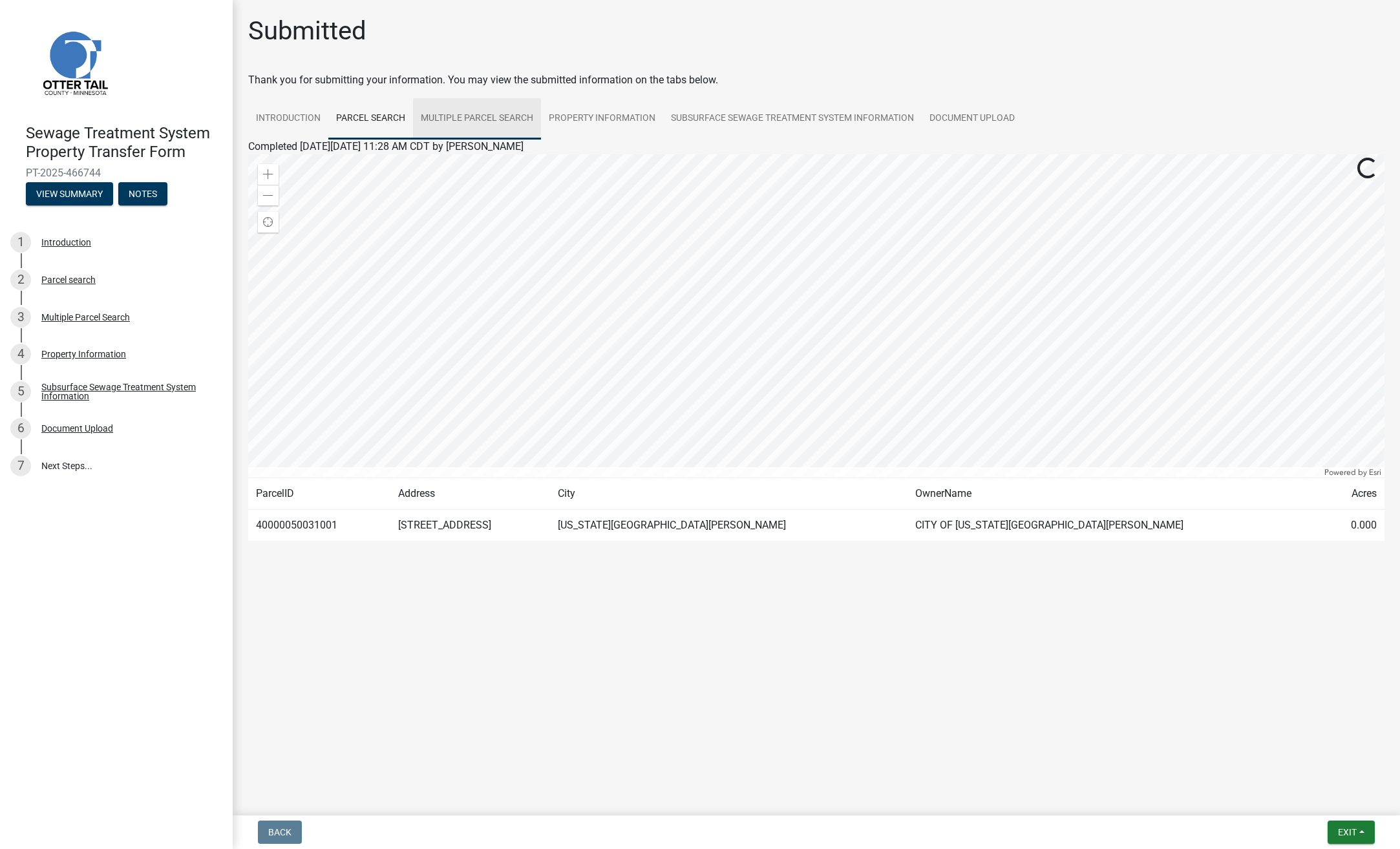
click at [462, 116] on link "Multiple Parcel Search" at bounding box center [477, 119] width 128 height 41
click at [382, 125] on link "Parcel search" at bounding box center [370, 119] width 85 height 41
click at [76, 276] on div "Parcel search" at bounding box center [68, 280] width 54 height 9
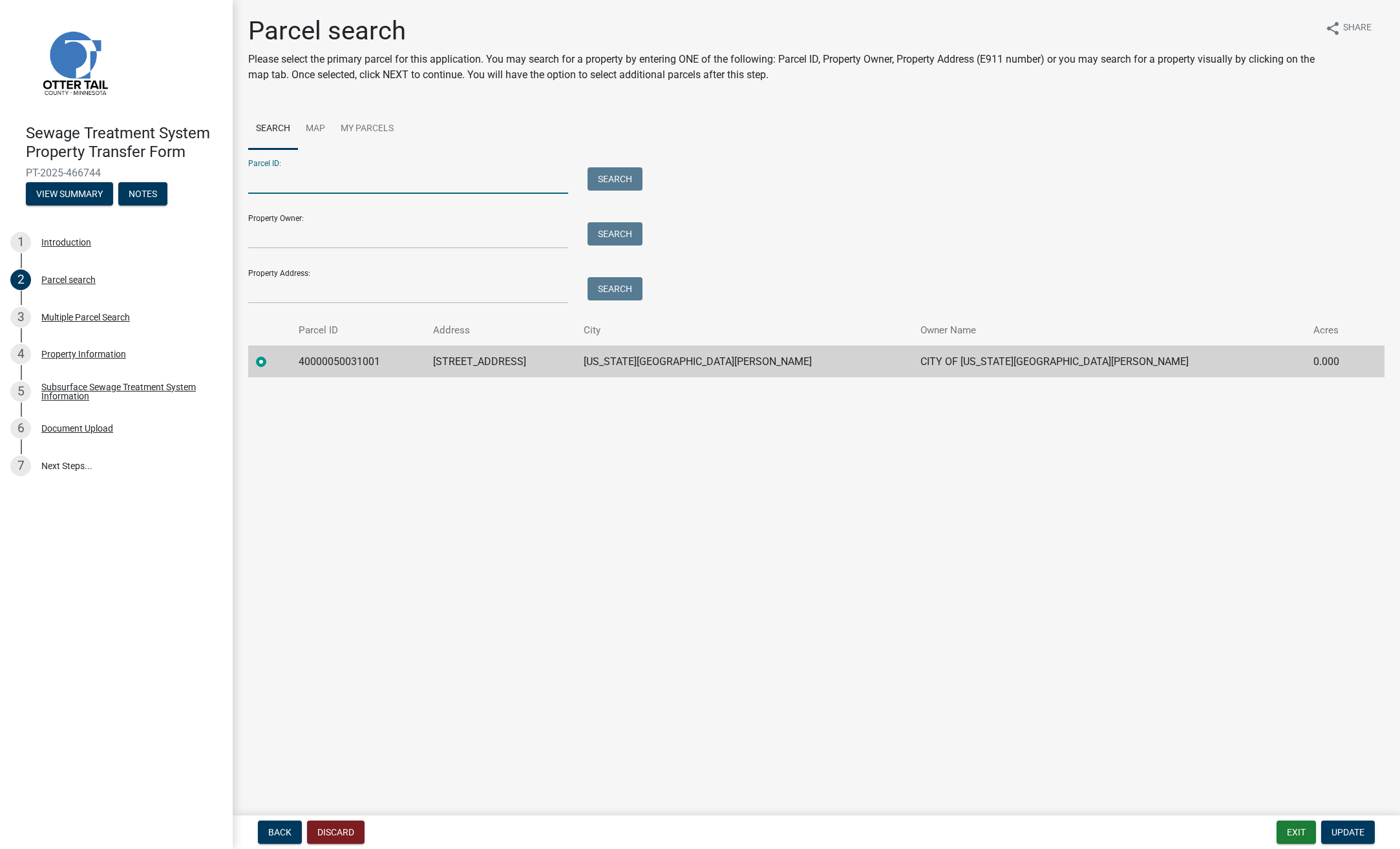
click at [294, 186] on input "Parcel ID:" at bounding box center [408, 181] width 320 height 26
click at [249, 233] on input "Property Owner:" at bounding box center [408, 235] width 320 height 26
click at [278, 190] on input "Parcel ID:" at bounding box center [408, 181] width 320 height 26
drag, startPoint x: 410, startPoint y: 366, endPoint x: 321, endPoint y: 359, distance: 89.3
click at [321, 359] on td "40000050031001" at bounding box center [358, 361] width 134 height 31
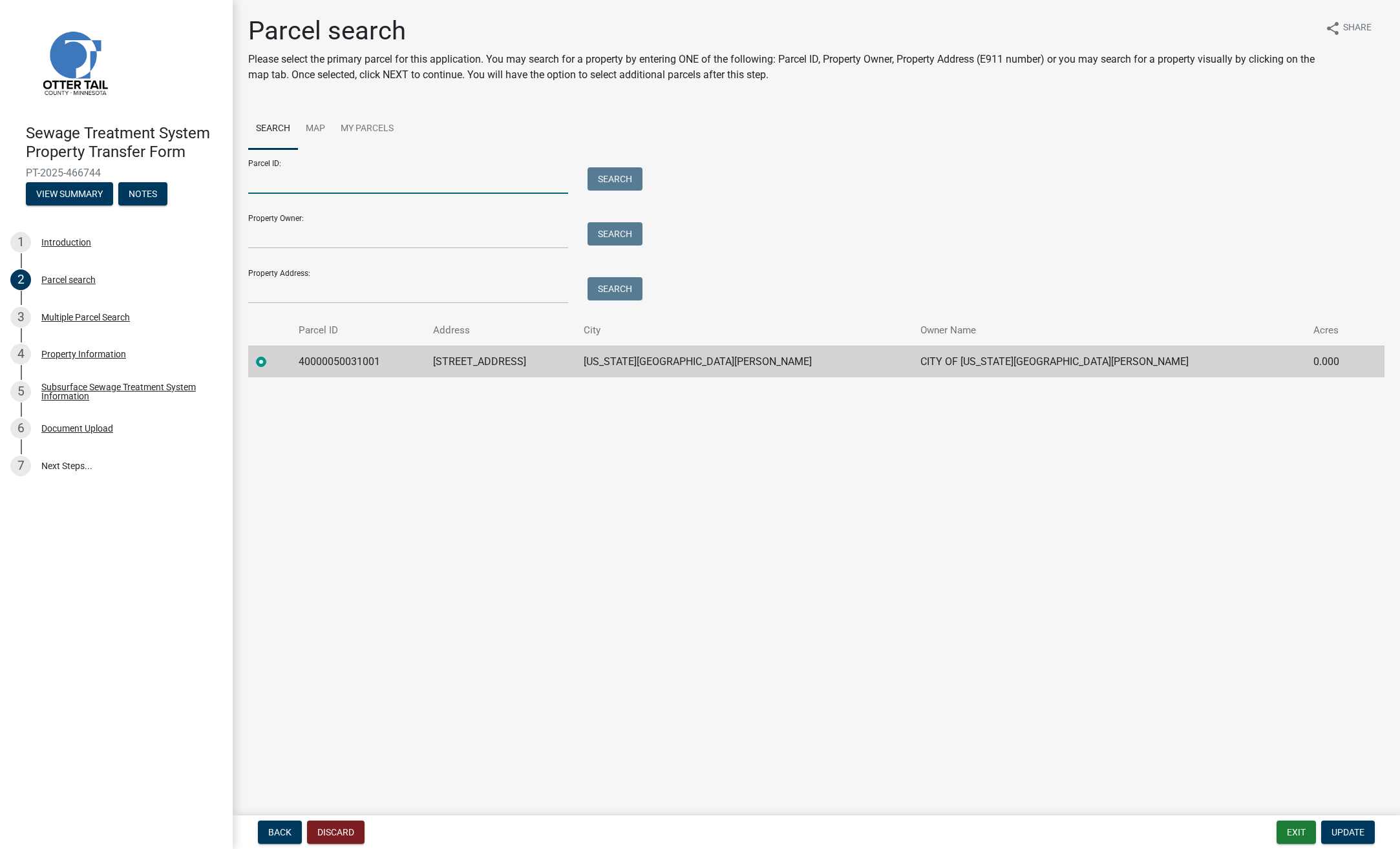
click at [306, 177] on input "Parcel ID:" at bounding box center [408, 181] width 320 height 26
click at [356, 128] on link "My Parcels" at bounding box center [366, 130] width 68 height 41
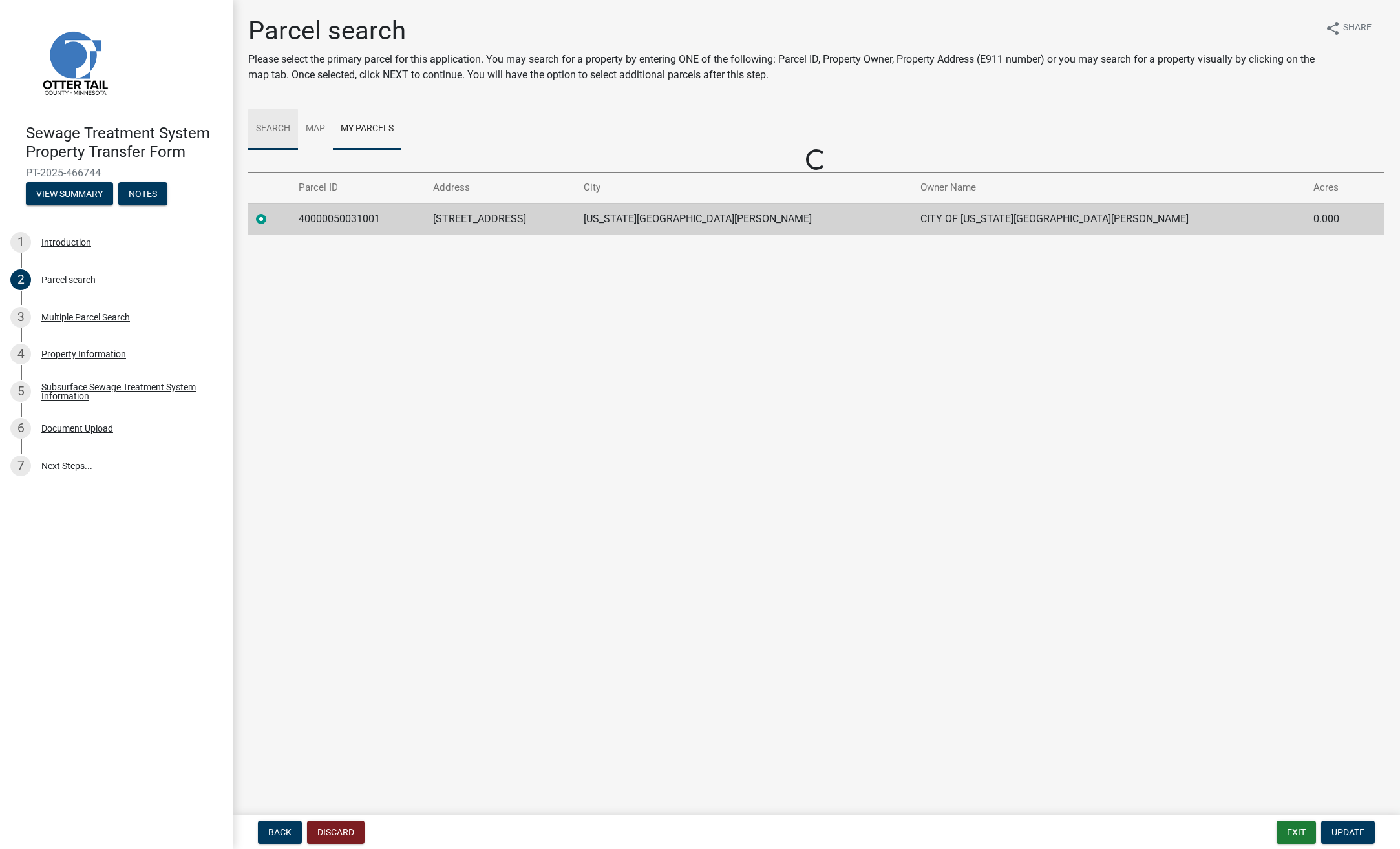
click at [276, 119] on link "Search" at bounding box center [273, 130] width 49 height 41
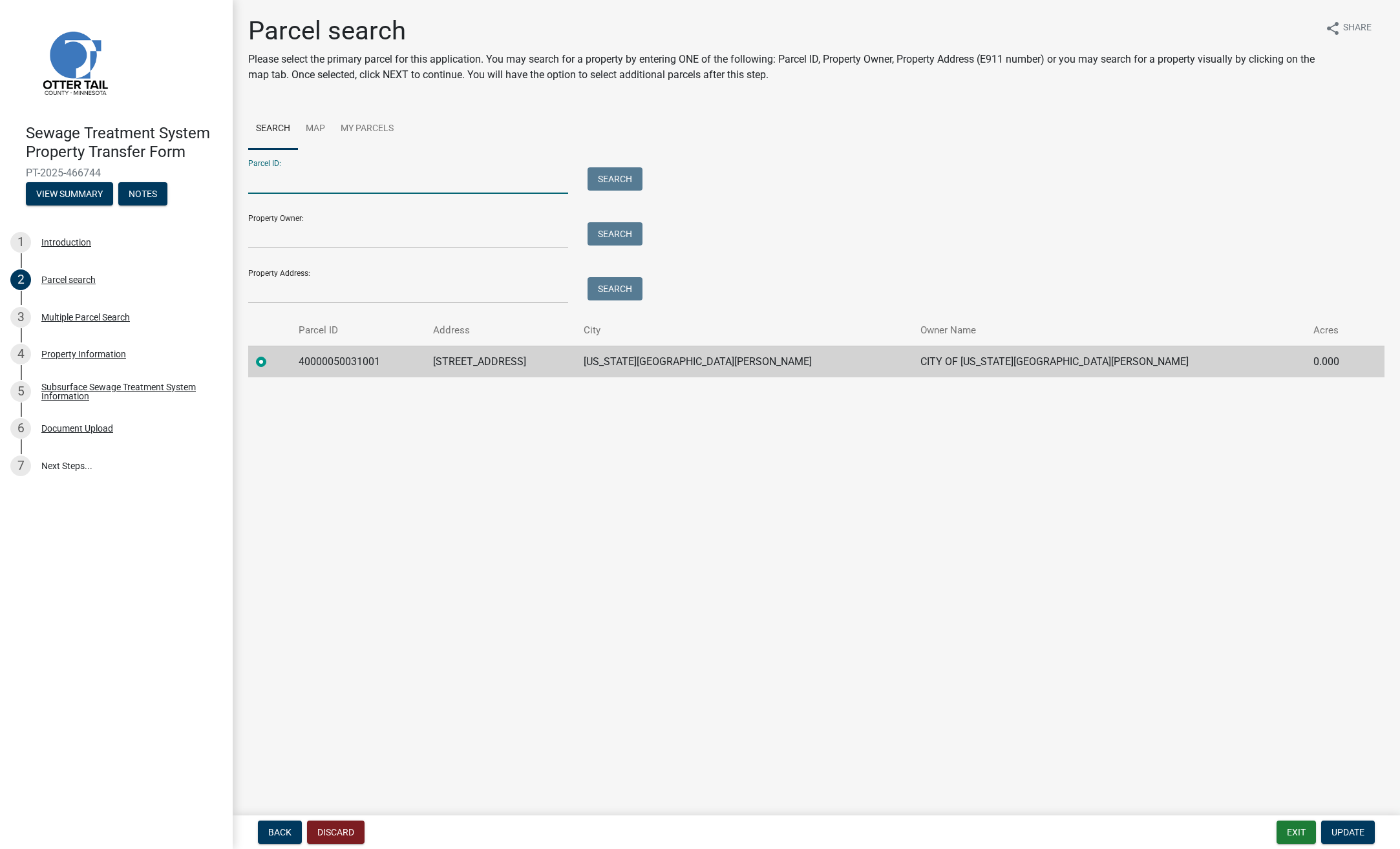
click at [303, 181] on input "Parcel ID:" at bounding box center [408, 181] width 320 height 26
paste input "DN | [PERSON_NAME] Trust to [PERSON_NAME] | CASH | KP2546011"
drag, startPoint x: 545, startPoint y: 182, endPoint x: 290, endPoint y: 181, distance: 255.0
click at [290, 181] on input "PART OF DN | [PERSON_NAME] Trust to [PERSON_NAME] | CASH | KP2546011" at bounding box center [408, 181] width 320 height 26
type input "PART OF 40000050031001"
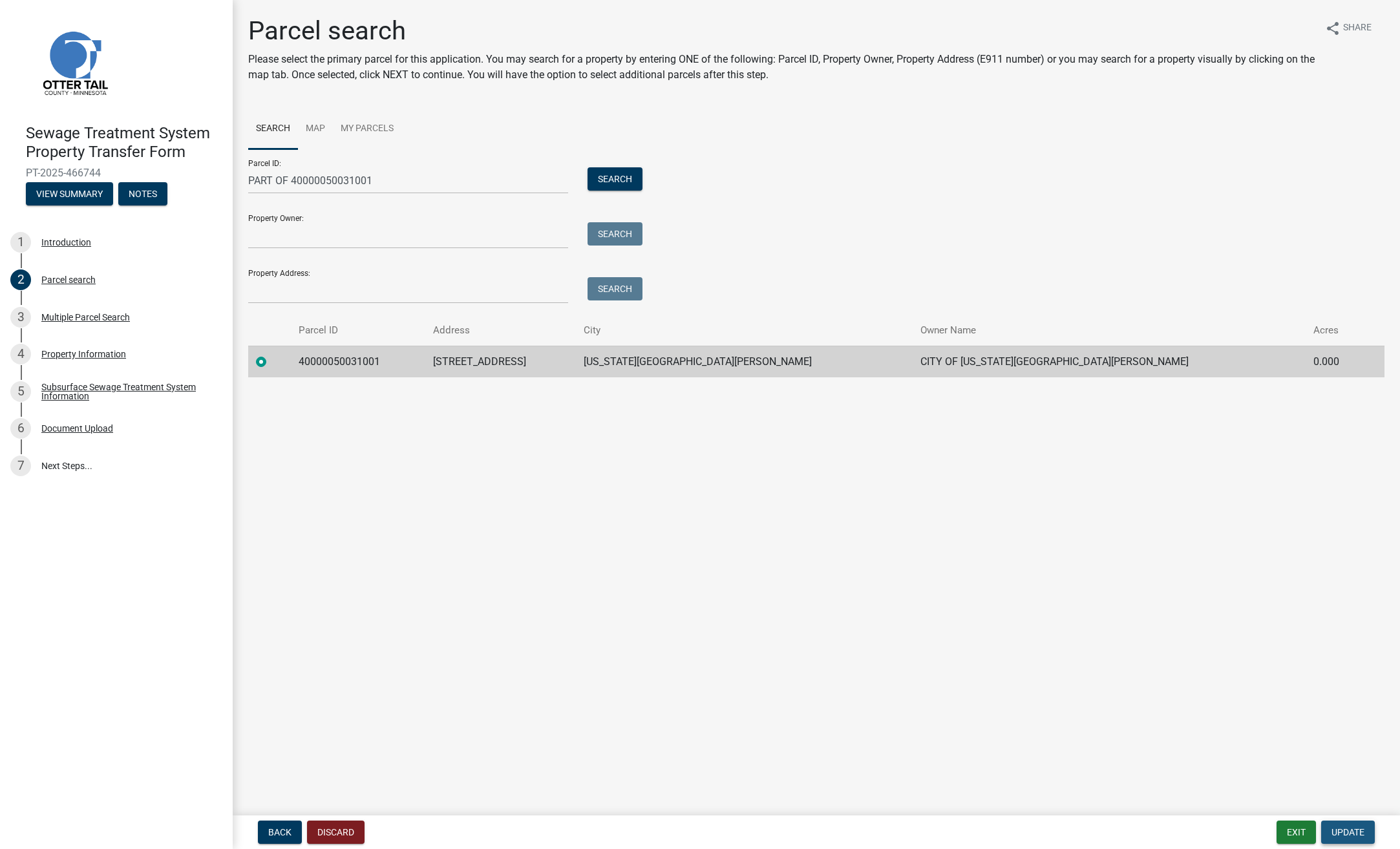
click at [1339, 829] on span "Update" at bounding box center [1348, 832] width 33 height 11
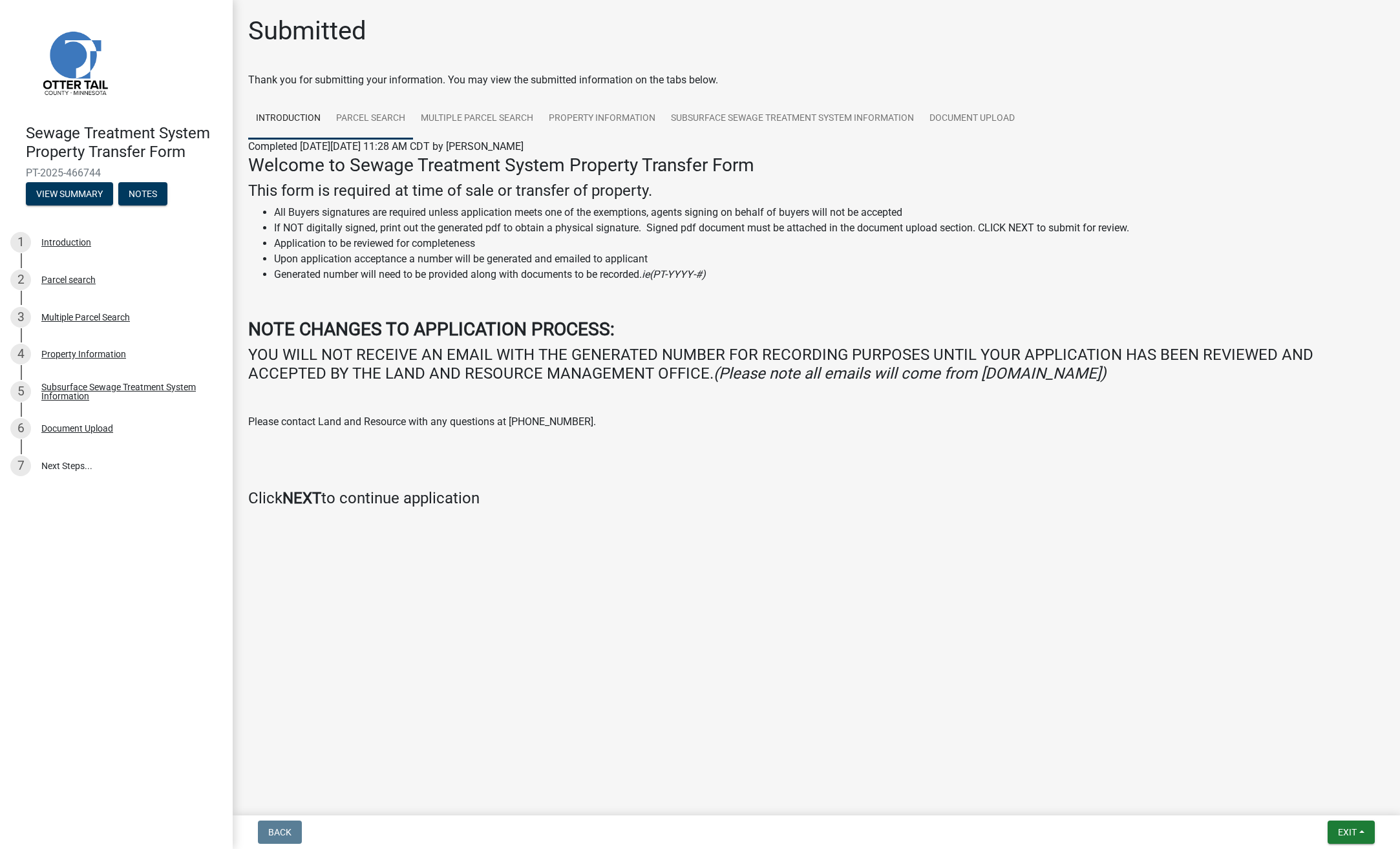
click at [361, 111] on link "Parcel search" at bounding box center [370, 119] width 85 height 41
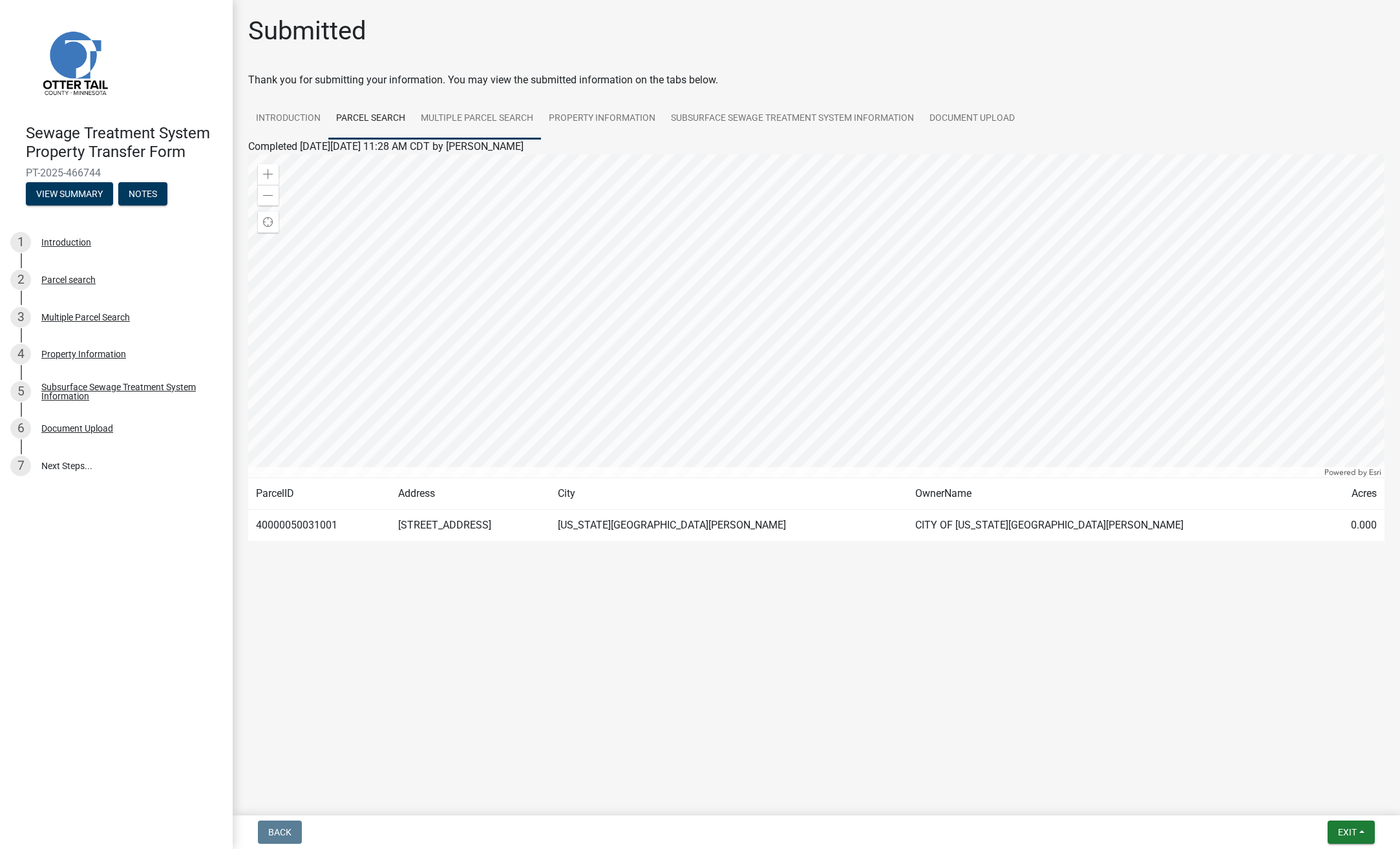
click at [450, 115] on link "Multiple Parcel Search" at bounding box center [477, 119] width 128 height 41
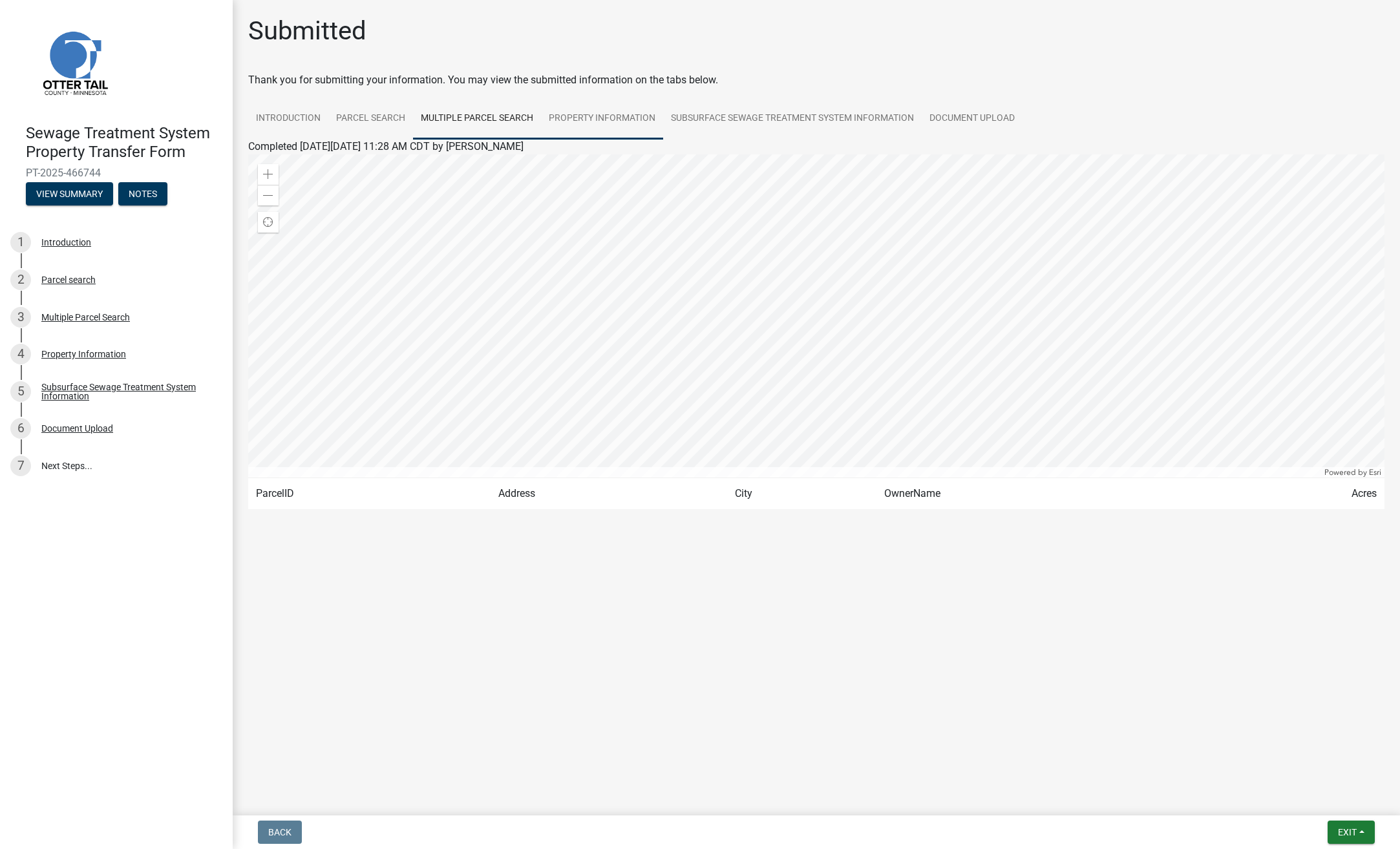
click at [591, 114] on link "Property Information" at bounding box center [602, 119] width 122 height 41
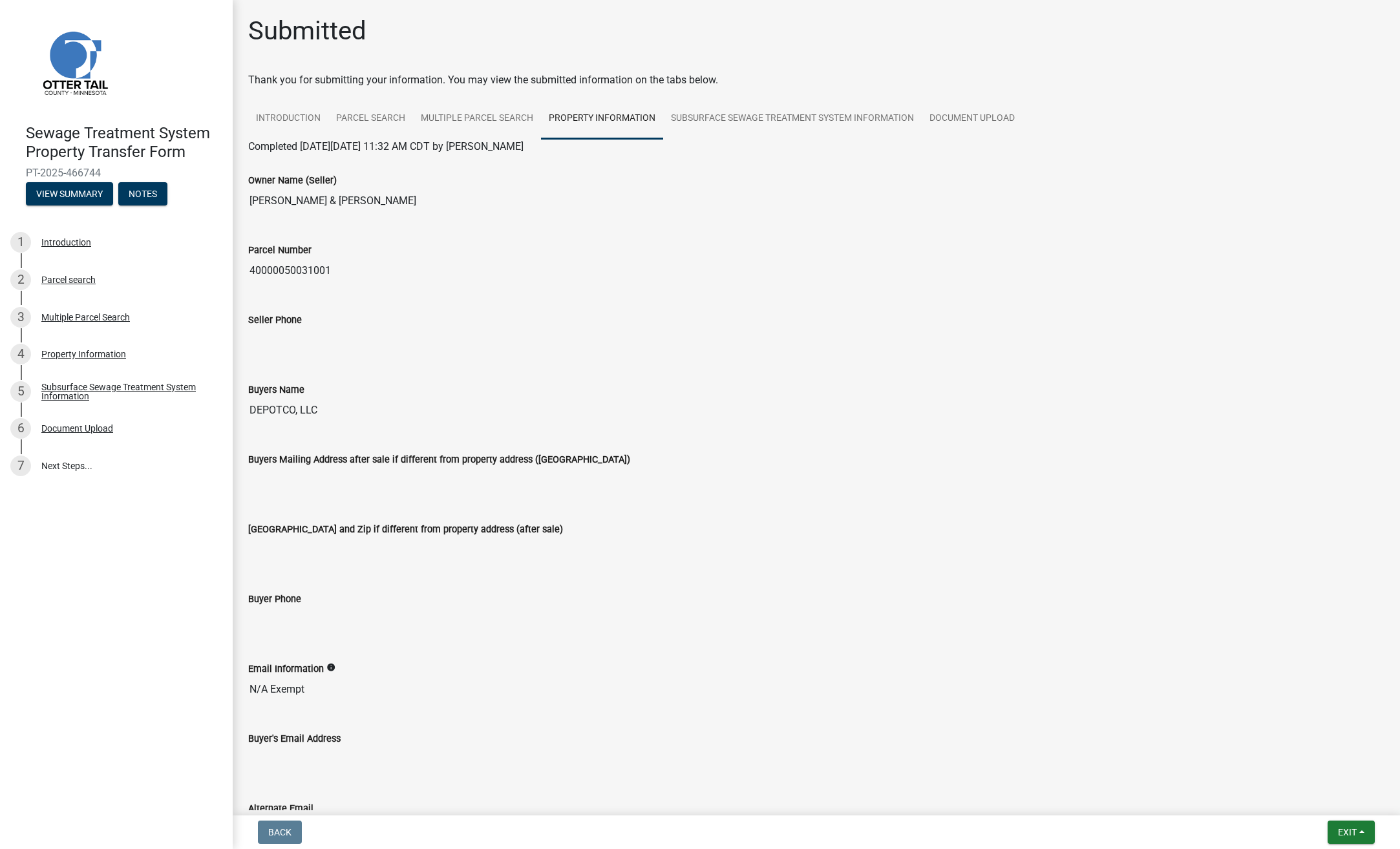
click at [252, 271] on input "40000050031001" at bounding box center [816, 271] width 1136 height 26
click at [324, 279] on input "40000050031001" at bounding box center [816, 271] width 1136 height 26
drag, startPoint x: 343, startPoint y: 271, endPoint x: 268, endPoint y: 265, distance: 75.2
click at [268, 265] on input "40000050031001" at bounding box center [816, 271] width 1136 height 26
drag, startPoint x: 268, startPoint y: 265, endPoint x: 322, endPoint y: 264, distance: 54.0
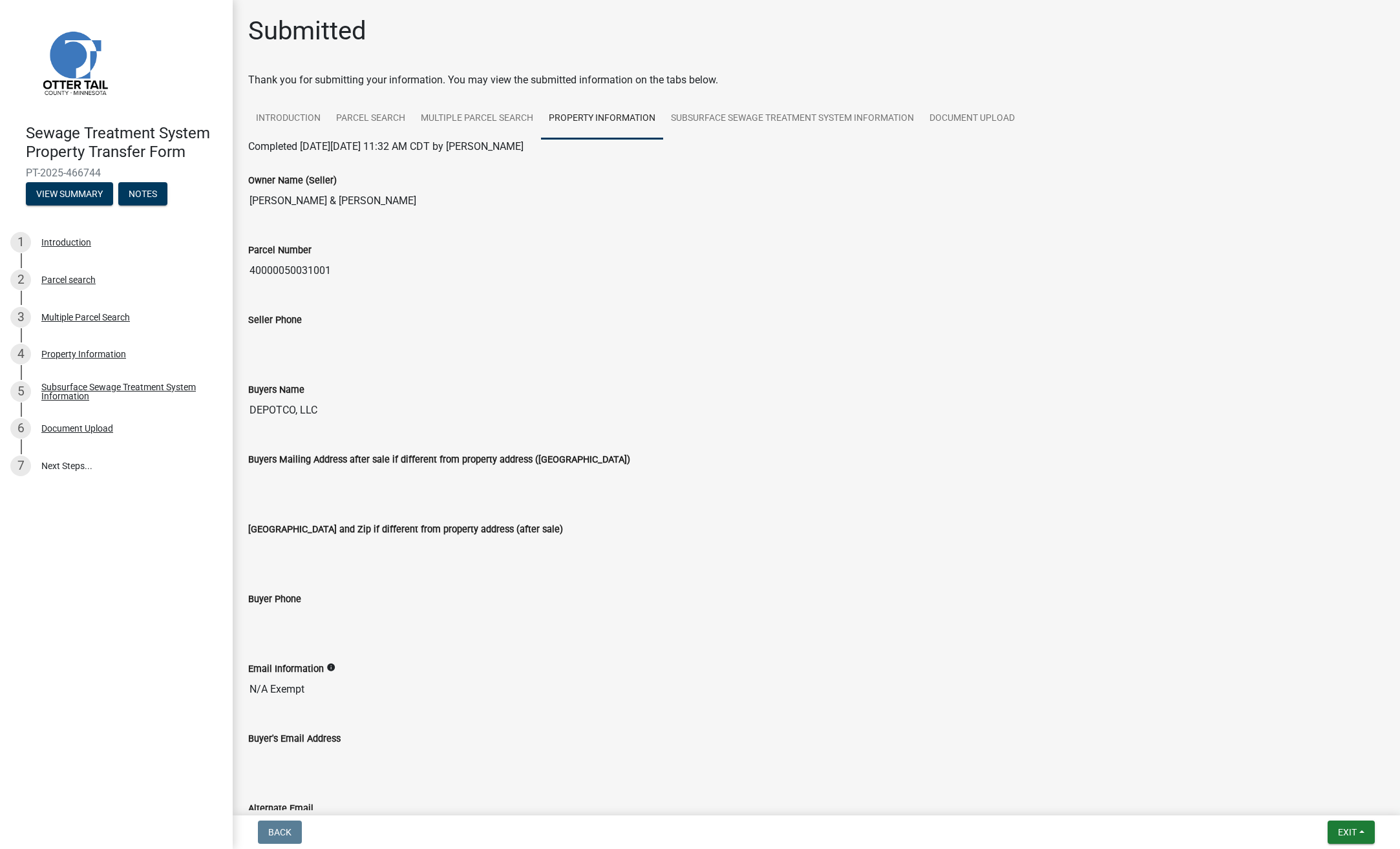
click at [328, 264] on input "40000050031001" at bounding box center [816, 271] width 1136 height 26
click at [106, 356] on div "Property Information" at bounding box center [83, 354] width 85 height 9
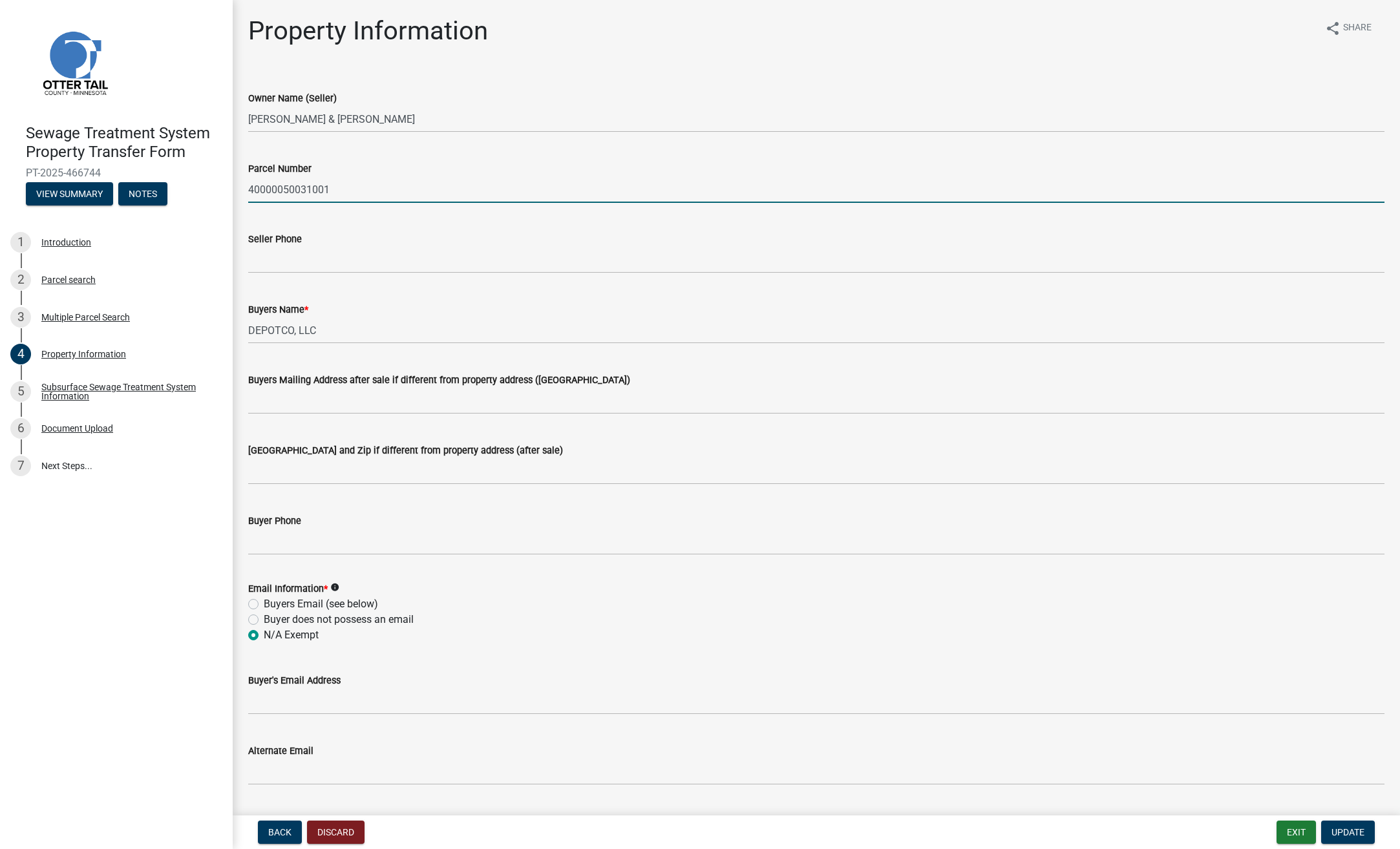
click at [249, 190] on input "40000050031001" at bounding box center [816, 190] width 1136 height 26
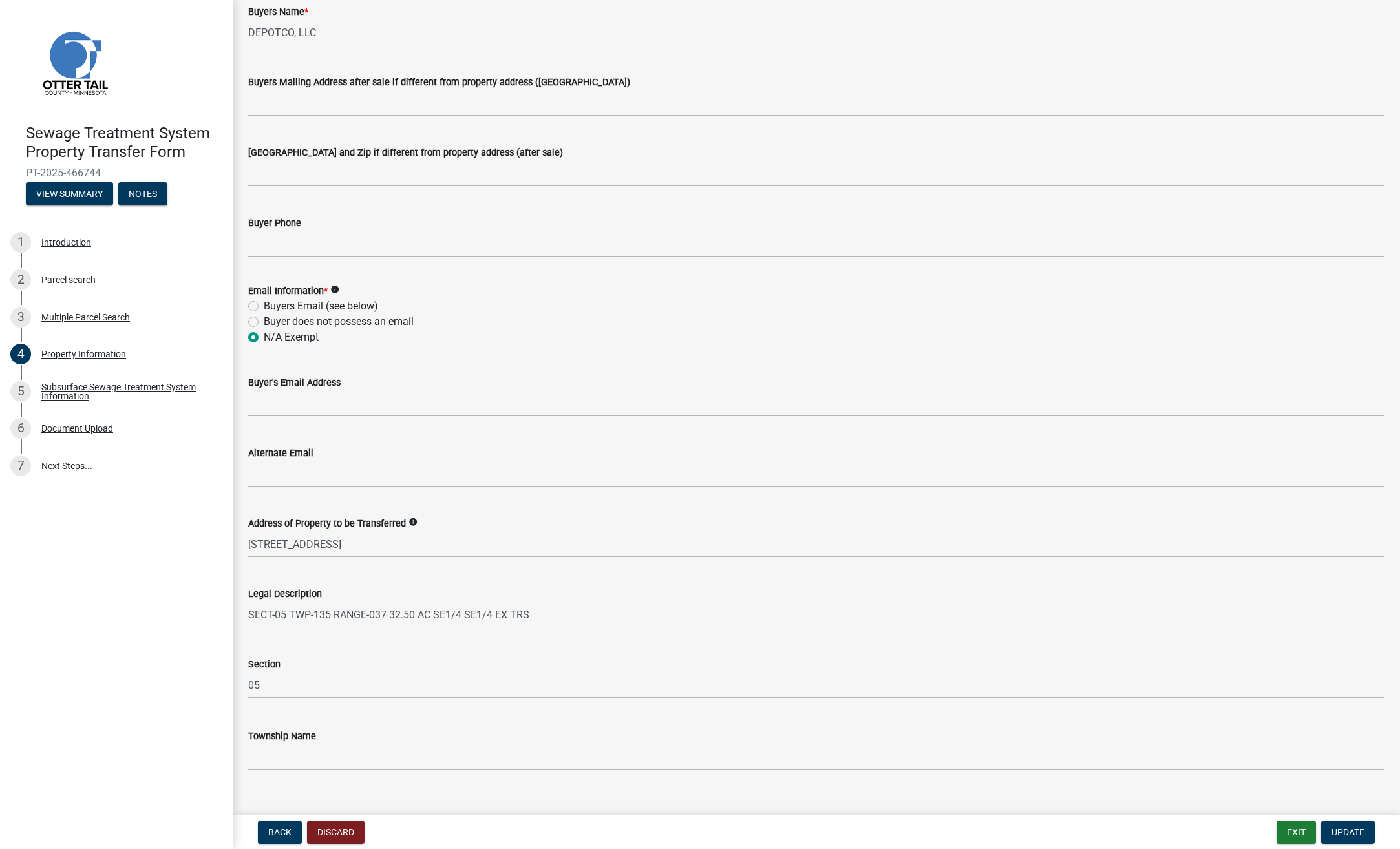
scroll to position [318, 0]
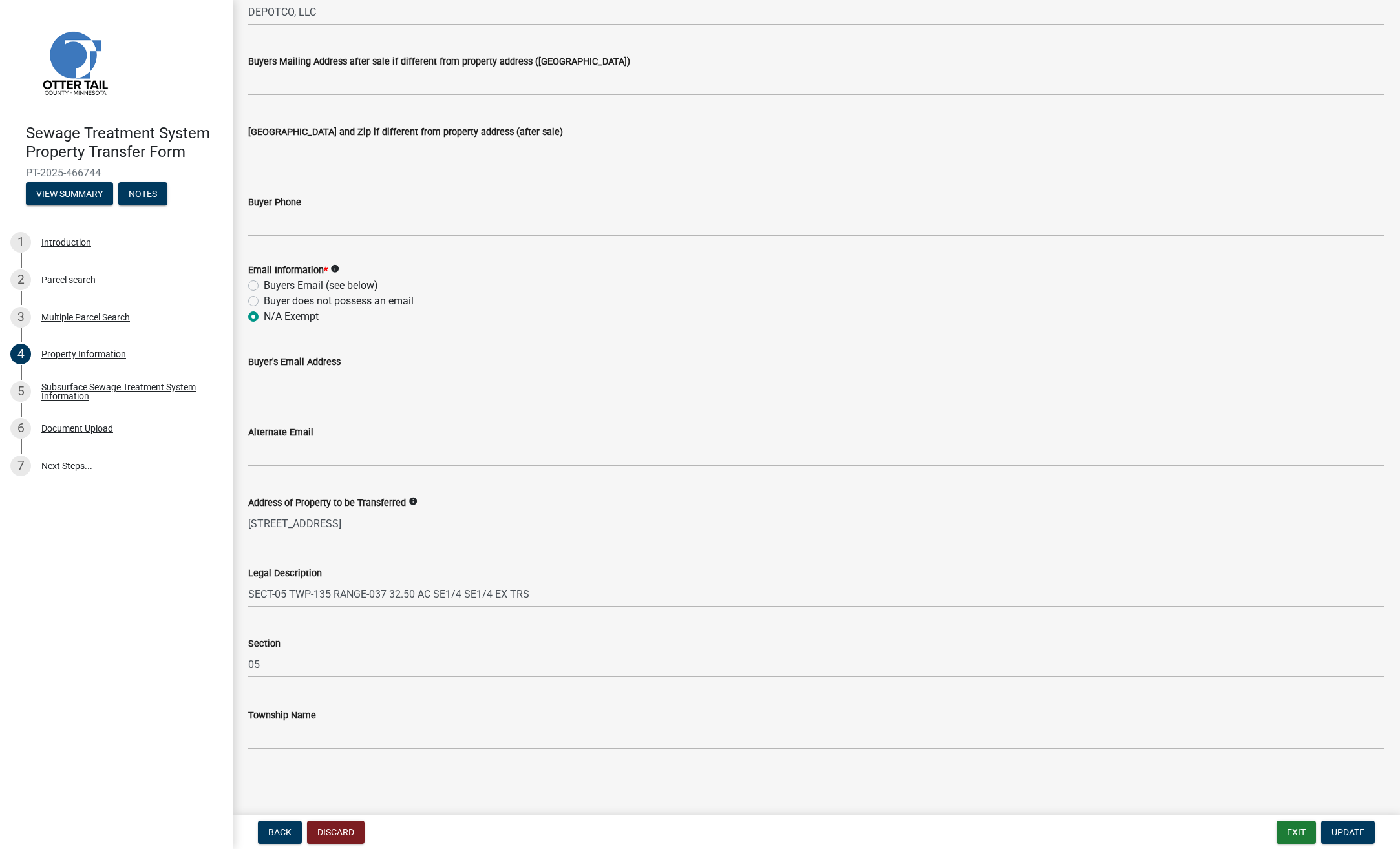
type input "PART OF 40000050031001"
click at [249, 595] on input "SECT-05 TWP-135 RANGE-037 32.50 AC SE1/4 SE1/4 EX TRS" at bounding box center [816, 594] width 1136 height 26
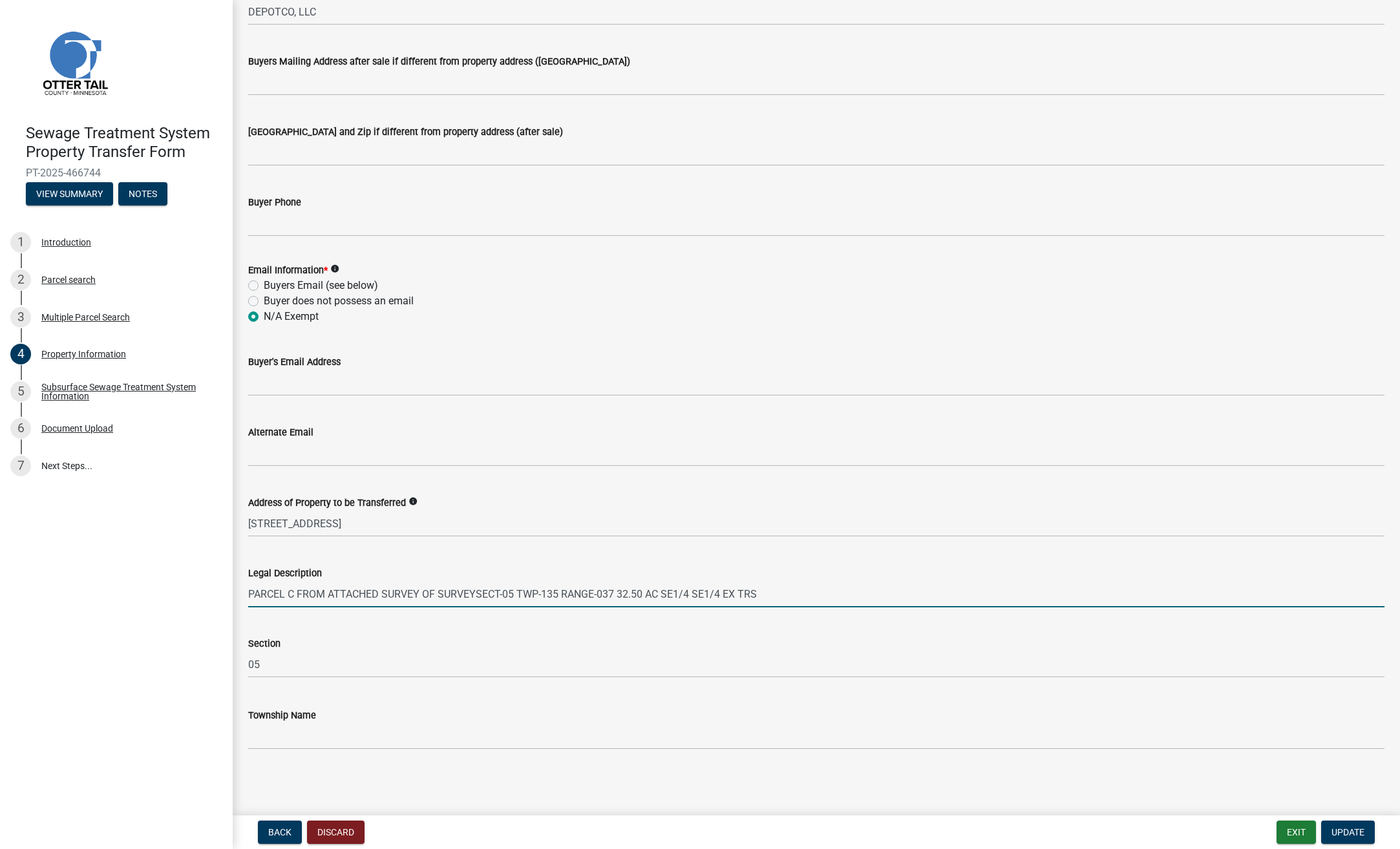
click at [328, 592] on input "PARCEL C FROM ATTACHED SURVEY OF SURVEYSECT-05 TWP-135 RANGE-037 32.50 AC SE1/4…" at bounding box center [816, 594] width 1136 height 26
click at [477, 593] on input "PARCEL C FROM ATTACHED SURVEY OF SURVEYSECT-05 TWP-135 RANGE-037 32.50 AC SE1/4…" at bounding box center [816, 594] width 1136 height 26
paste input "40000050031001"
click at [455, 593] on input "PARCEL C FROM ATTACHED SURVEY OF OF PID 40000050031001 SECT-05 TWP-135 RANGE-03…" at bounding box center [816, 594] width 1136 height 26
type input "PARCEL C FROM ATTACHED SURVEY OF PID 40000050031001 SECT-05 TWP-135 RANGE-037 3…"
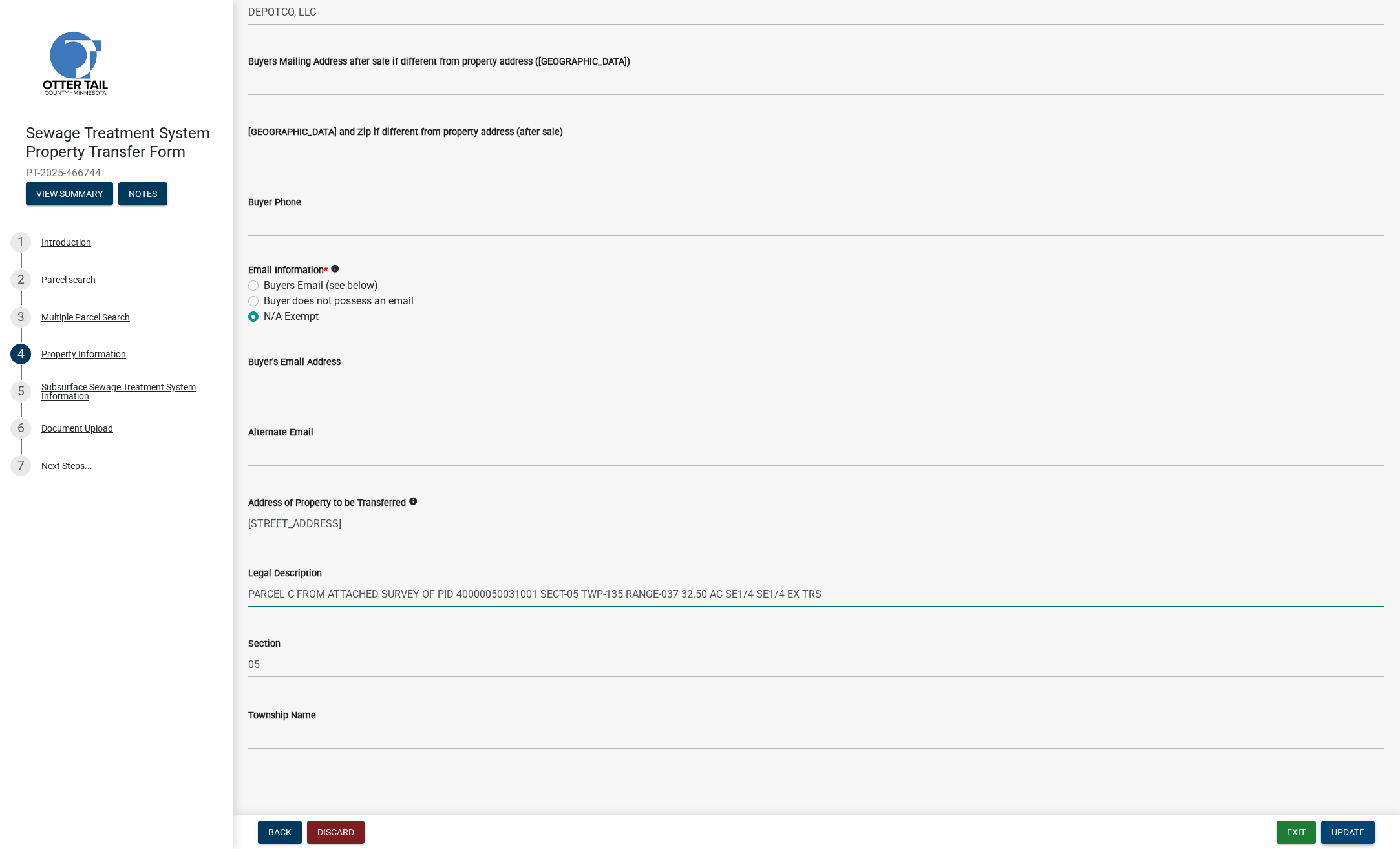
click at [1347, 832] on span "Update" at bounding box center [1348, 832] width 33 height 11
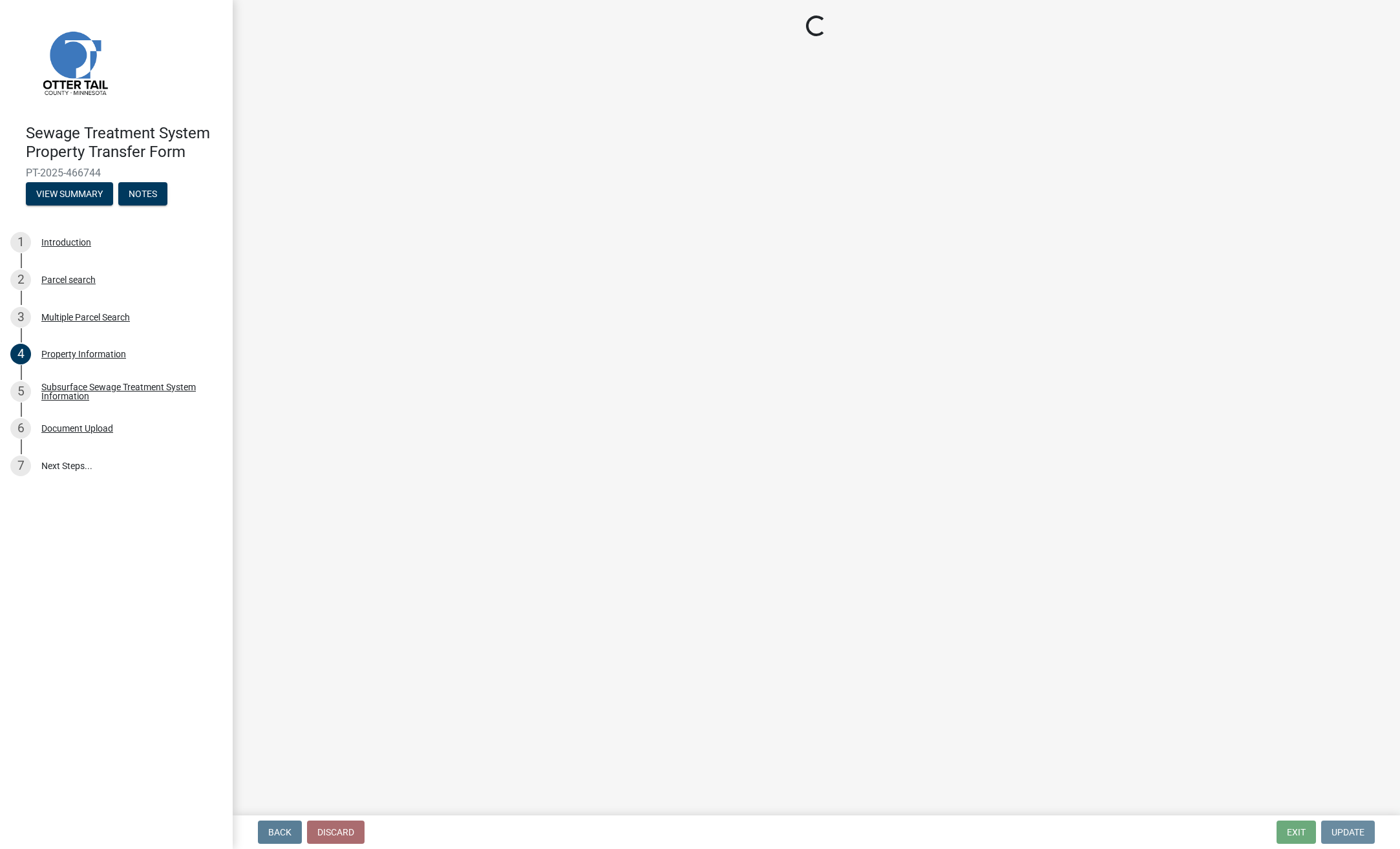
scroll to position [0, 0]
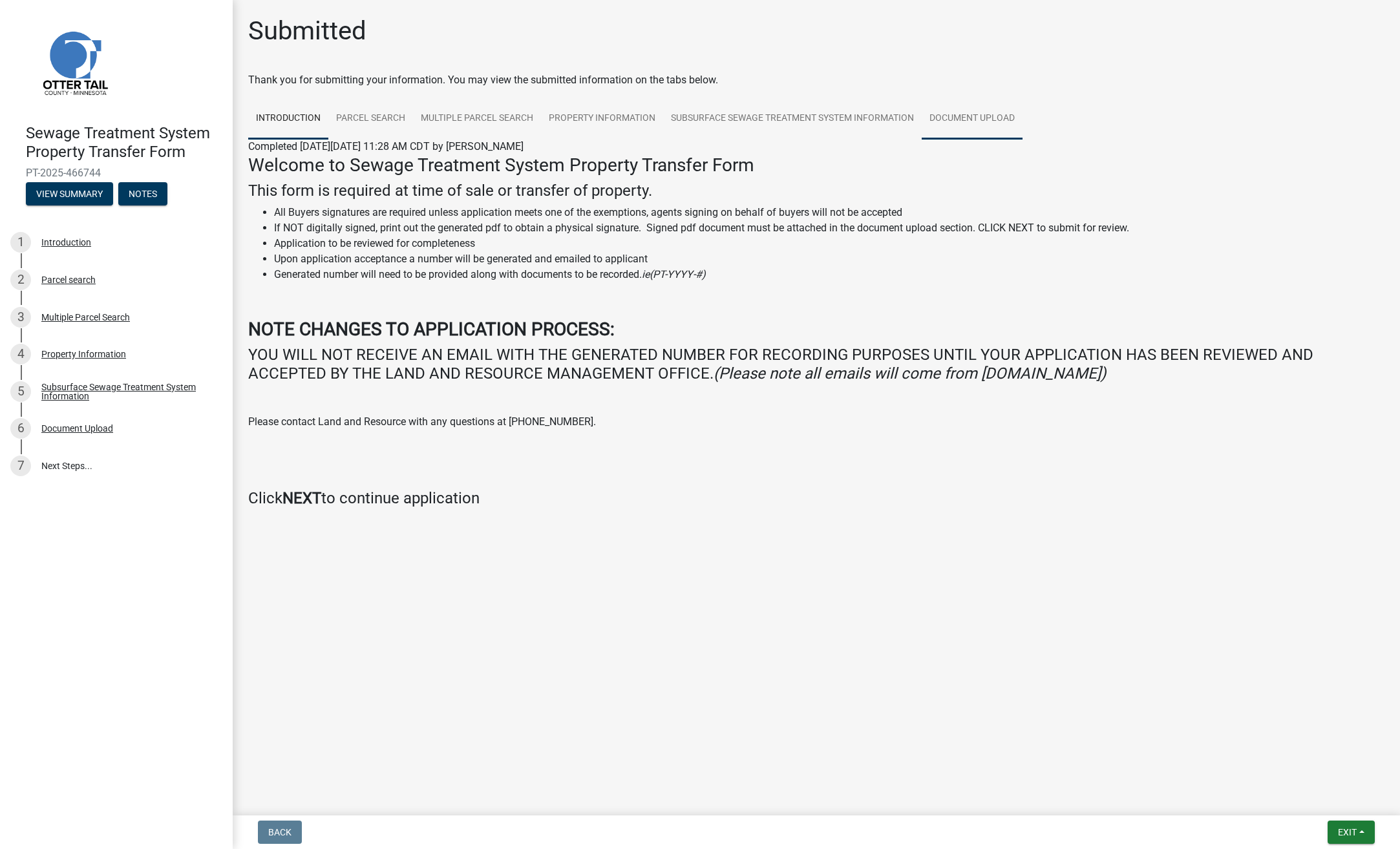
click at [983, 121] on link "Document Upload" at bounding box center [972, 119] width 101 height 41
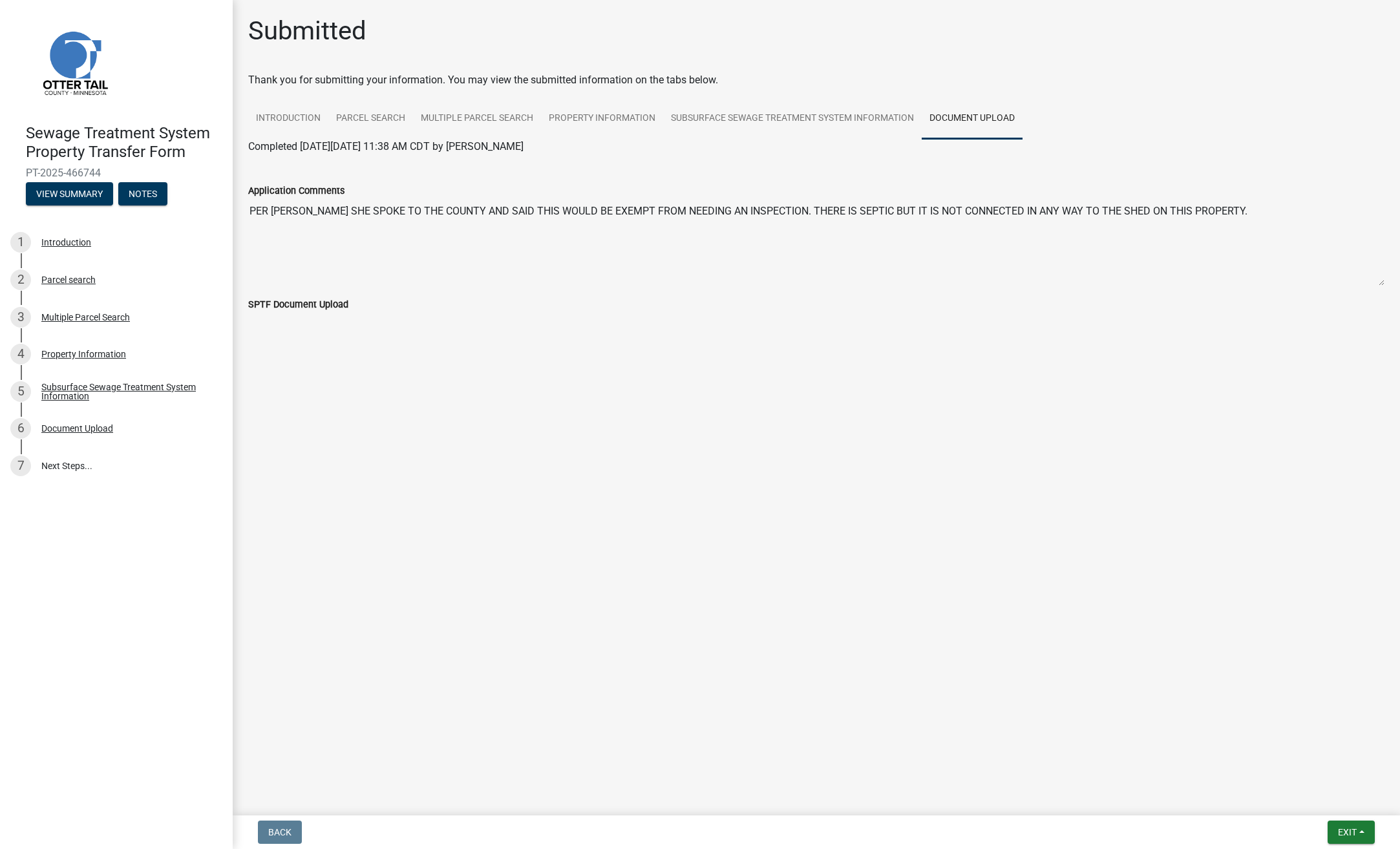
click at [277, 305] on label "SPTF Document Upload" at bounding box center [298, 304] width 100 height 9
click at [283, 303] on label "SPTF Document Upload" at bounding box center [298, 304] width 100 height 9
click at [316, 186] on label "Application Comments" at bounding box center [296, 191] width 97 height 9
click at [316, 198] on textarea "PER [PERSON_NAME] SHE SPOKE TO THE COUNTY AND SAID THIS WOULD BE EXEMPT FROM NE…" at bounding box center [816, 242] width 1136 height 88
click at [1355, 837] on span "Exit" at bounding box center [1347, 832] width 19 height 11
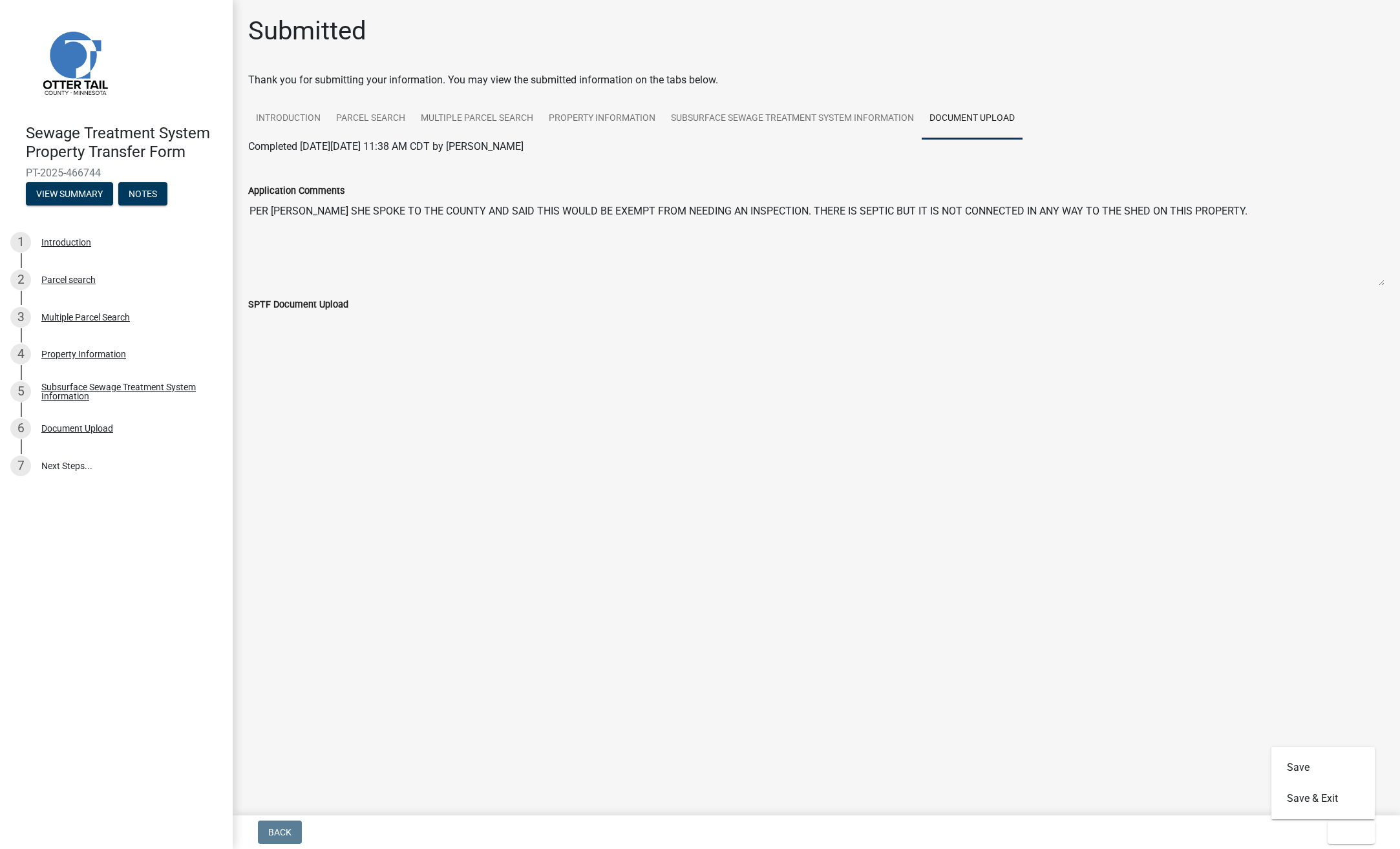
drag, startPoint x: 966, startPoint y: 682, endPoint x: 840, endPoint y: 663, distance: 127.4
click at [961, 682] on main "Submitted Thank you for submitting your information. You may view the submitted…" at bounding box center [816, 405] width 1167 height 810
click at [808, 118] on link "Subsurface Sewage Treatment System Information" at bounding box center [792, 119] width 258 height 41
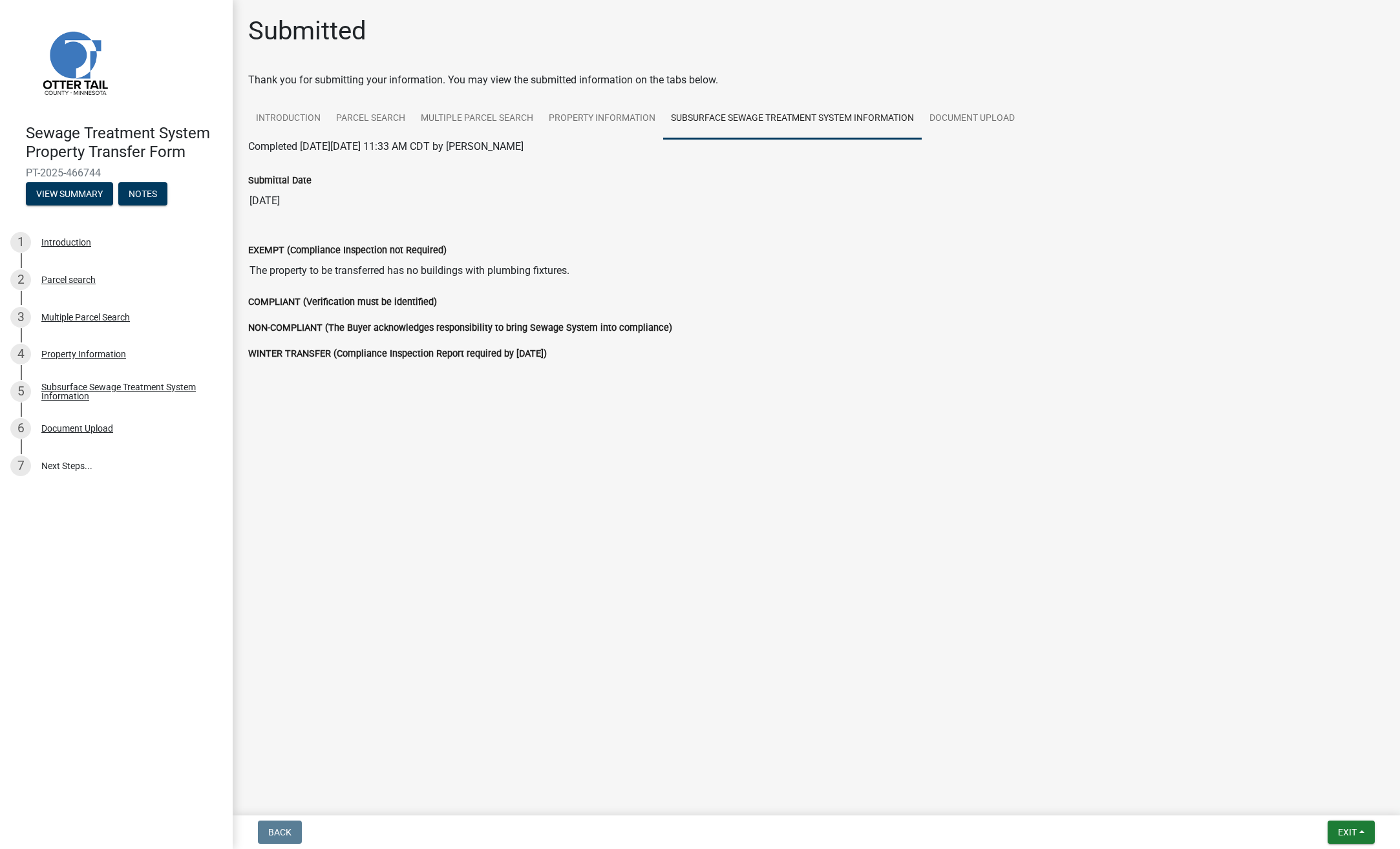
click at [330, 326] on label "NON-COMPLIANT (The Buyer acknowledges responsibility to bring Sewage System int…" at bounding box center [460, 328] width 424 height 9
click at [295, 124] on link "Introduction" at bounding box center [288, 119] width 80 height 41
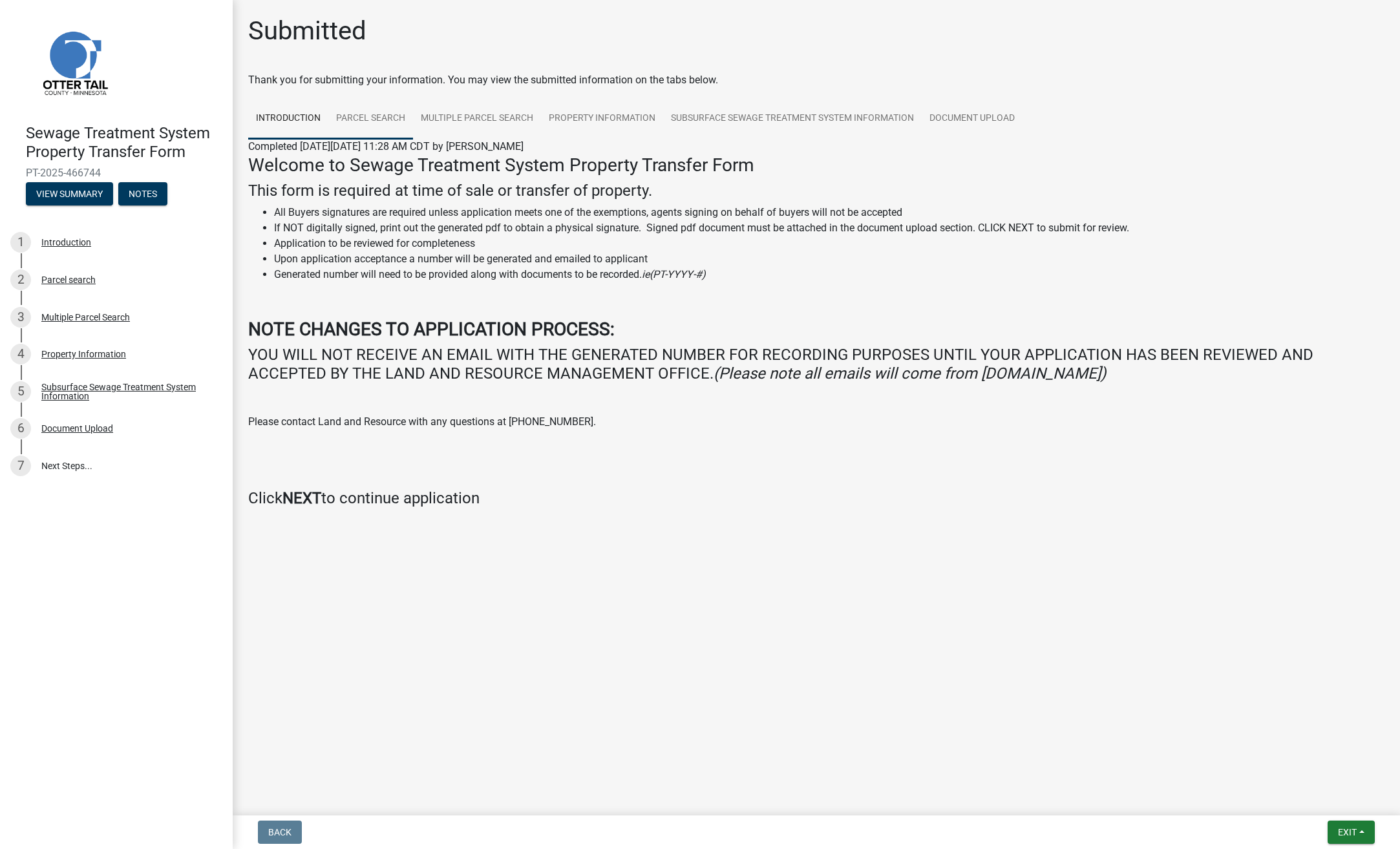
click at [386, 119] on link "Parcel search" at bounding box center [370, 119] width 85 height 41
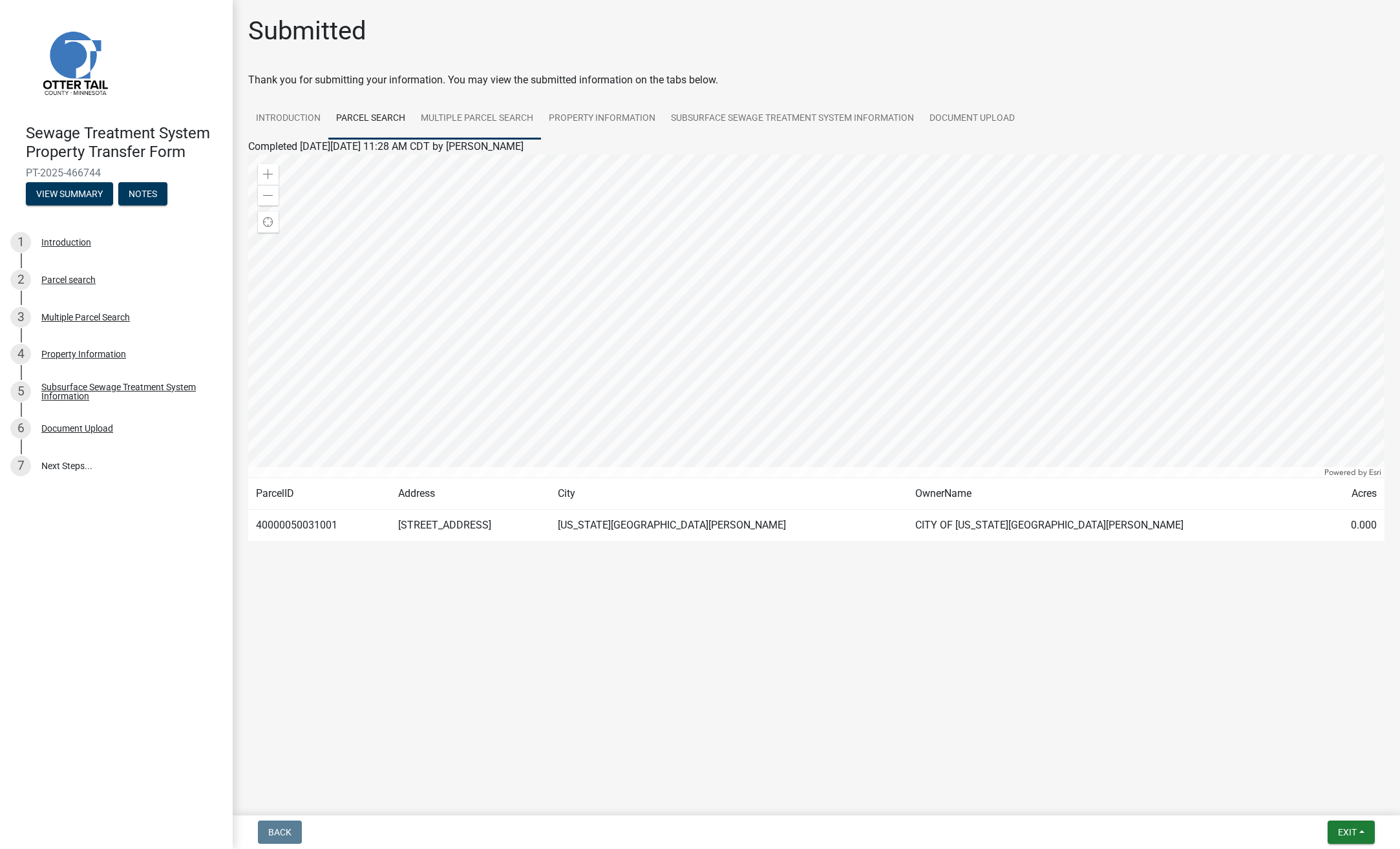
click at [453, 113] on link "Multiple Parcel Search" at bounding box center [477, 119] width 128 height 41
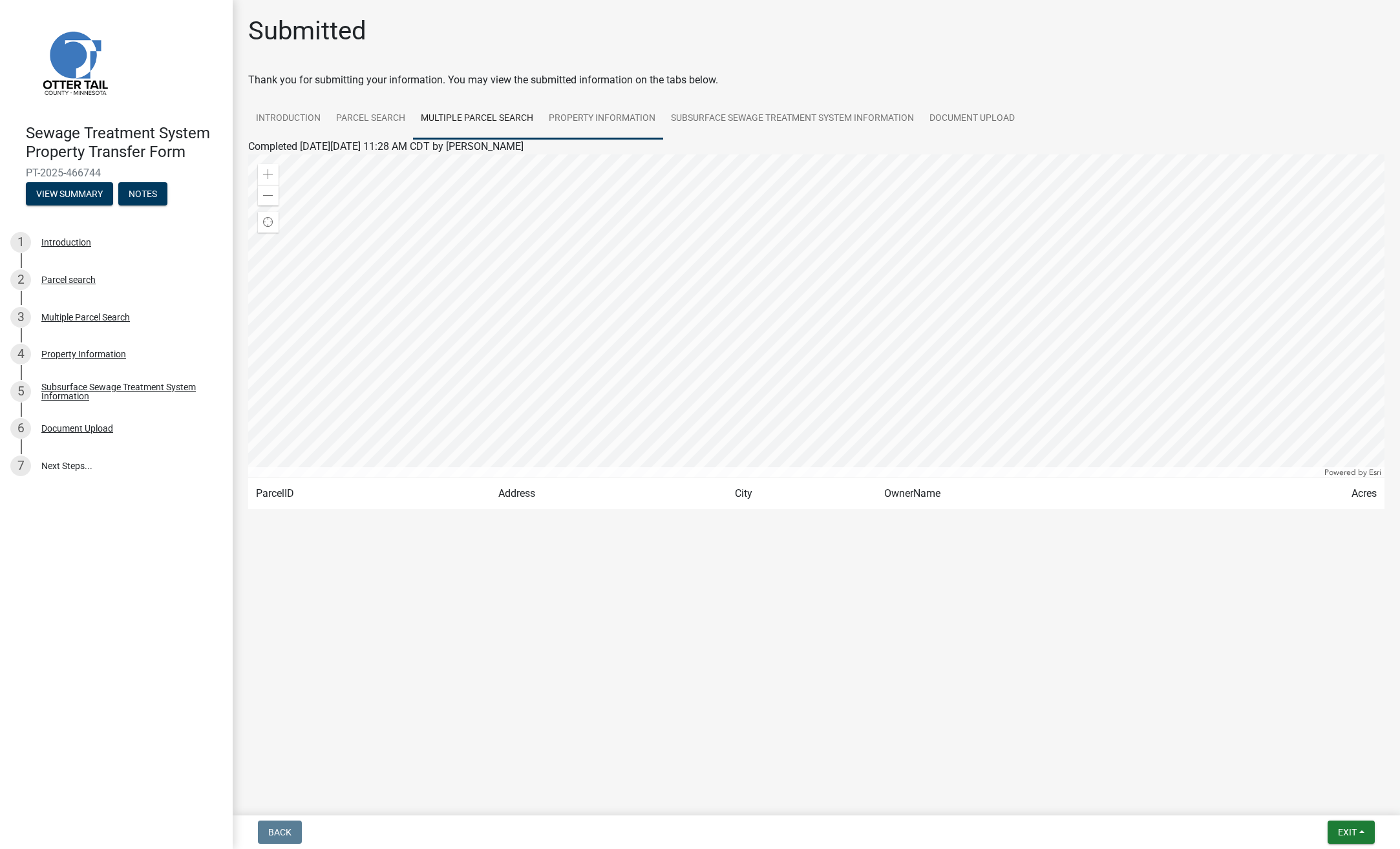
click at [592, 116] on link "Property Information" at bounding box center [602, 119] width 122 height 41
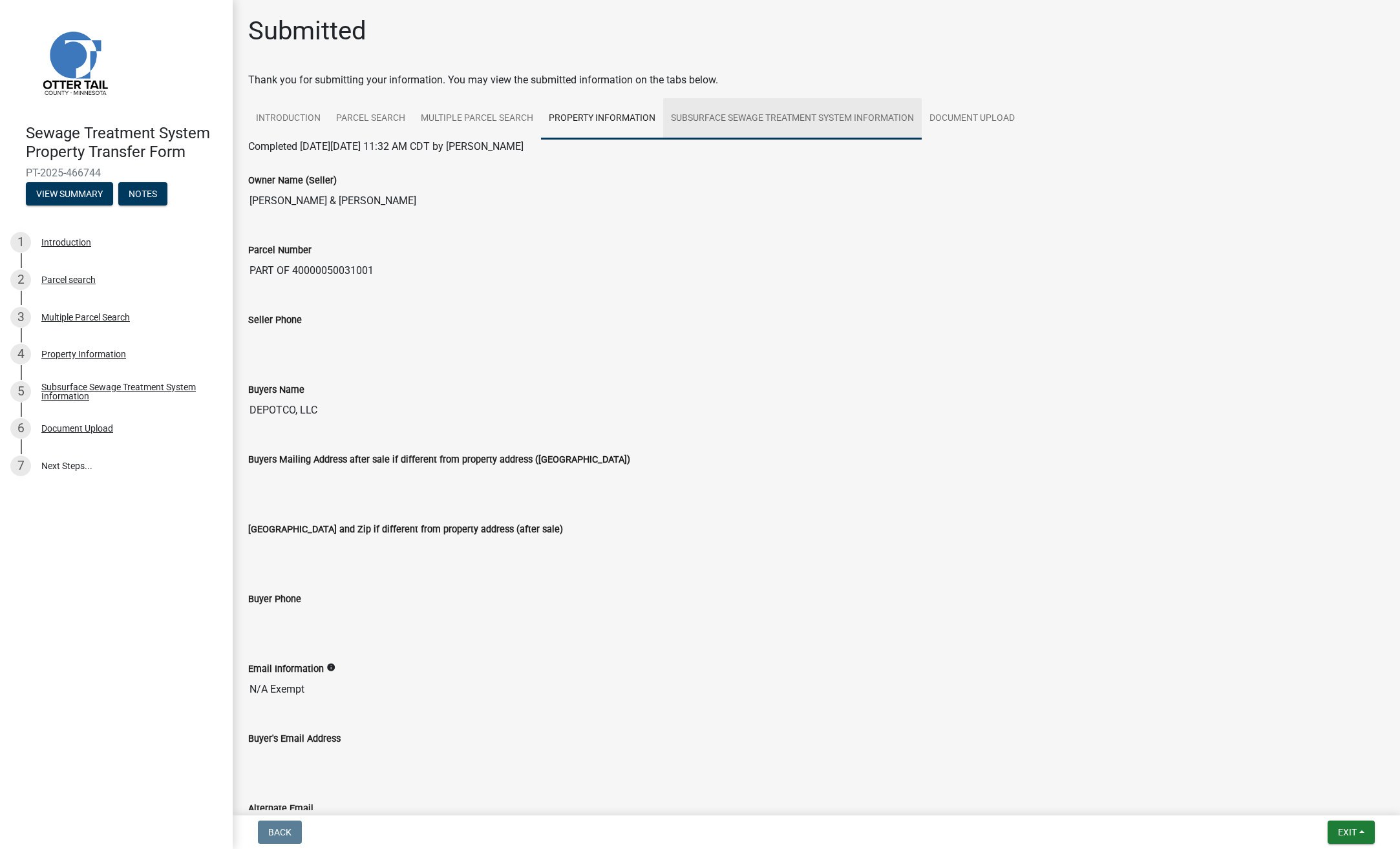
click at [752, 127] on link "Subsurface Sewage Treatment System Information" at bounding box center [792, 119] width 258 height 41
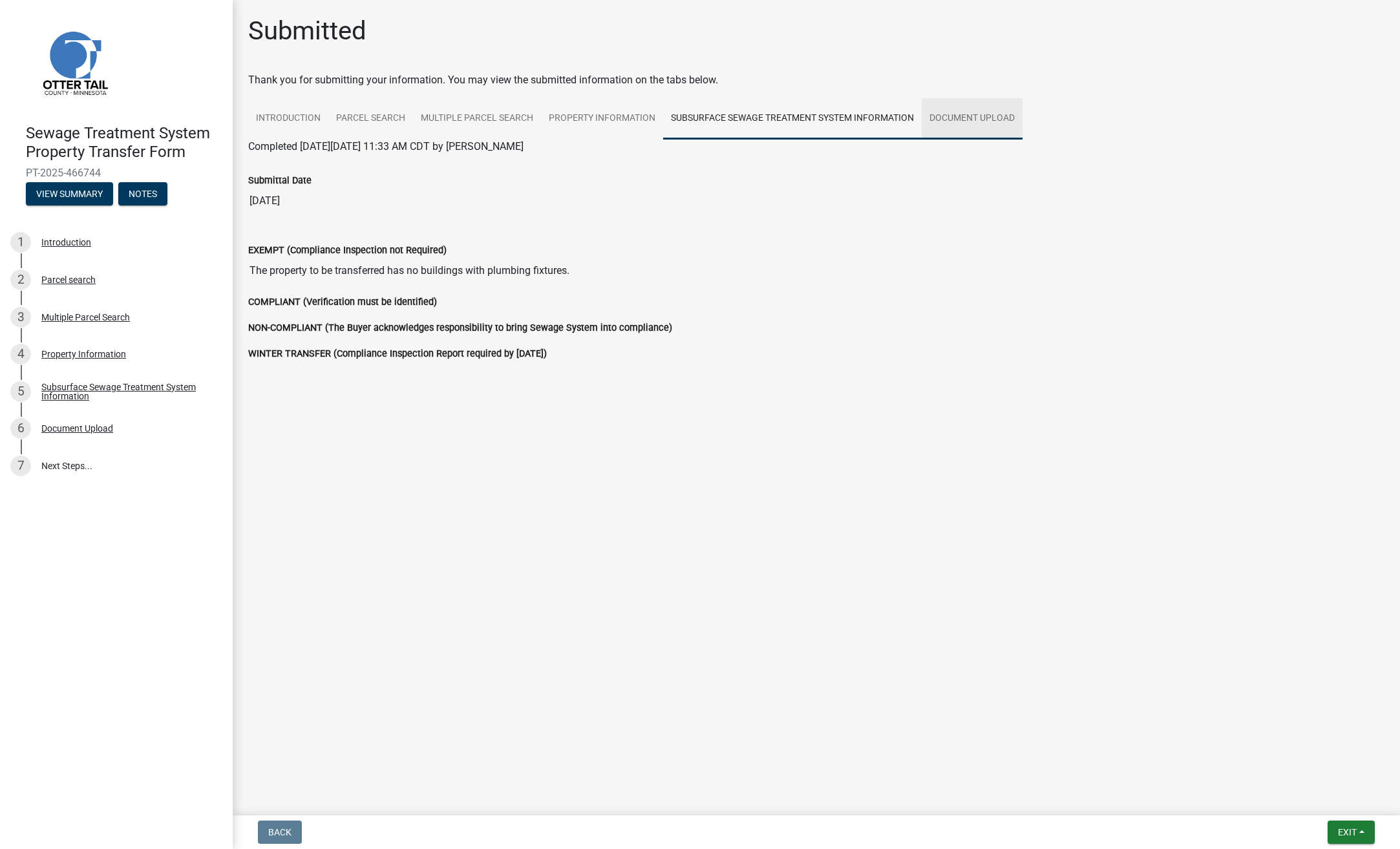
click at [946, 120] on link "Document Upload" at bounding box center [972, 119] width 101 height 41
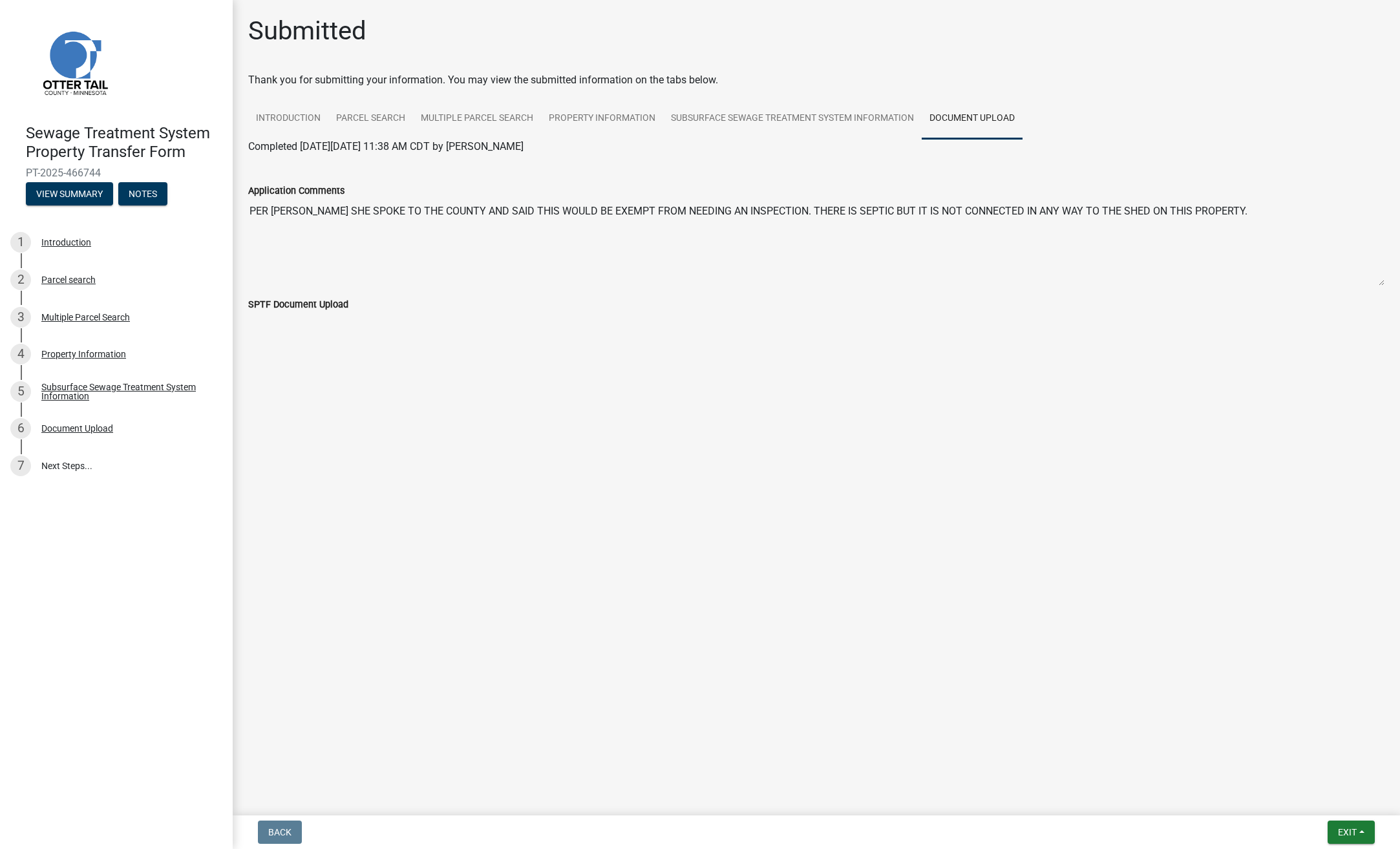
click at [325, 307] on label "SPTF Document Upload" at bounding box center [298, 304] width 100 height 9
click at [755, 115] on link "Subsurface Sewage Treatment System Information" at bounding box center [792, 119] width 258 height 41
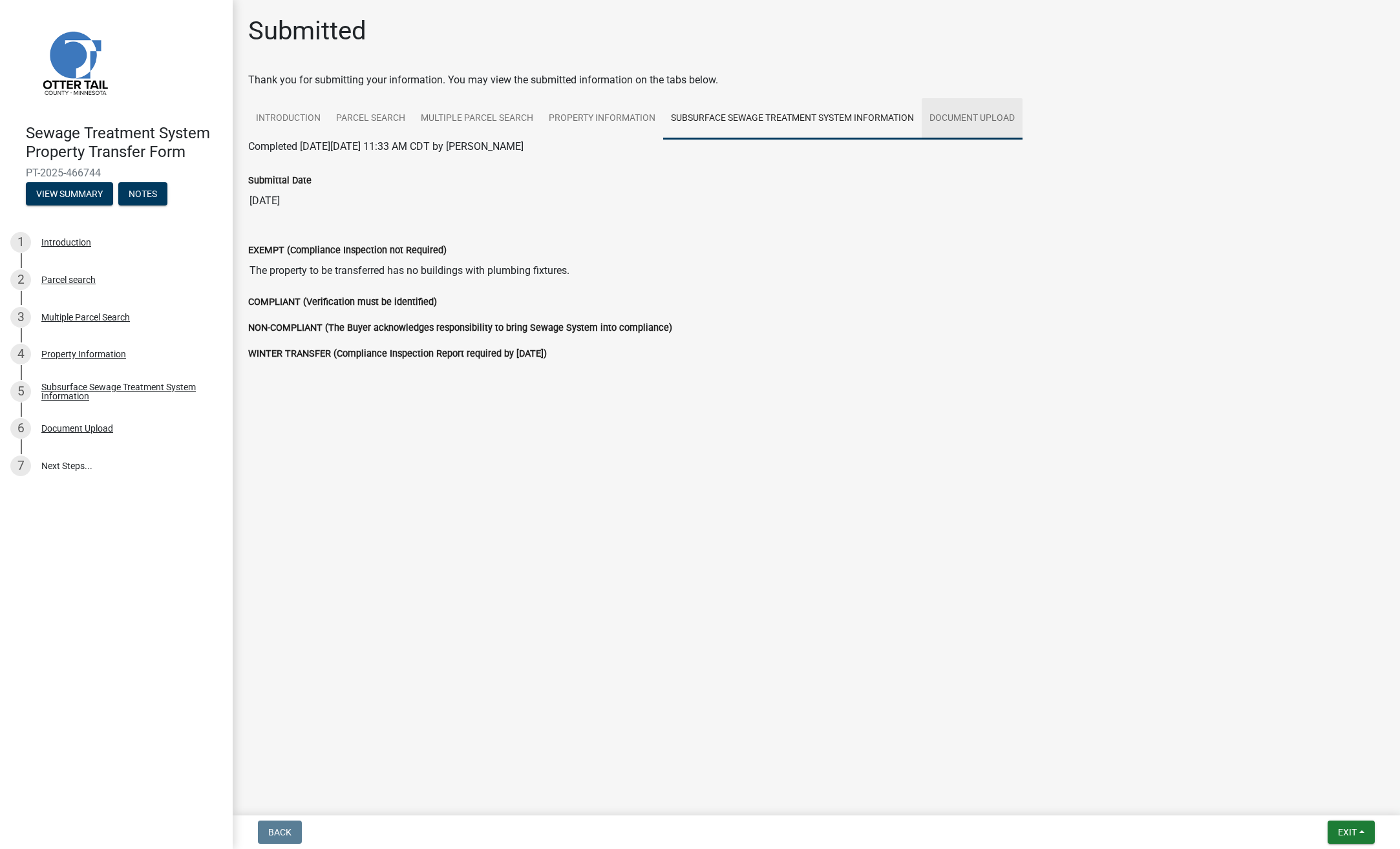
click at [975, 124] on link "Document Upload" at bounding box center [972, 119] width 101 height 41
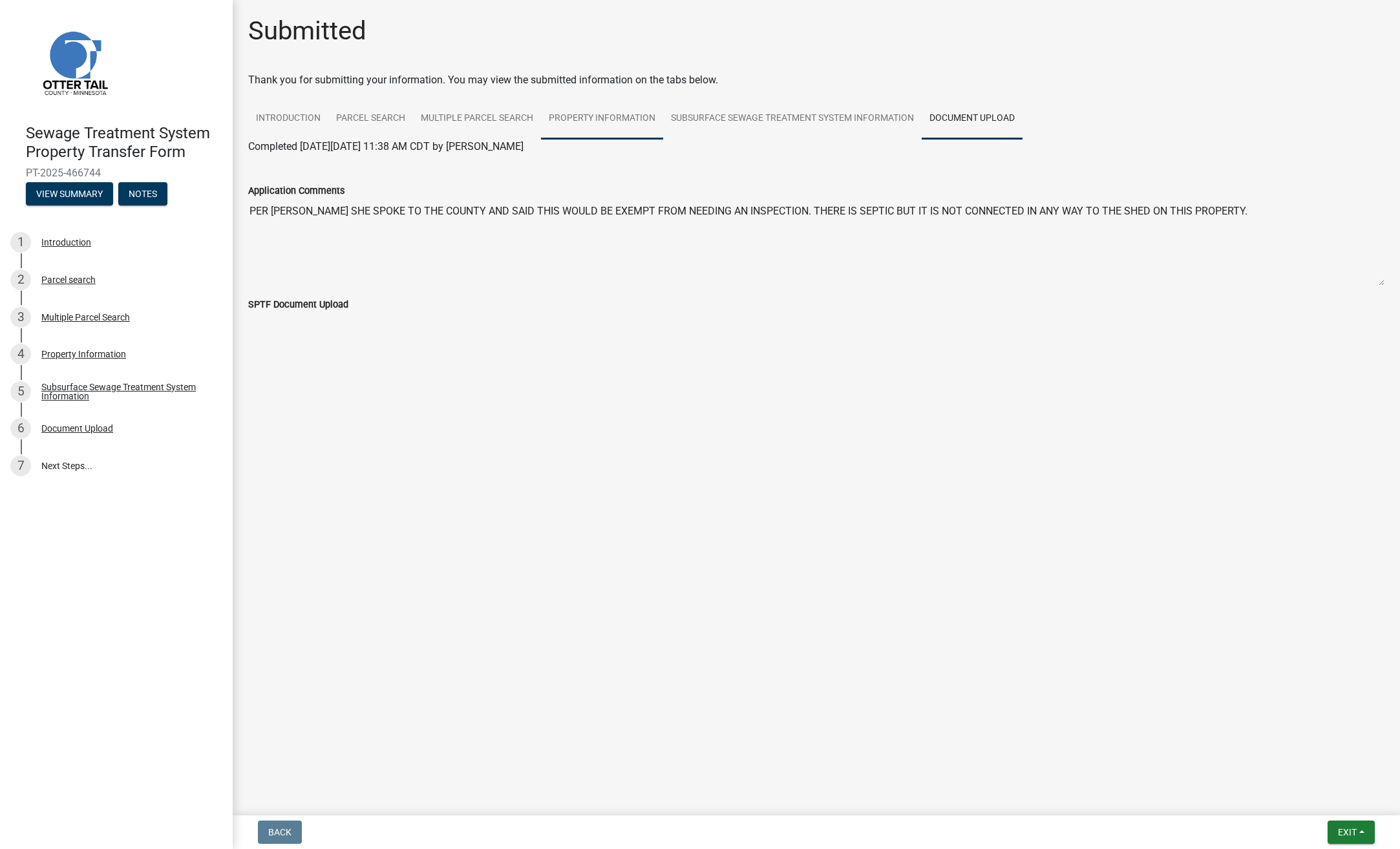
click at [615, 116] on link "Property Information" at bounding box center [602, 119] width 122 height 41
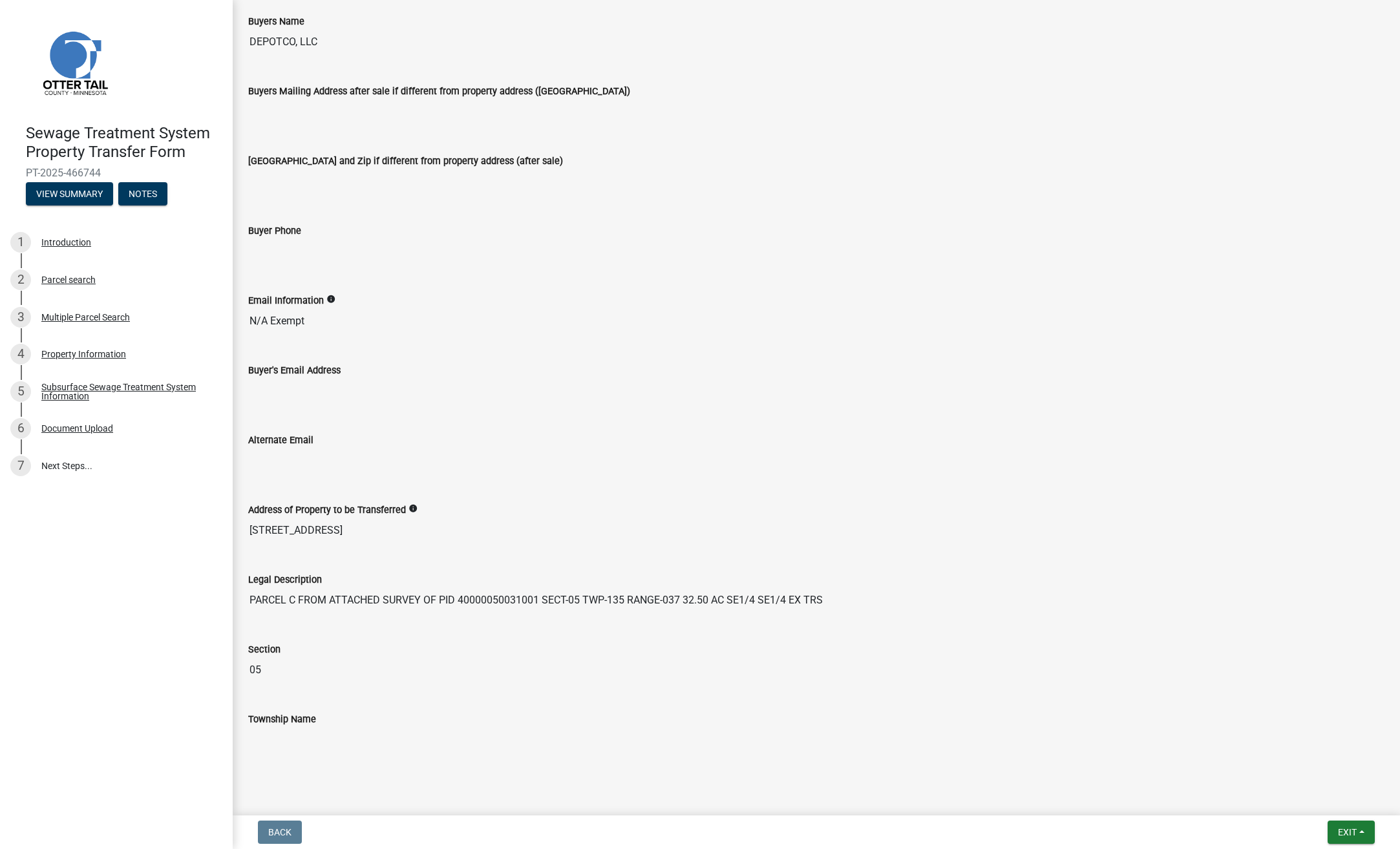
scroll to position [387, 0]
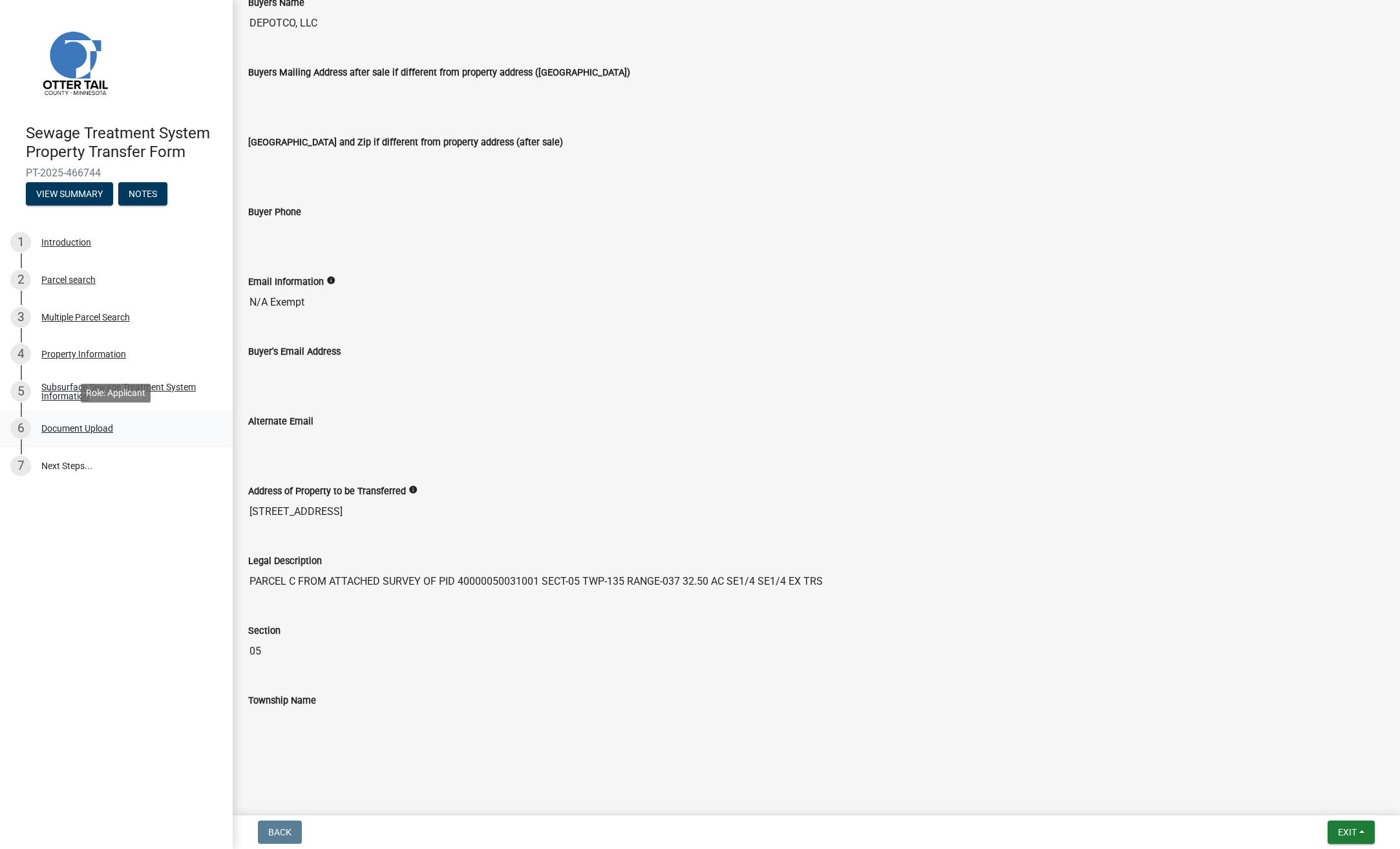
click at [97, 434] on div "6 Document Upload" at bounding box center [111, 428] width 201 height 21
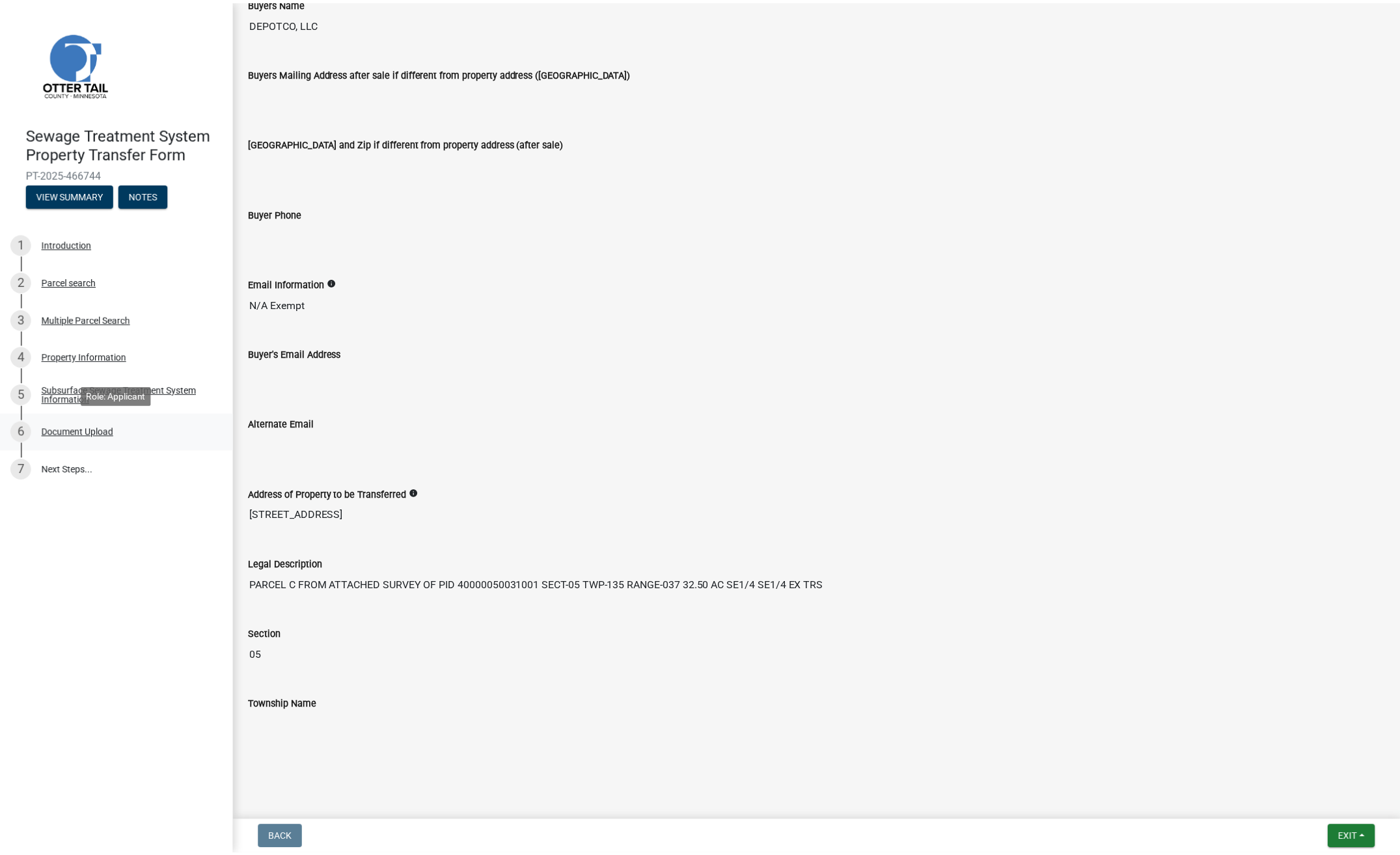
scroll to position [0, 0]
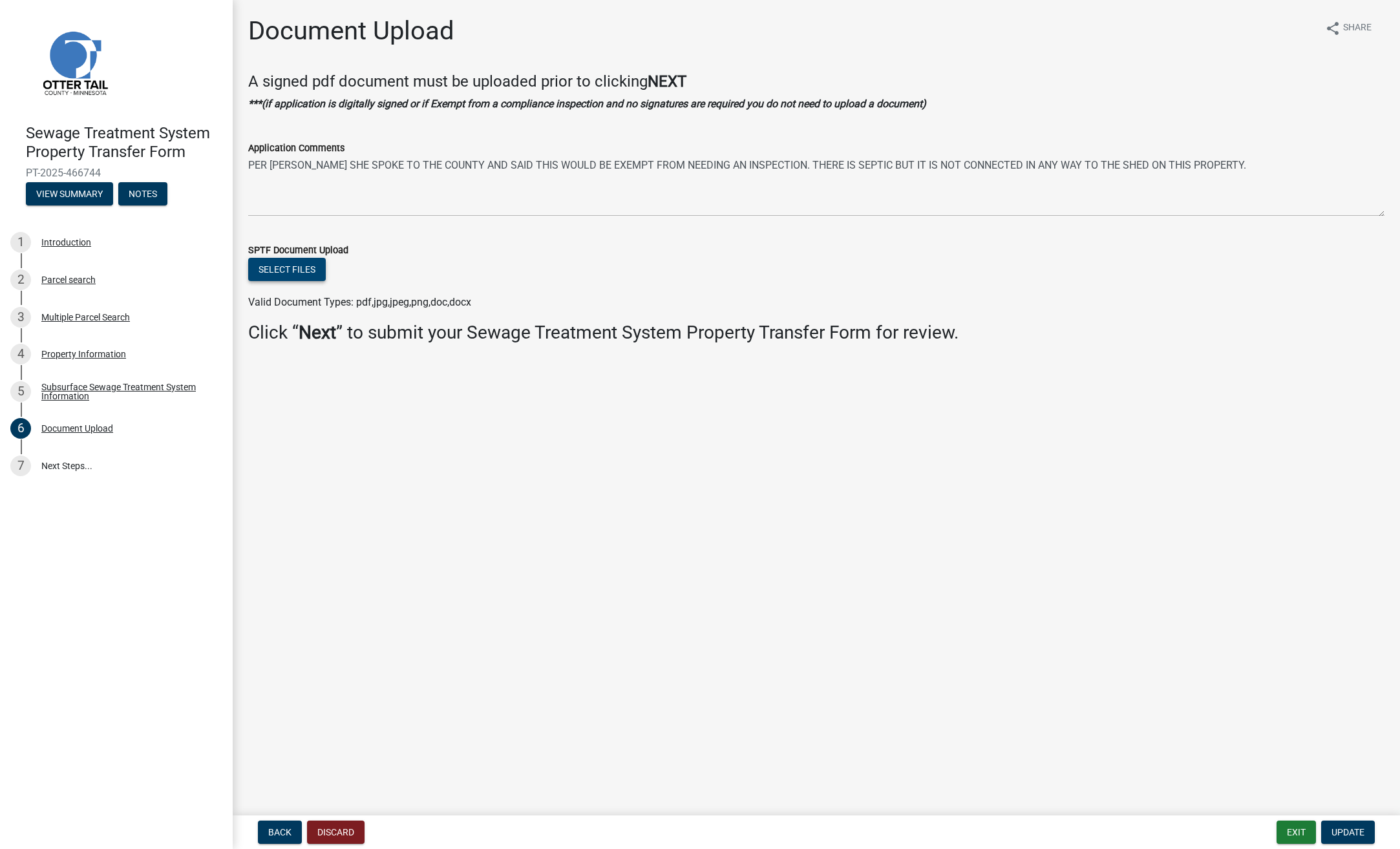
click at [276, 269] on button "Select files" at bounding box center [287, 270] width 78 height 23
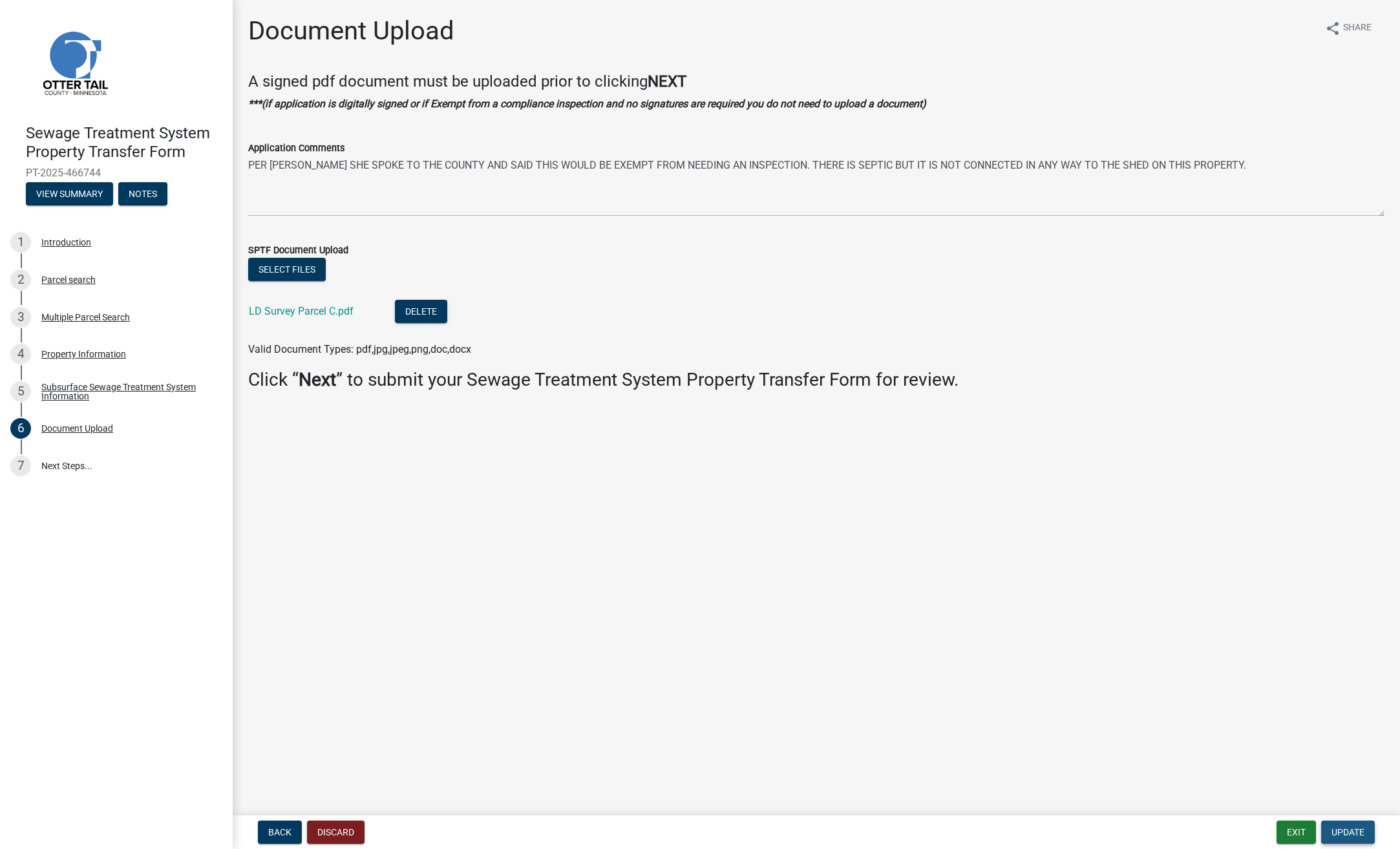
click at [1355, 834] on span "Update" at bounding box center [1348, 832] width 33 height 11
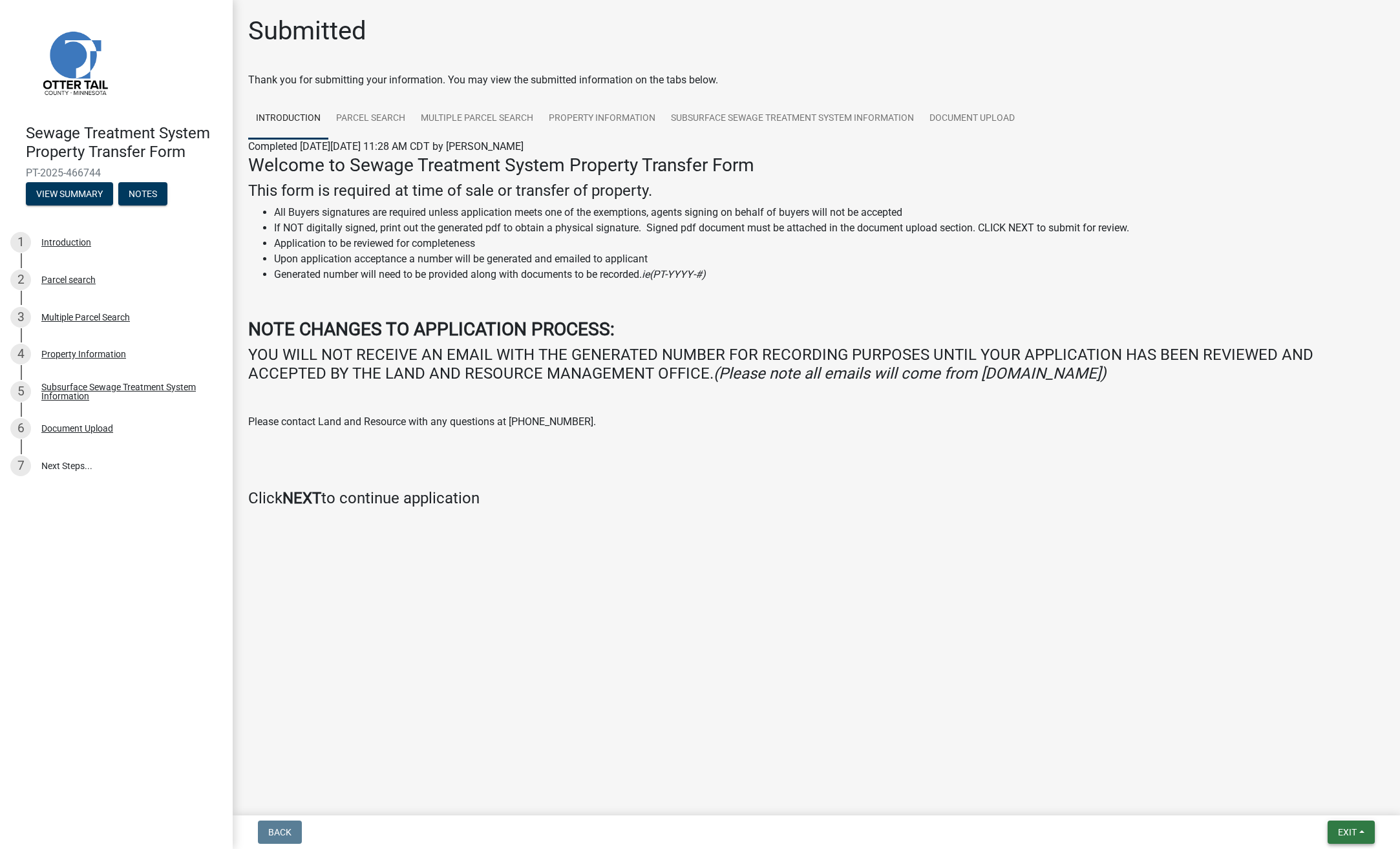
click at [1361, 832] on button "Exit" at bounding box center [1351, 832] width 47 height 23
click at [1336, 798] on button "Save & Exit" at bounding box center [1322, 799] width 103 height 31
